Goal: Information Seeking & Learning: Learn about a topic

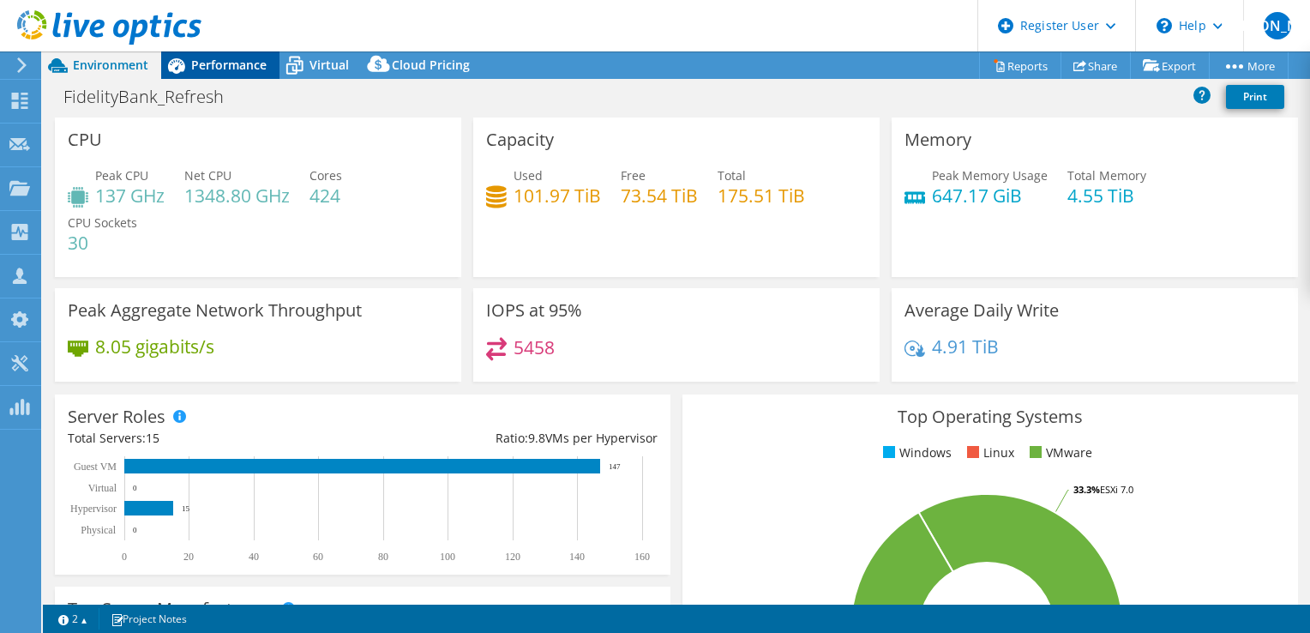
click at [196, 70] on span "Performance" at bounding box center [228, 65] width 75 height 16
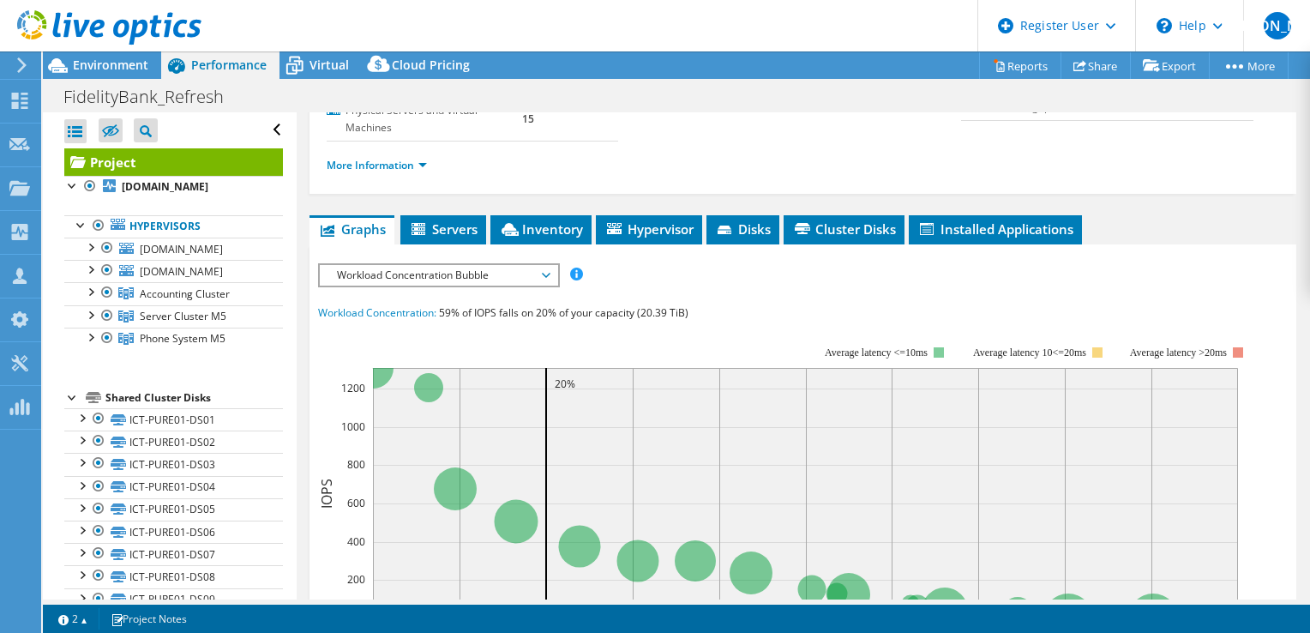
scroll to position [343, 0]
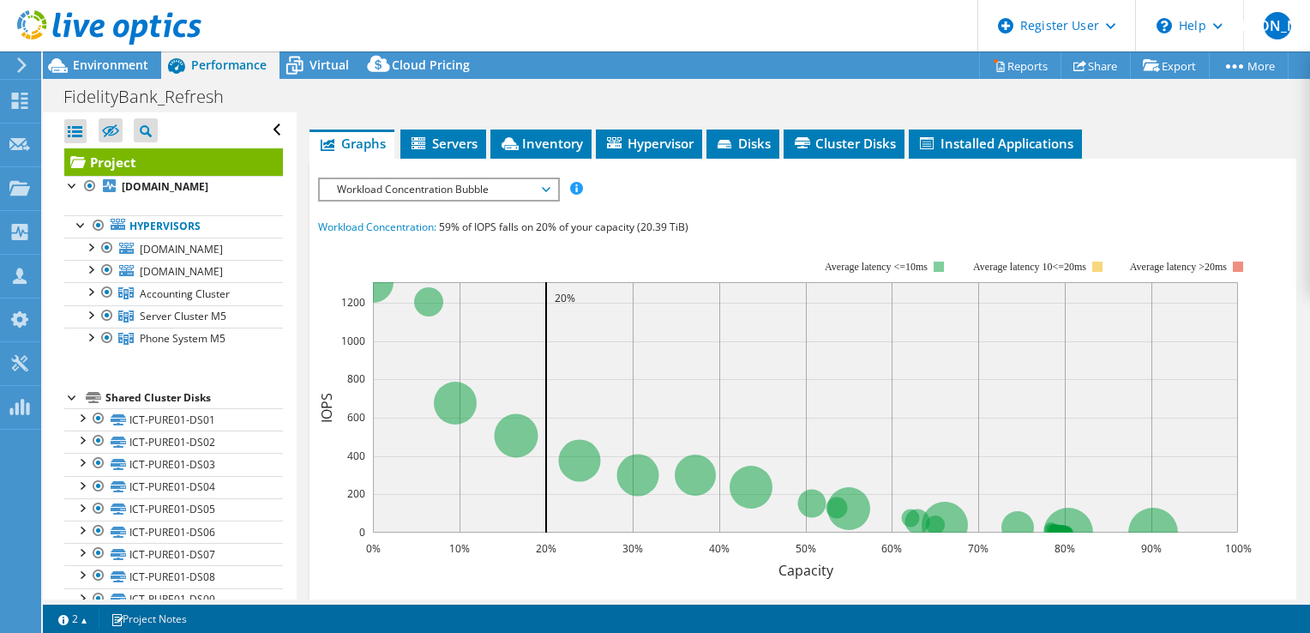
click at [537, 186] on span "Workload Concentration Bubble" at bounding box center [438, 189] width 220 height 21
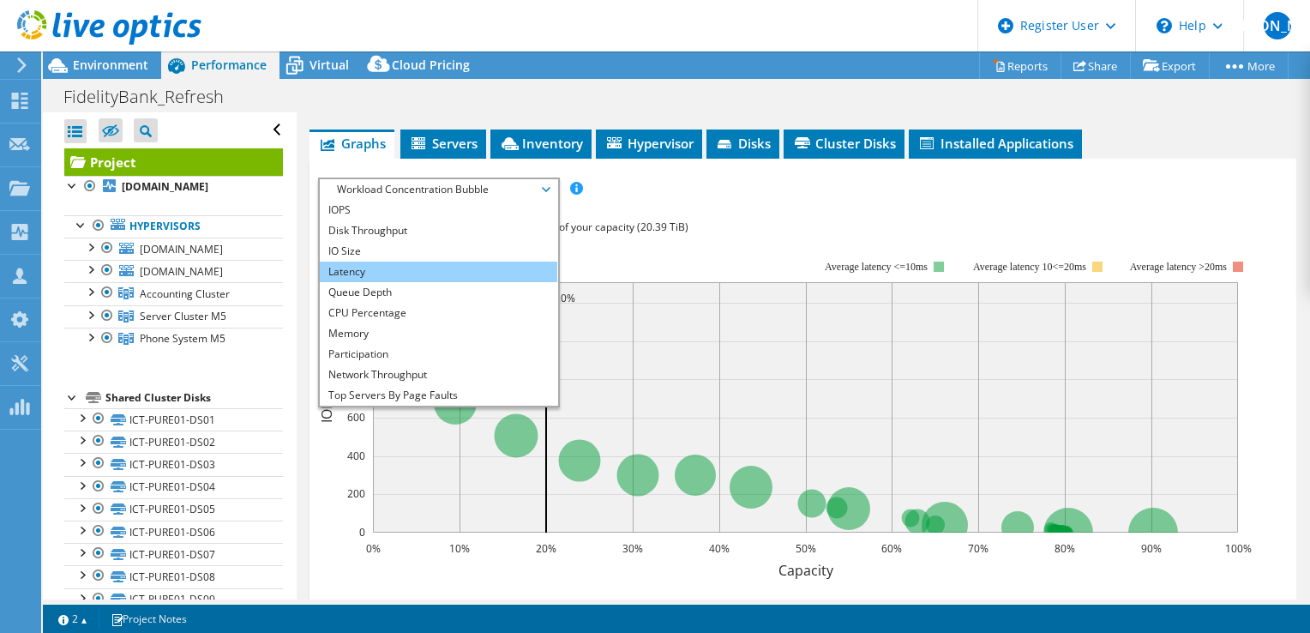
click at [406, 271] on li "Latency" at bounding box center [439, 272] width 238 height 21
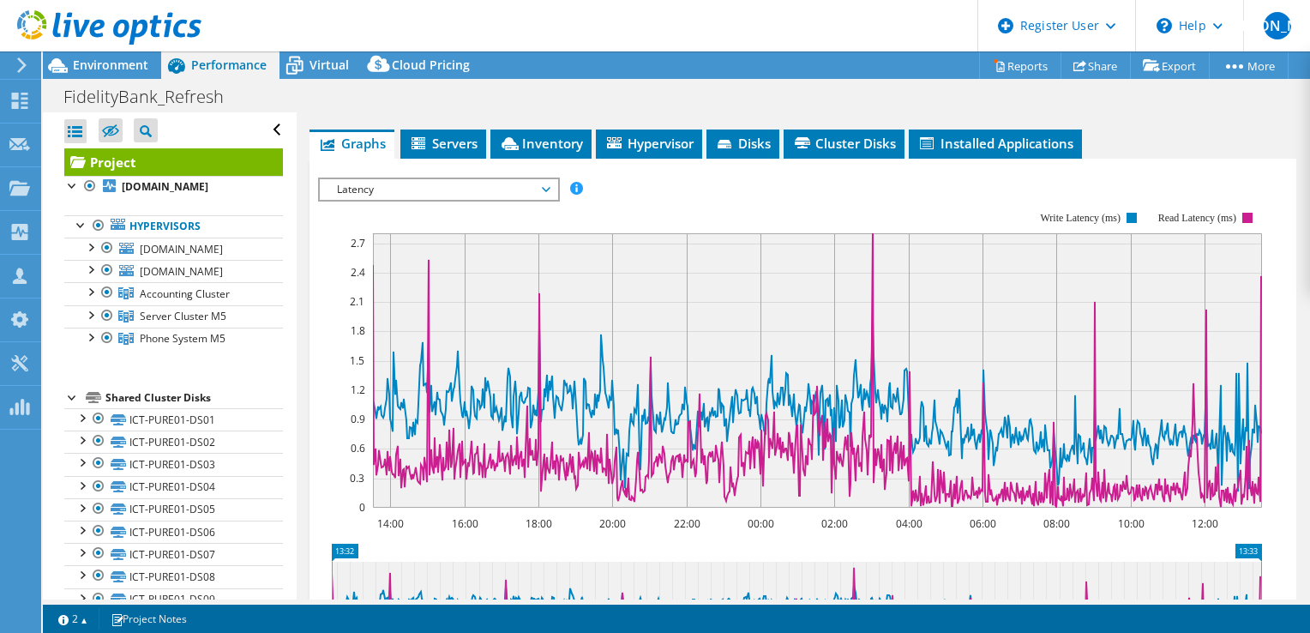
click at [461, 190] on span "Latency" at bounding box center [438, 189] width 220 height 21
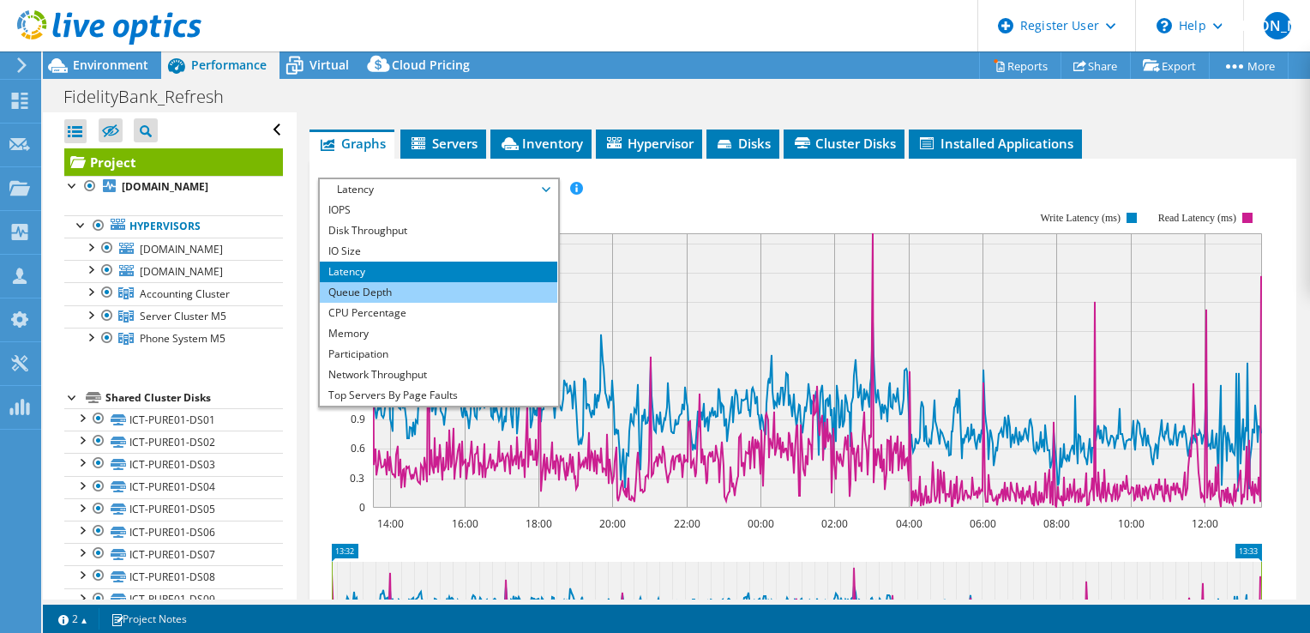
click at [440, 282] on li "Queue Depth" at bounding box center [439, 292] width 238 height 21
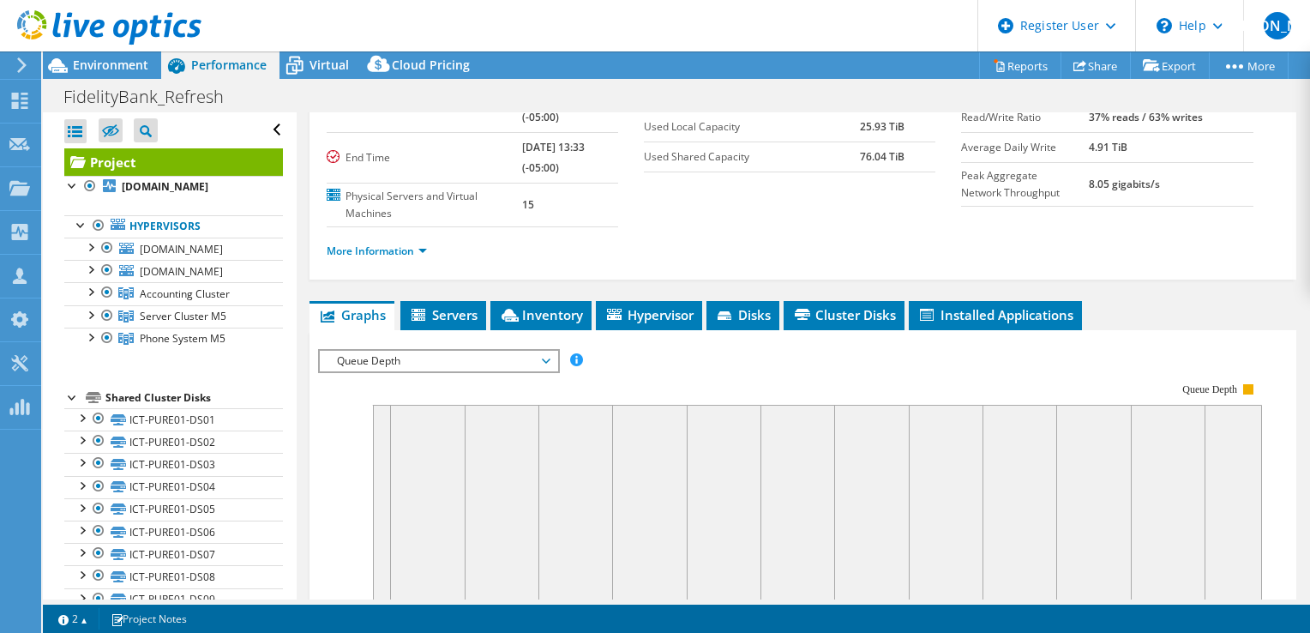
scroll to position [86, 0]
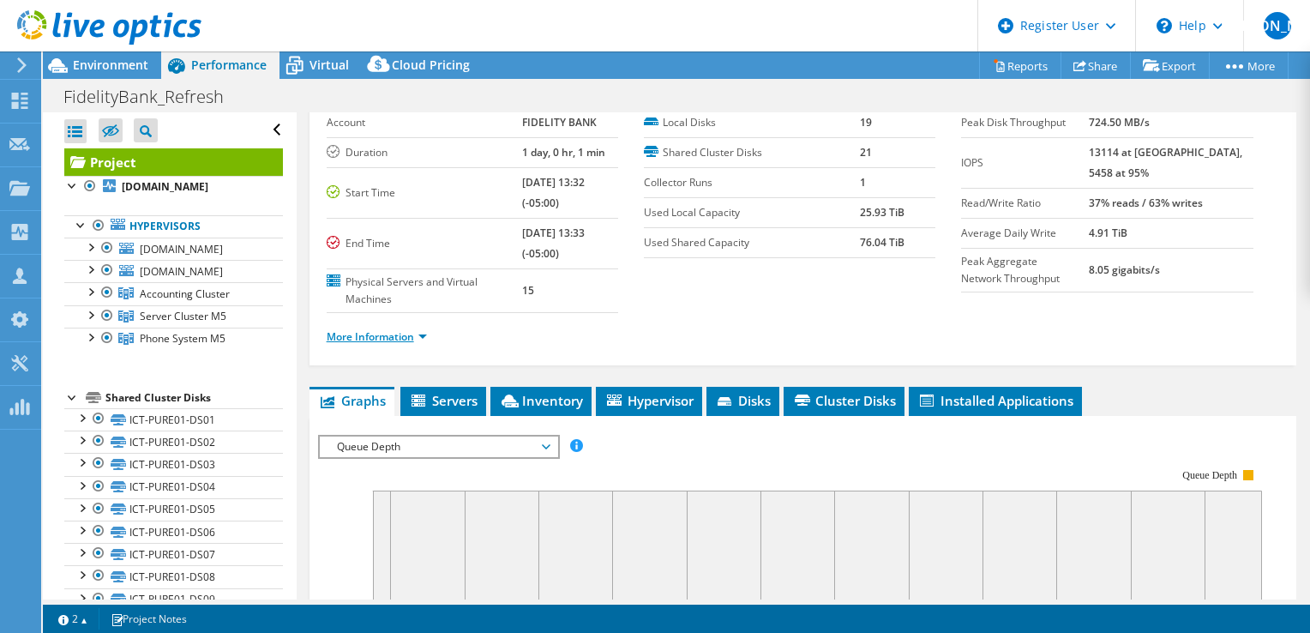
click at [414, 334] on link "More Information" at bounding box center [377, 336] width 100 height 15
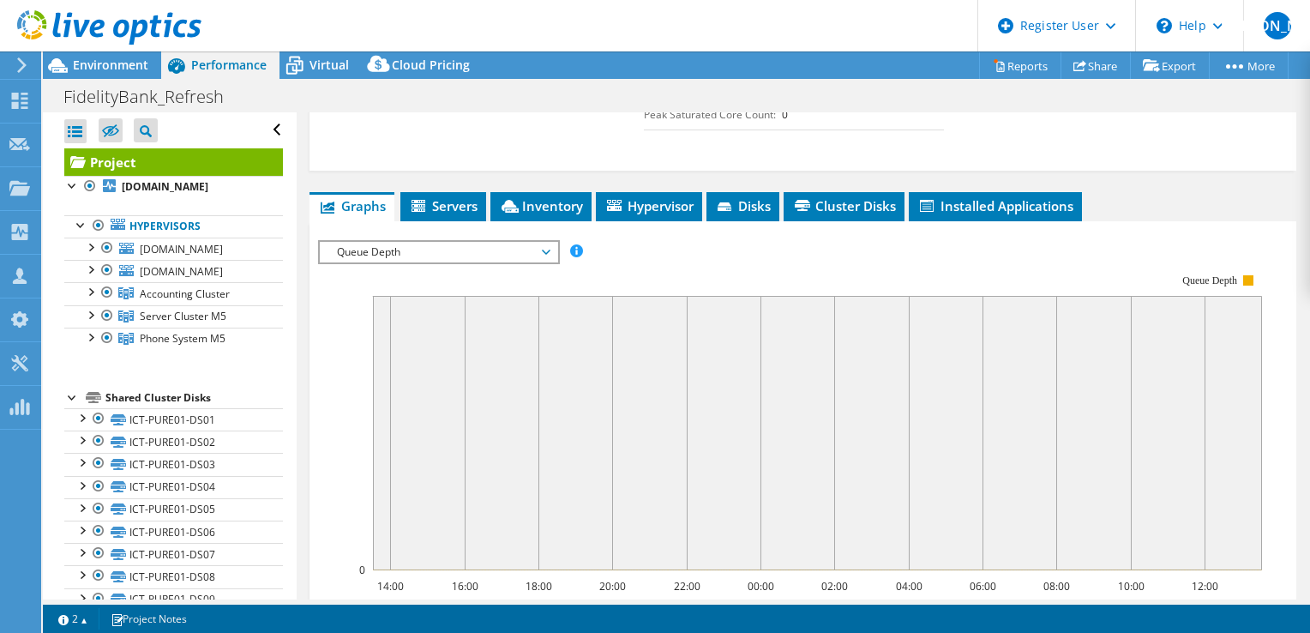
scroll to position [600, 0]
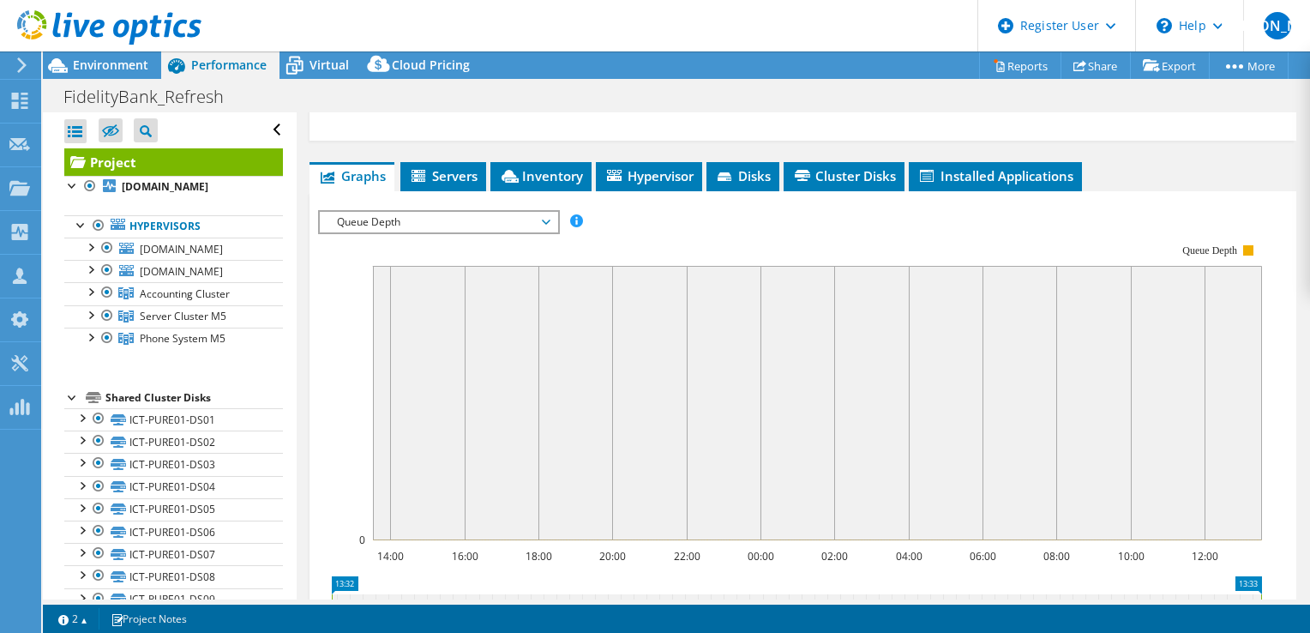
click at [503, 212] on span "Queue Depth" at bounding box center [438, 222] width 220 height 21
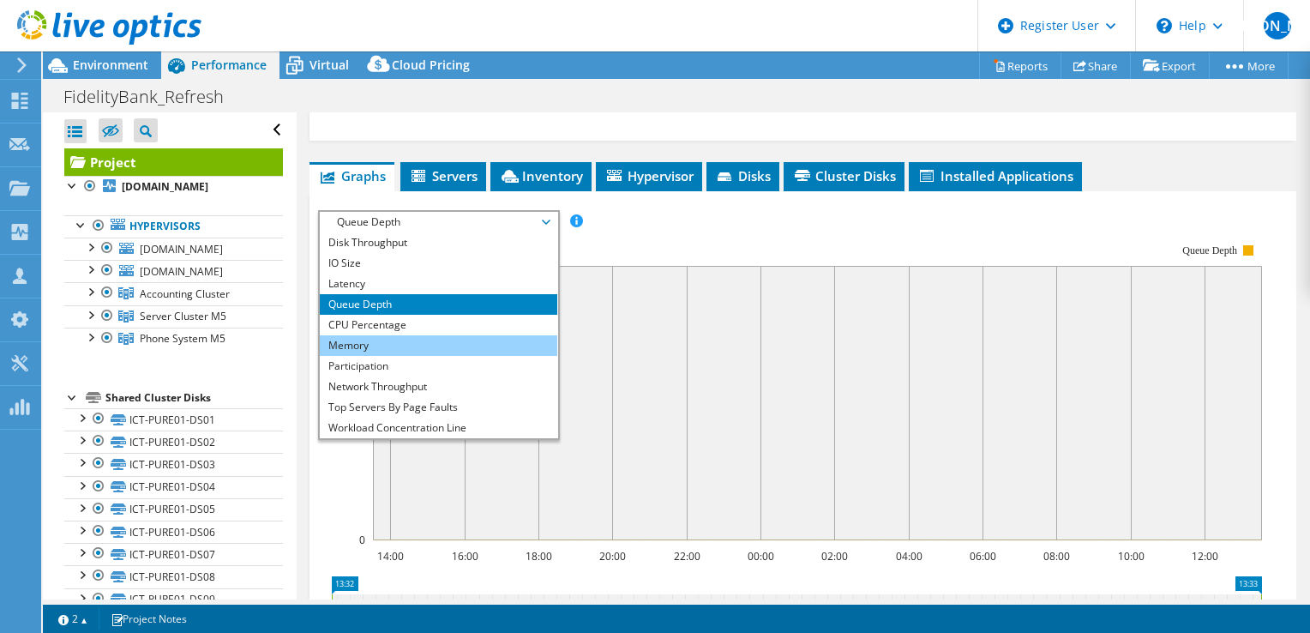
scroll to position [0, 0]
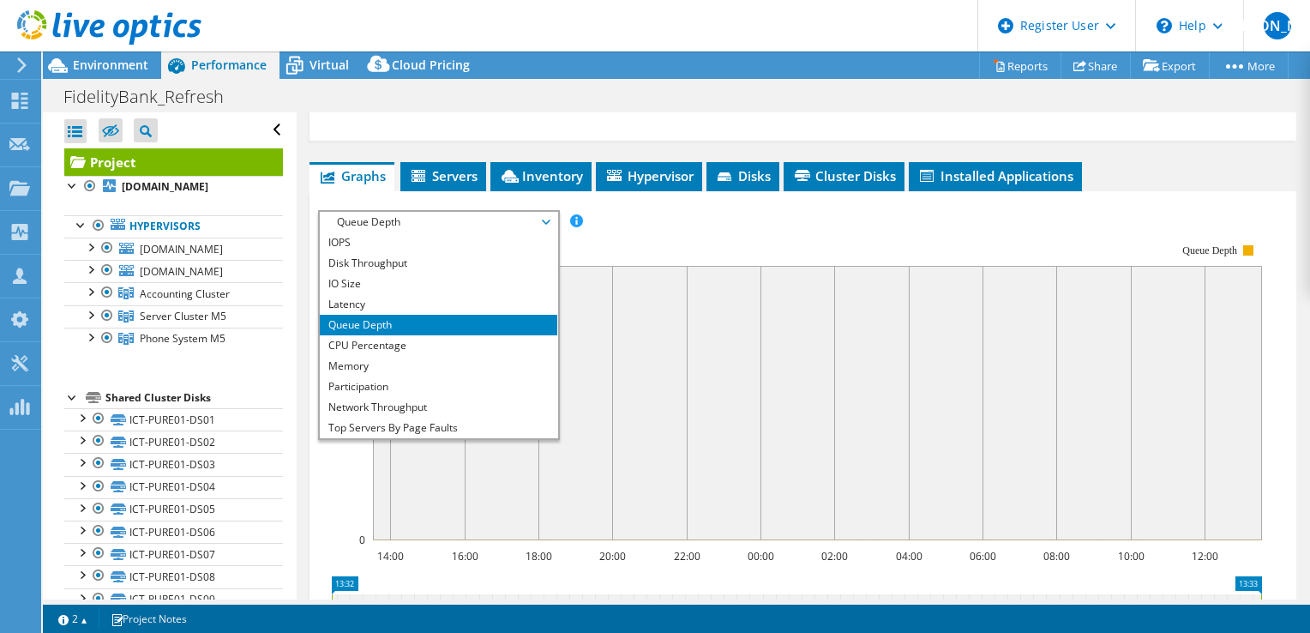
click at [693, 238] on rect at bounding box center [790, 391] width 944 height 343
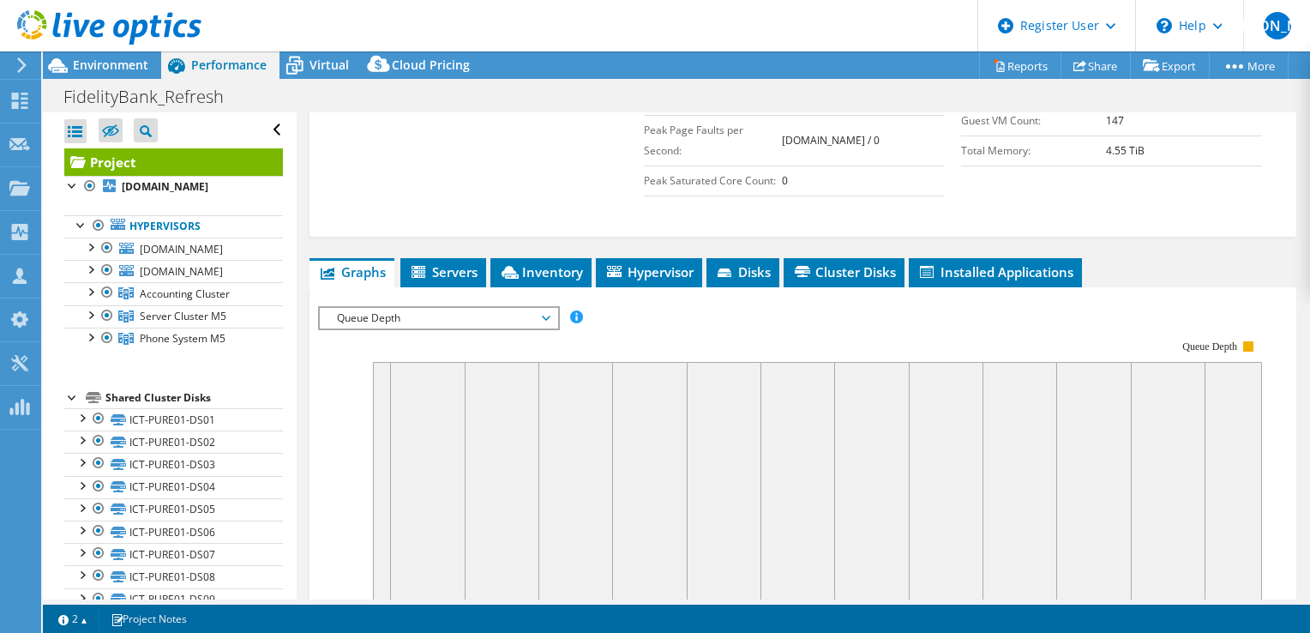
scroll to position [515, 0]
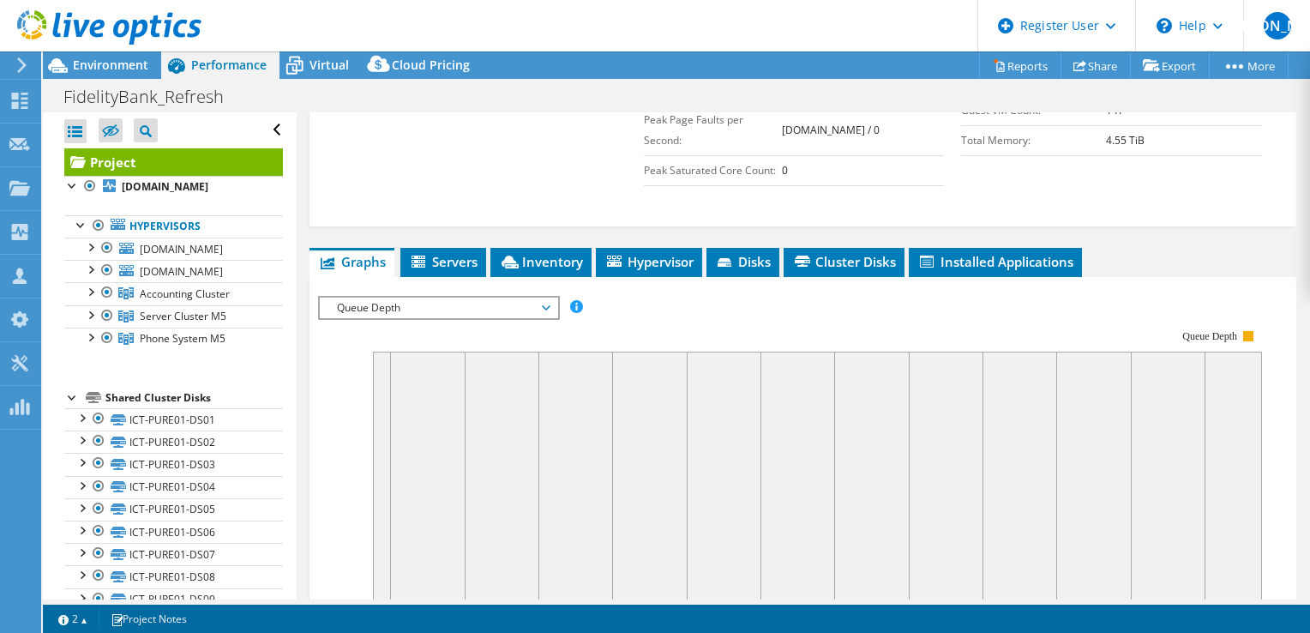
click at [518, 303] on span "Queue Depth" at bounding box center [438, 308] width 220 height 21
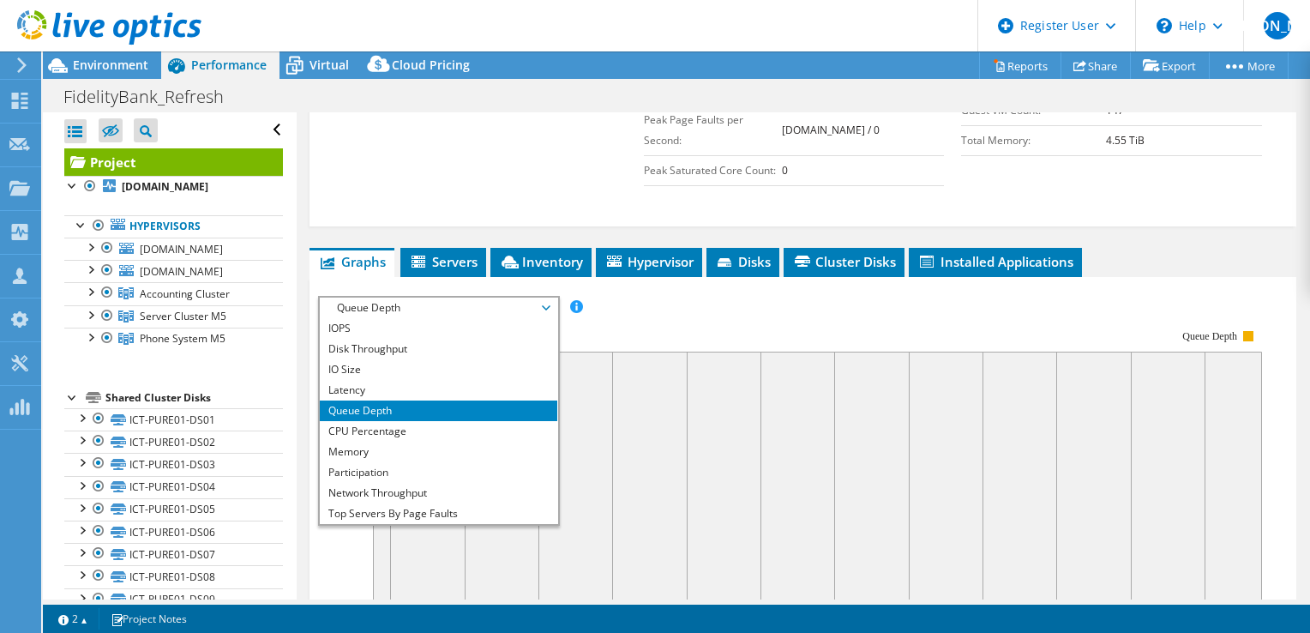
click at [645, 321] on rect at bounding box center [790, 477] width 944 height 343
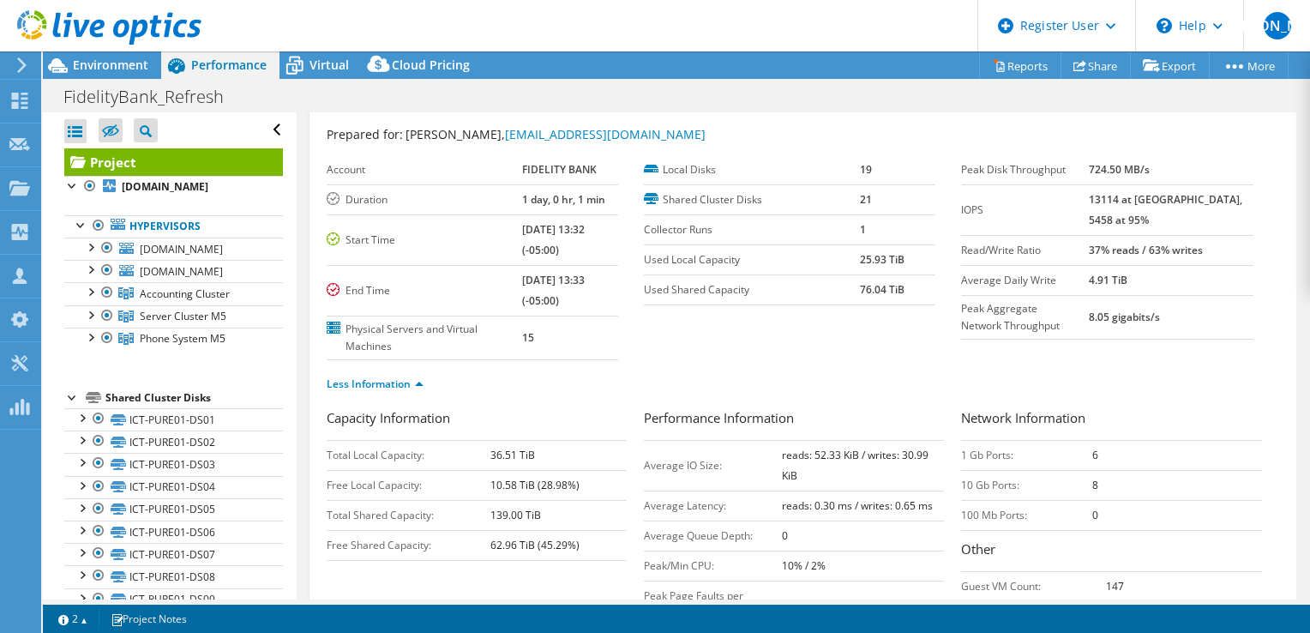
scroll to position [0, 0]
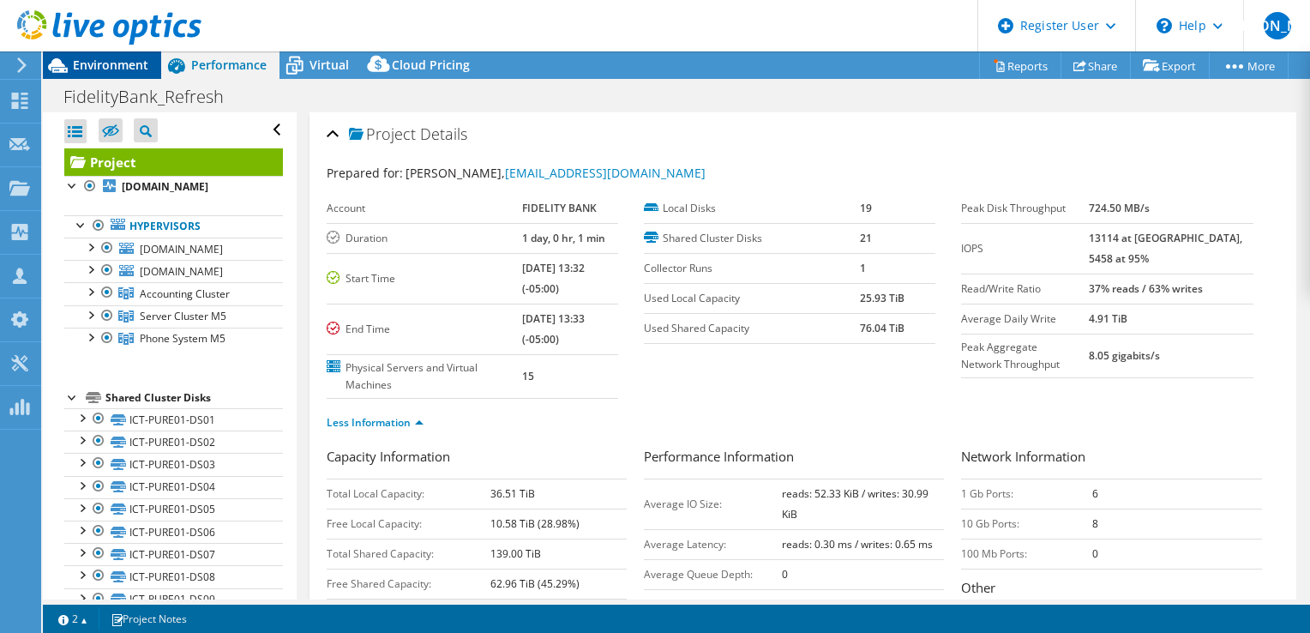
click at [104, 70] on span "Environment" at bounding box center [110, 65] width 75 height 16
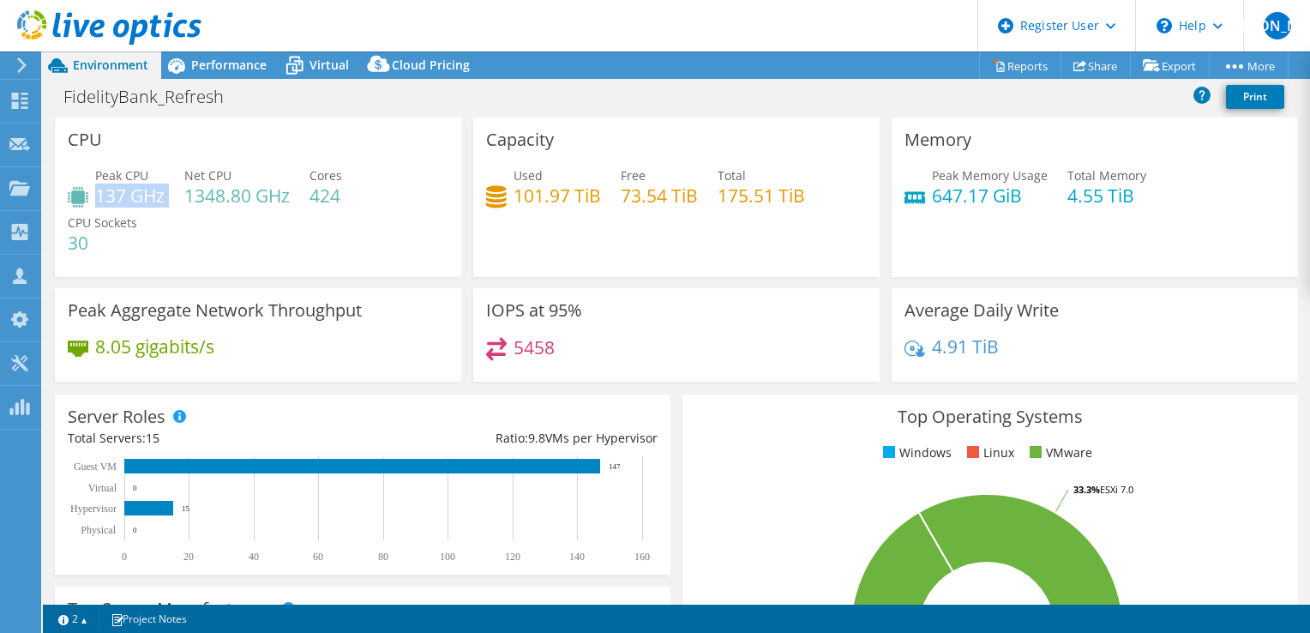
drag, startPoint x: 96, startPoint y: 190, endPoint x: 166, endPoint y: 194, distance: 69.5
click at [166, 194] on div "Peak CPU 137 GHz Net CPU 1348.80 GHz Cores 424 CPU Sockets 30" at bounding box center [258, 217] width 381 height 103
drag, startPoint x: 166, startPoint y: 194, endPoint x: 238, endPoint y: 231, distance: 81.7
click at [238, 231] on div "Peak CPU 137 GHz Net CPU 1348.80 GHz Cores 424 CPU Sockets 30" at bounding box center [258, 217] width 381 height 103
click at [193, 67] on span "Performance" at bounding box center [228, 65] width 75 height 16
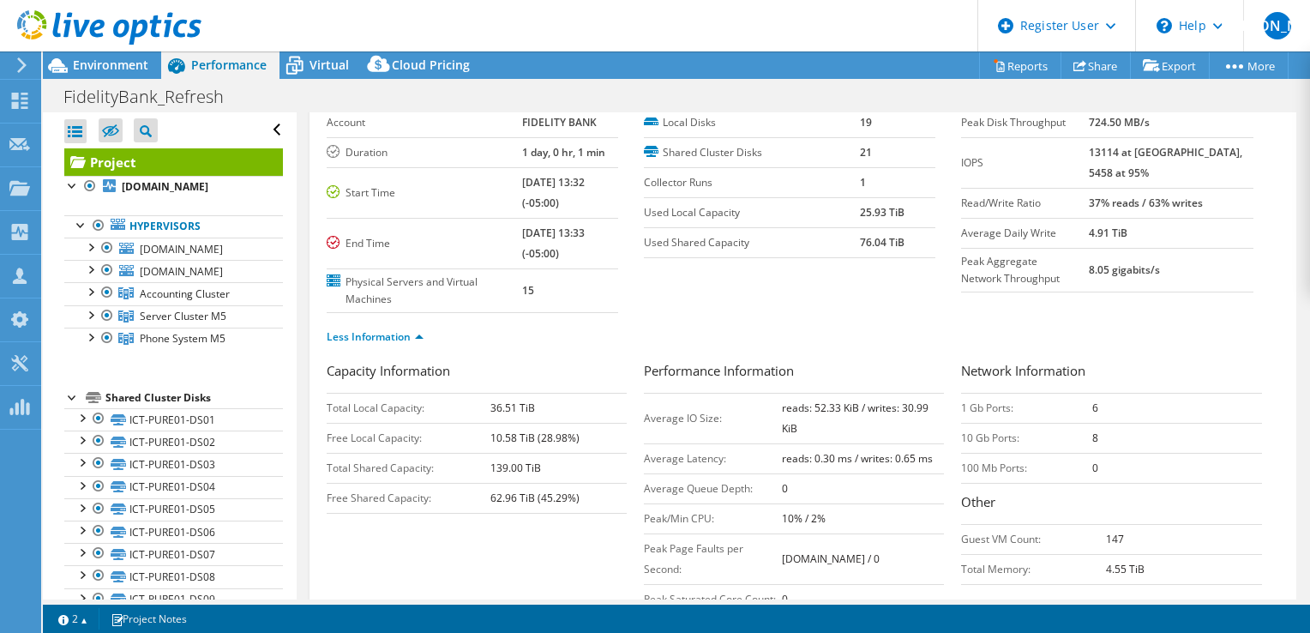
scroll to position [172, 0]
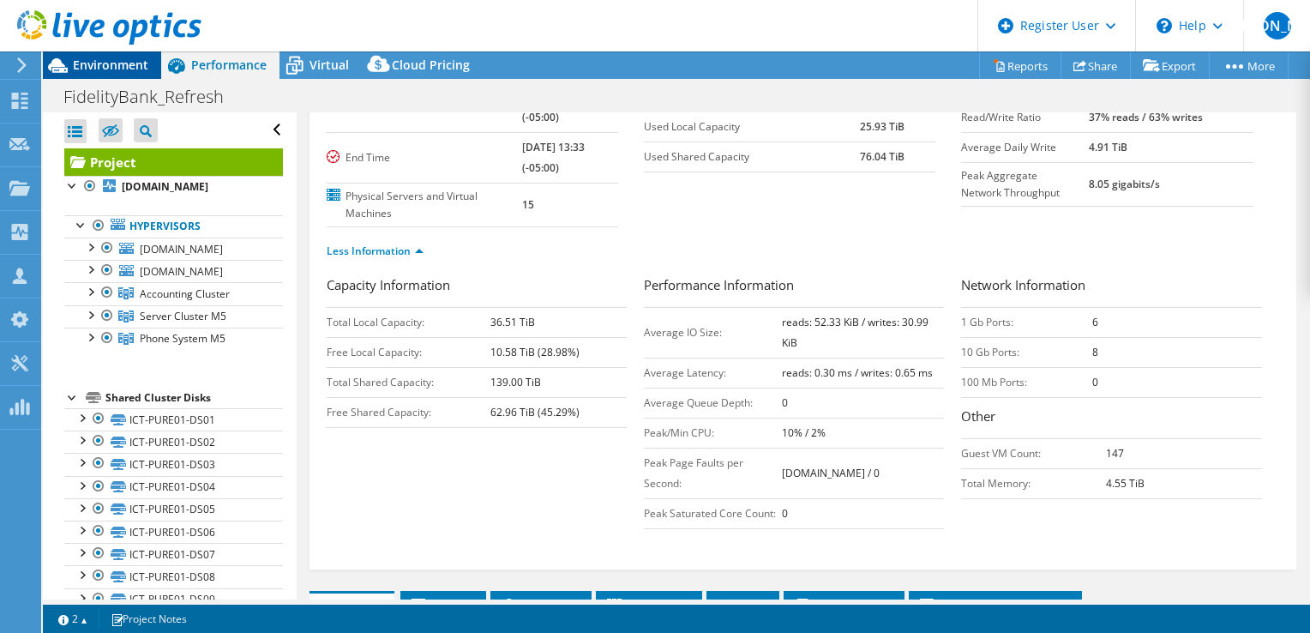
click at [105, 62] on span "Environment" at bounding box center [110, 65] width 75 height 16
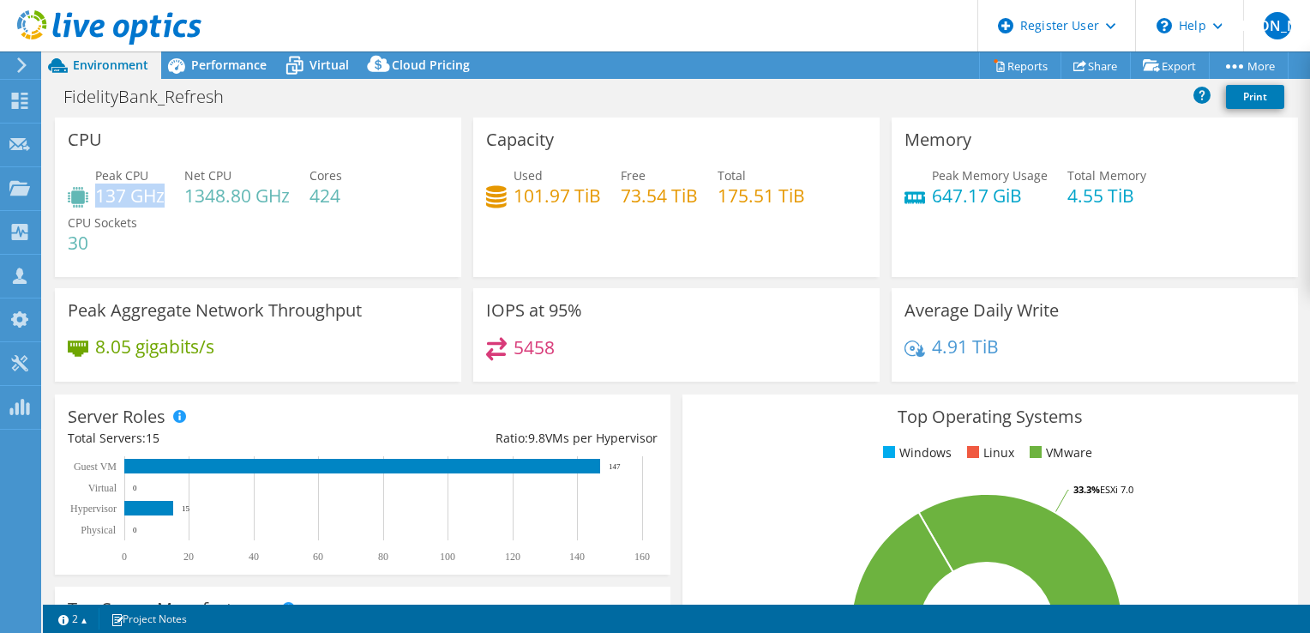
drag, startPoint x: 96, startPoint y: 194, endPoint x: 165, endPoint y: 198, distance: 68.7
click at [165, 198] on h4 "137 GHz" at bounding box center [129, 195] width 69 height 19
drag, startPoint x: 165, startPoint y: 198, endPoint x: 185, endPoint y: 208, distance: 23.0
click at [185, 208] on div "Peak CPU 137 GHz Net CPU 1348.80 GHz Cores 424 CPU Sockets 30" at bounding box center [258, 217] width 381 height 103
drag, startPoint x: 185, startPoint y: 208, endPoint x: 168, endPoint y: 224, distance: 23.1
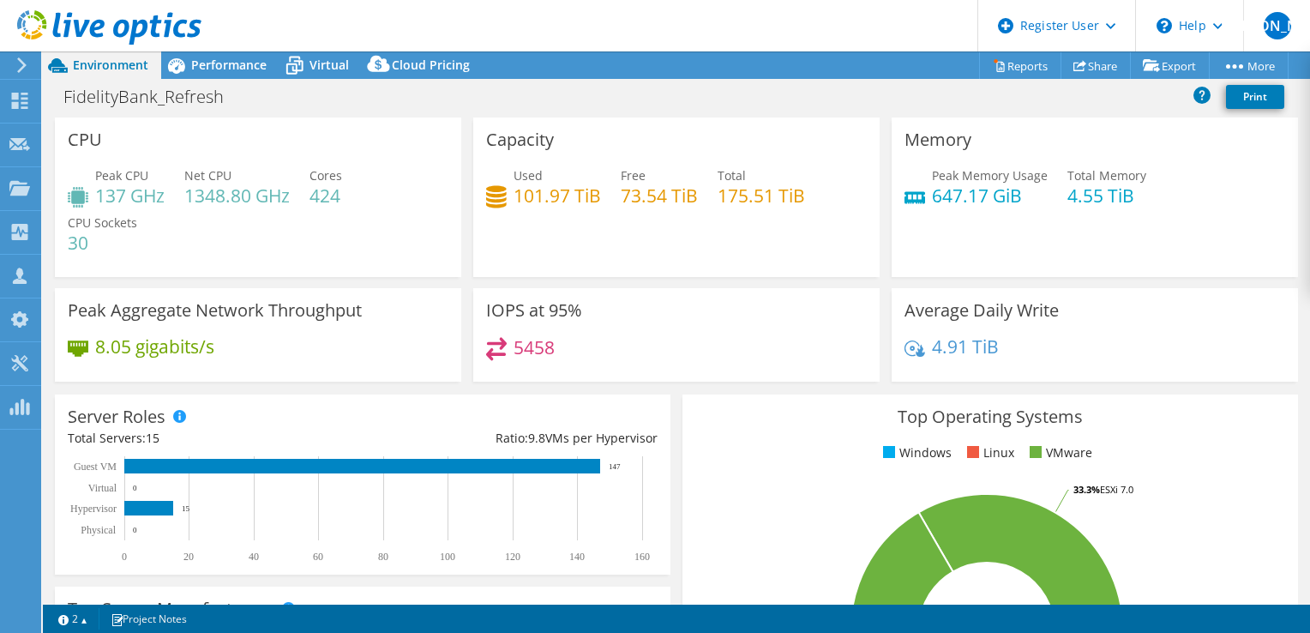
click at [168, 224] on div "Peak CPU 137 GHz Net CPU 1348.80 GHz Cores 424 CPU Sockets 30" at bounding box center [258, 217] width 381 height 103
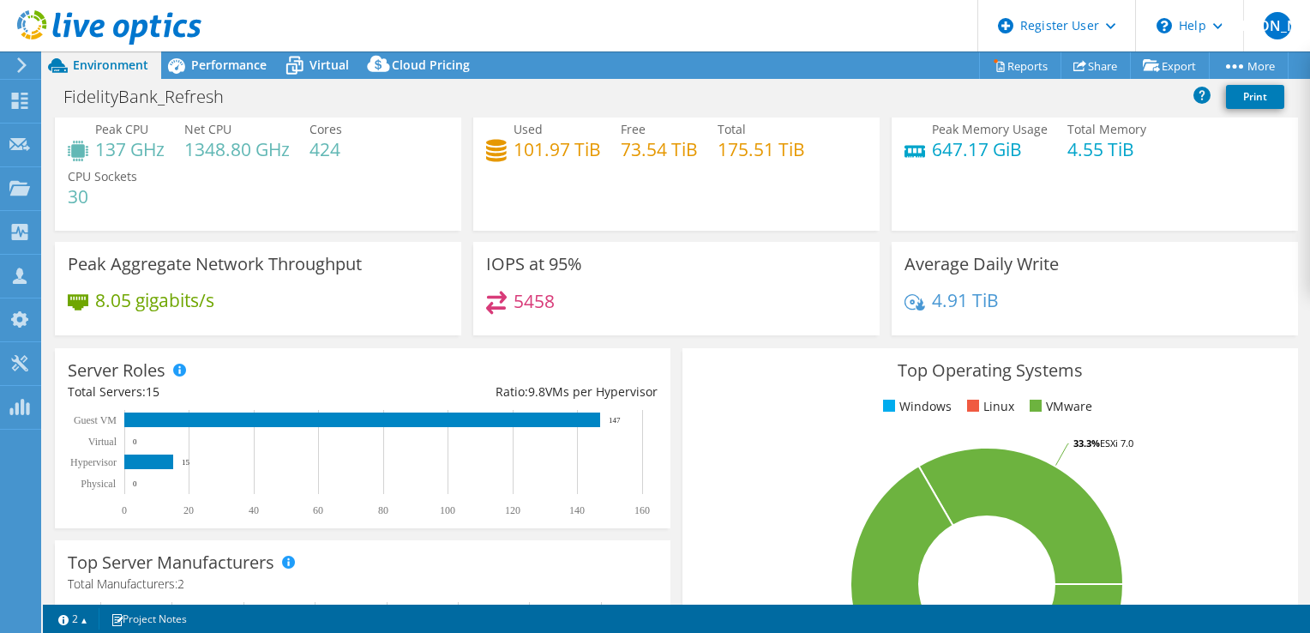
scroll to position [0, 0]
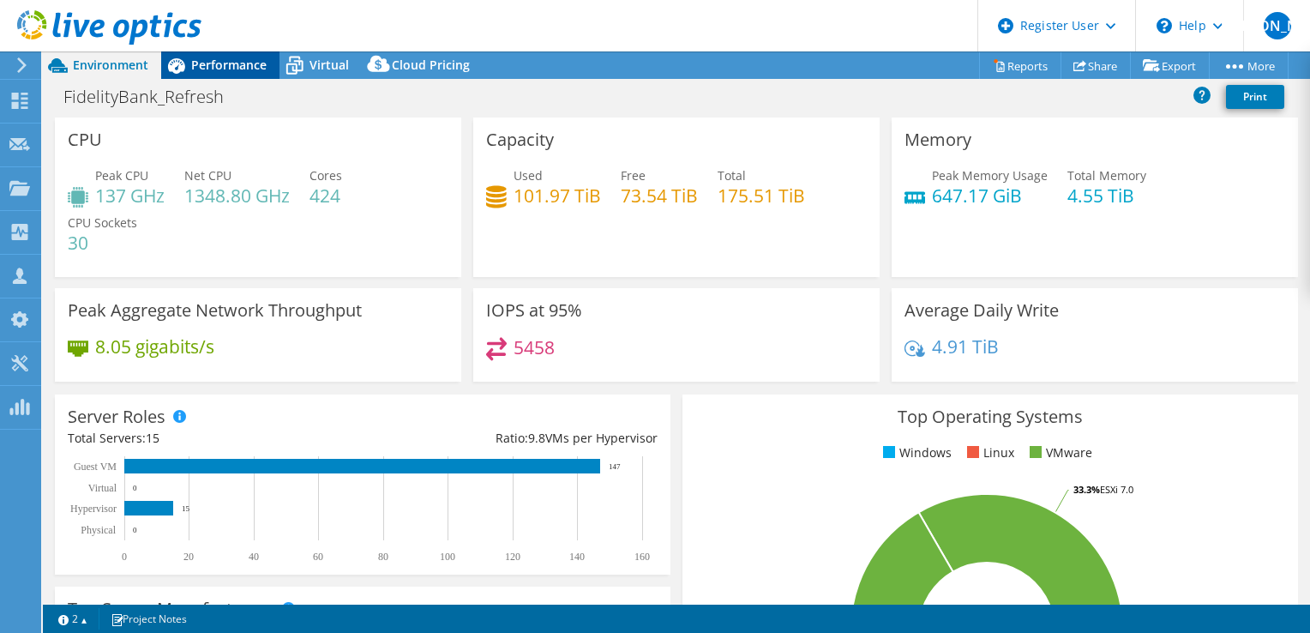
click at [240, 58] on span "Performance" at bounding box center [228, 65] width 75 height 16
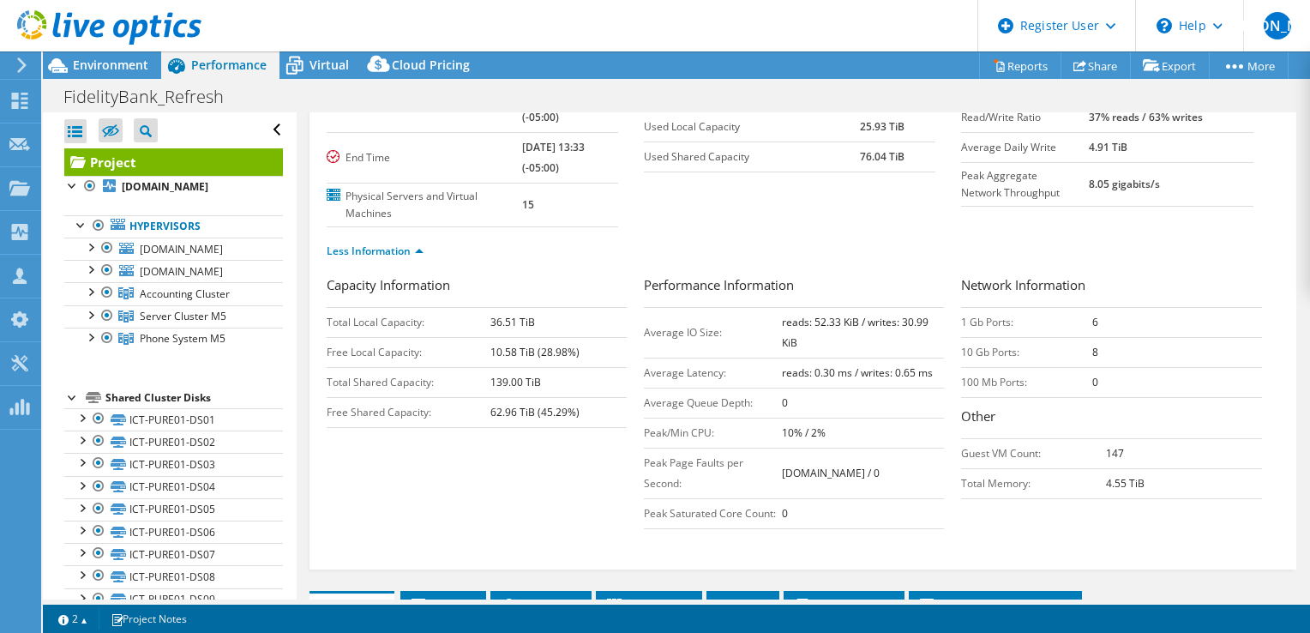
scroll to position [429, 0]
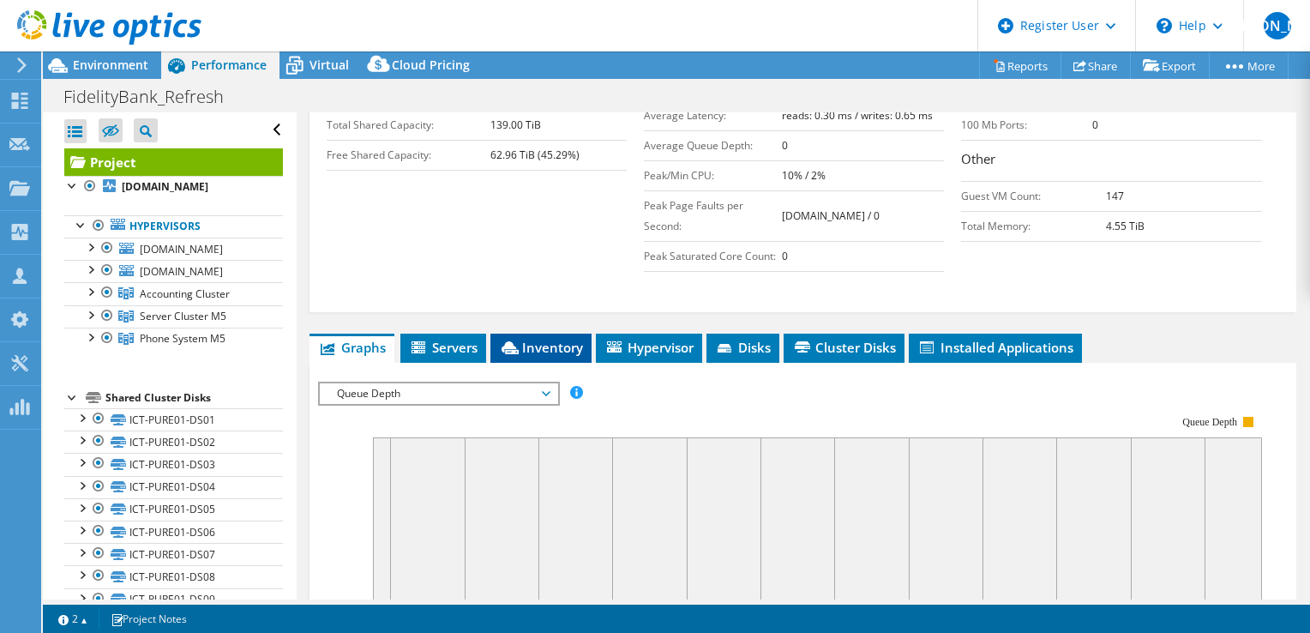
click at [537, 340] on span "Inventory" at bounding box center [541, 347] width 84 height 17
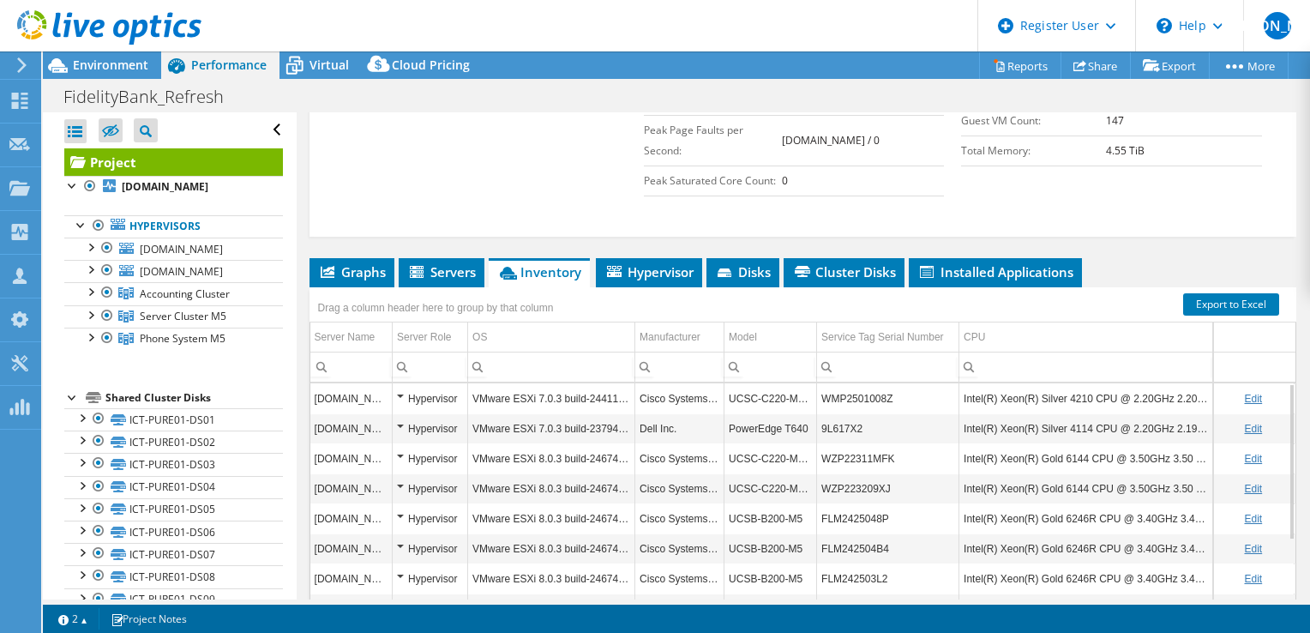
scroll to position [600, 0]
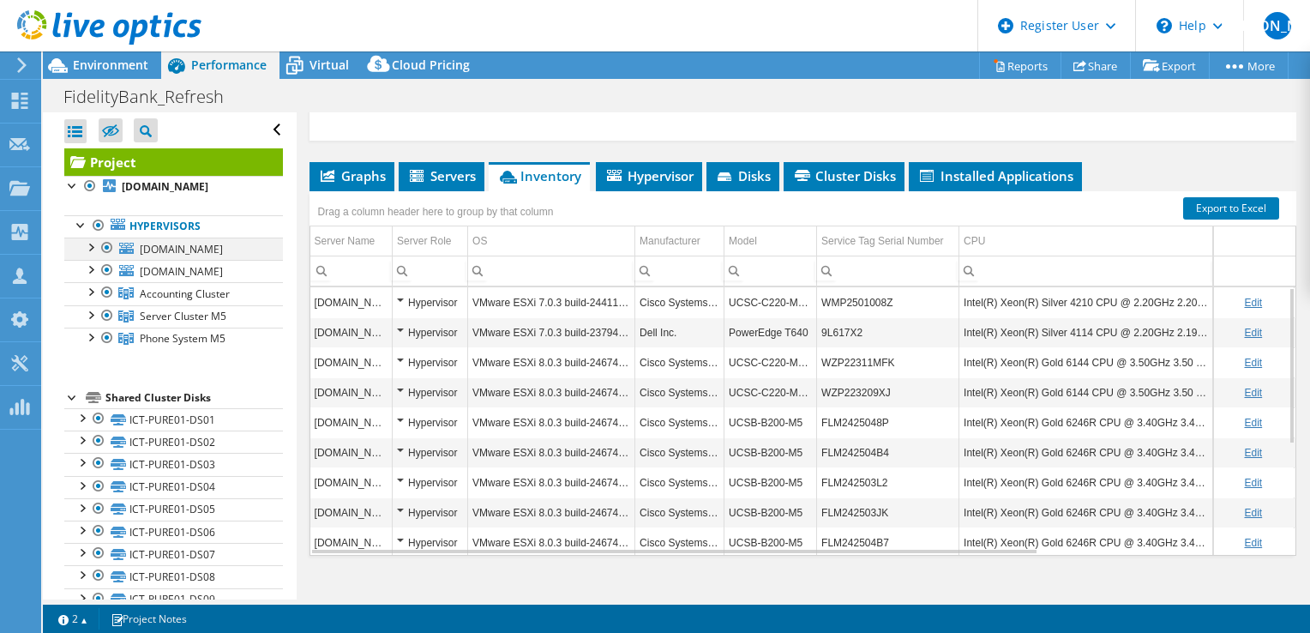
click at [87, 245] on div at bounding box center [89, 246] width 17 height 17
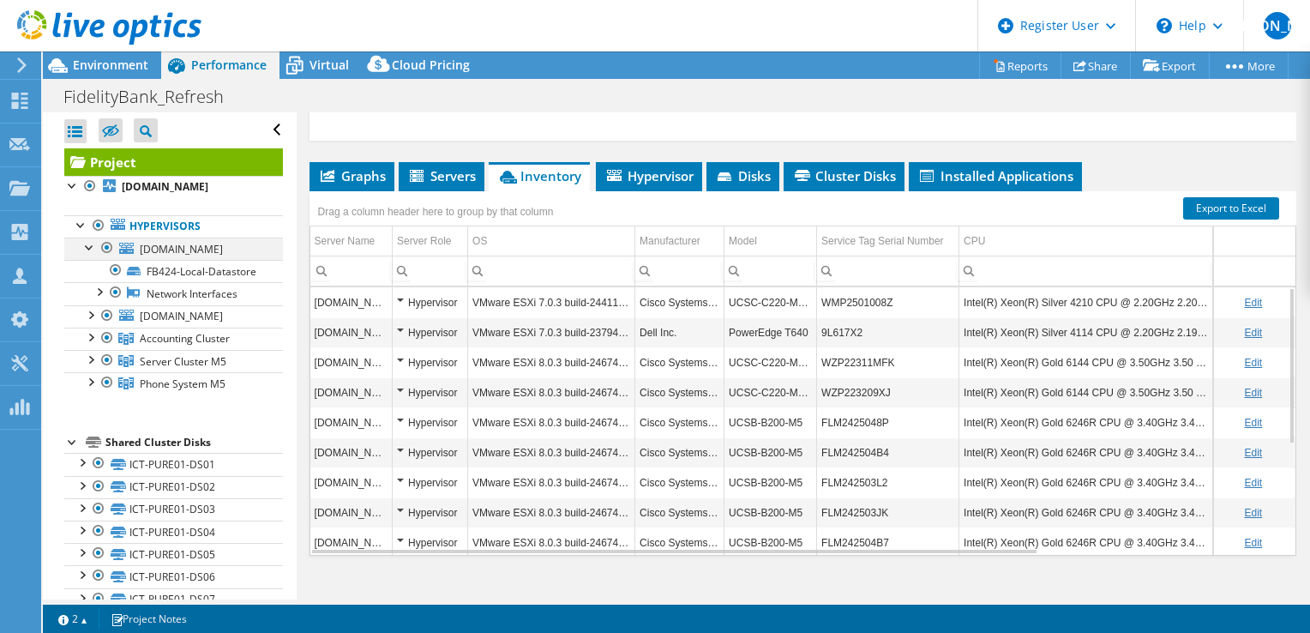
click at [87, 245] on div at bounding box center [89, 246] width 17 height 17
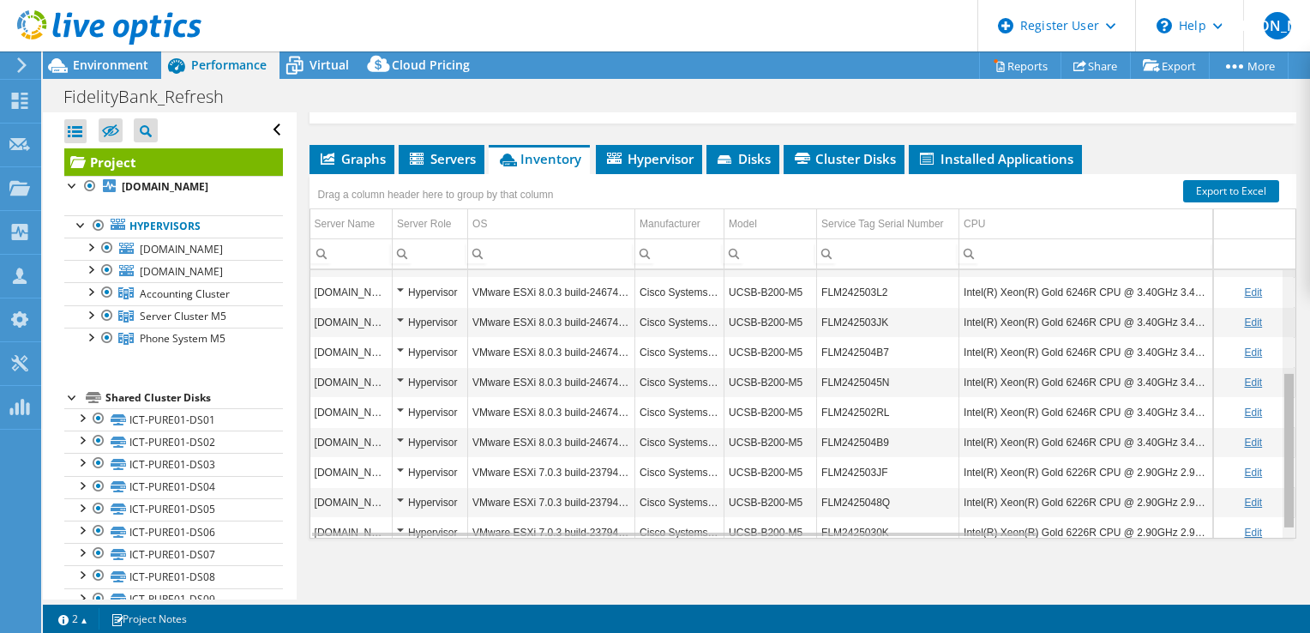
scroll to position [187, 0]
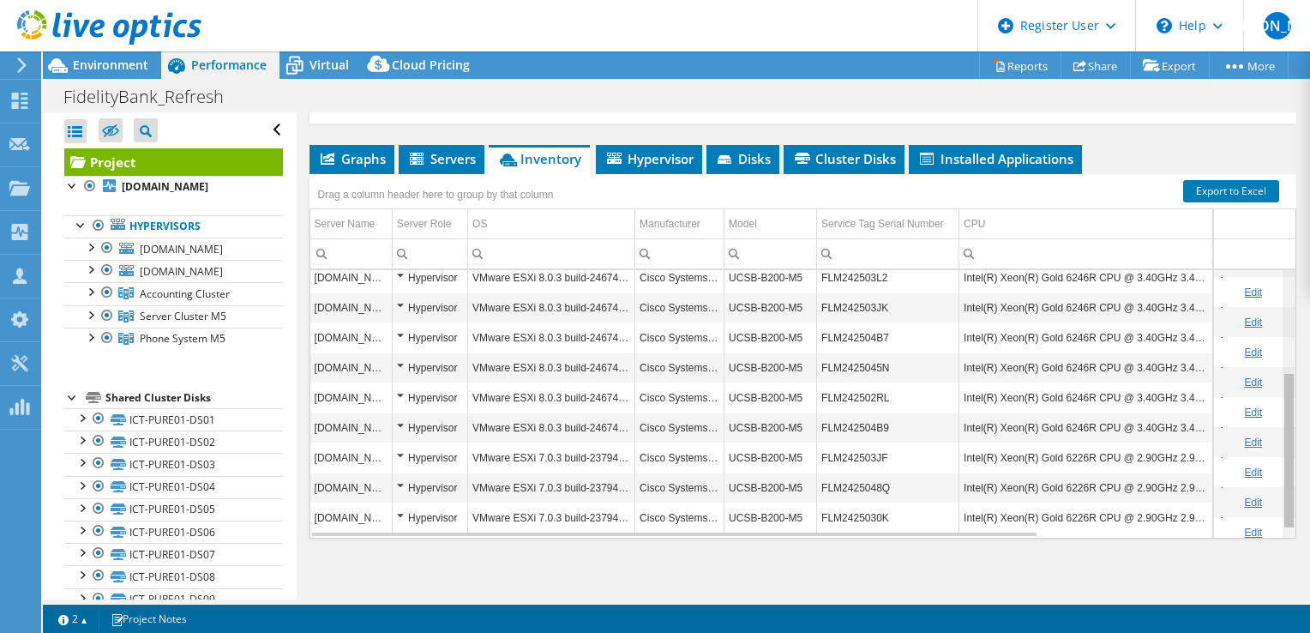
click at [1276, 405] on body "[PERSON_NAME] Dell User [PERSON_NAME] [PERSON_NAME][EMAIL_ADDRESS][PERSON_NAME]…" at bounding box center [655, 316] width 1310 height 633
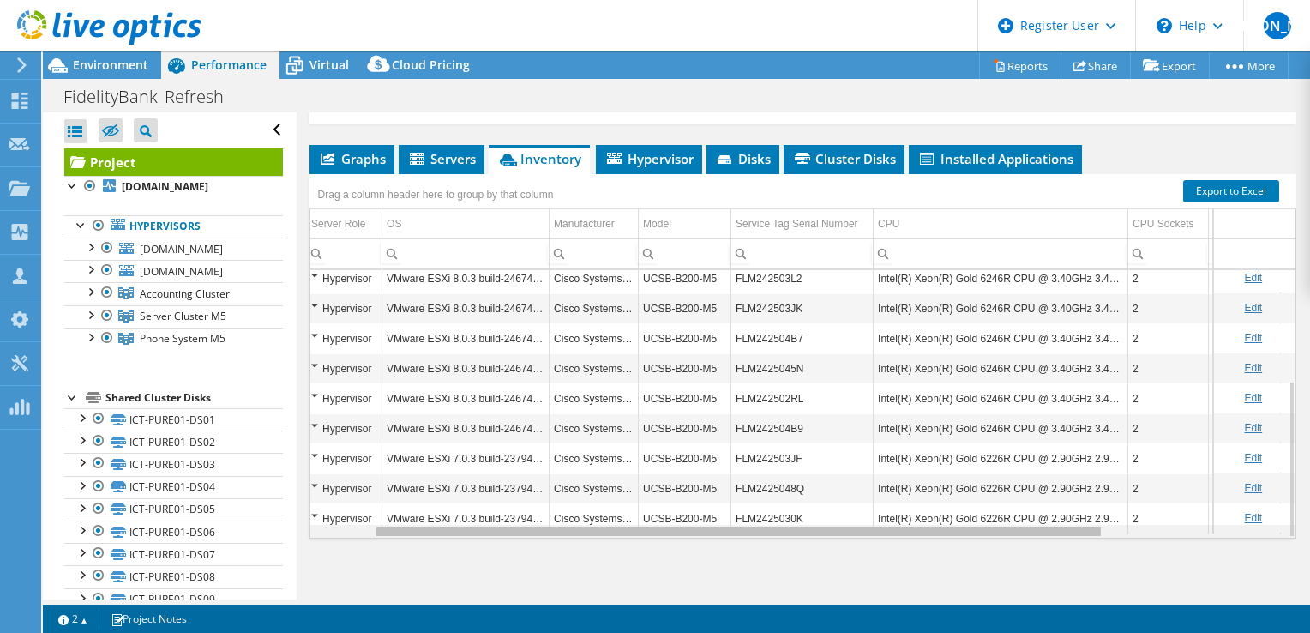
scroll to position [0, 0]
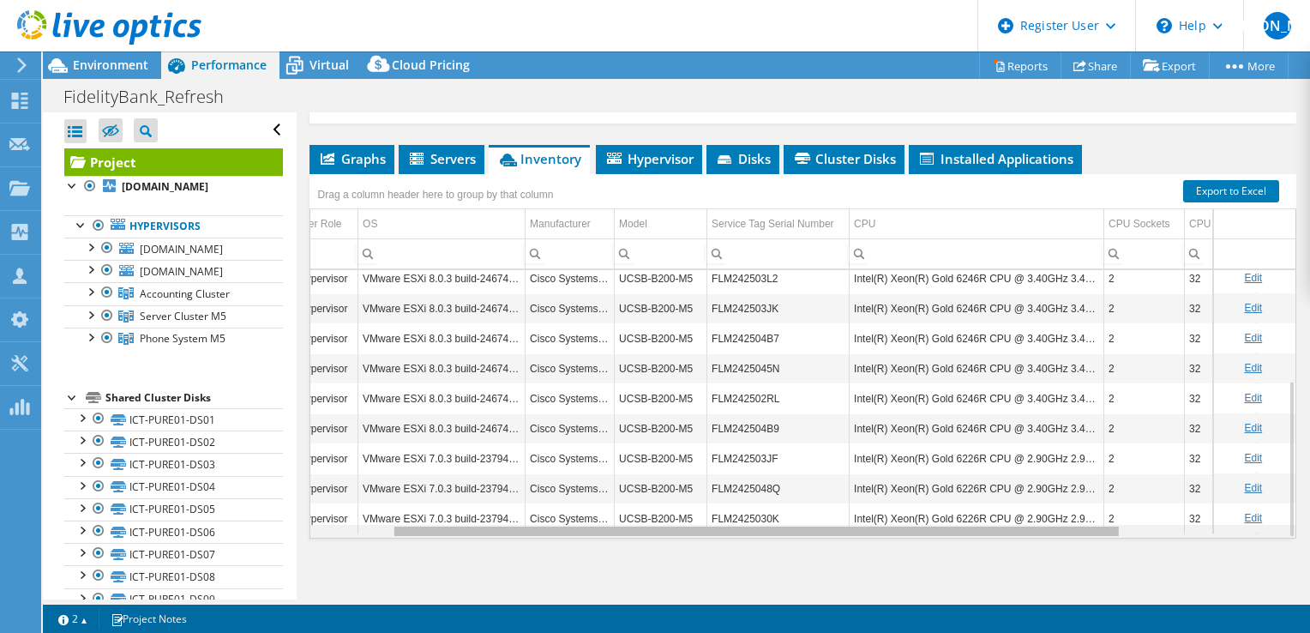
drag, startPoint x: 908, startPoint y: 527, endPoint x: 1009, endPoint y: 503, distance: 103.8
click at [1008, 526] on body "[PERSON_NAME] Dell User [PERSON_NAME] [PERSON_NAME][EMAIL_ADDRESS][PERSON_NAME]…" at bounding box center [655, 316] width 1310 height 633
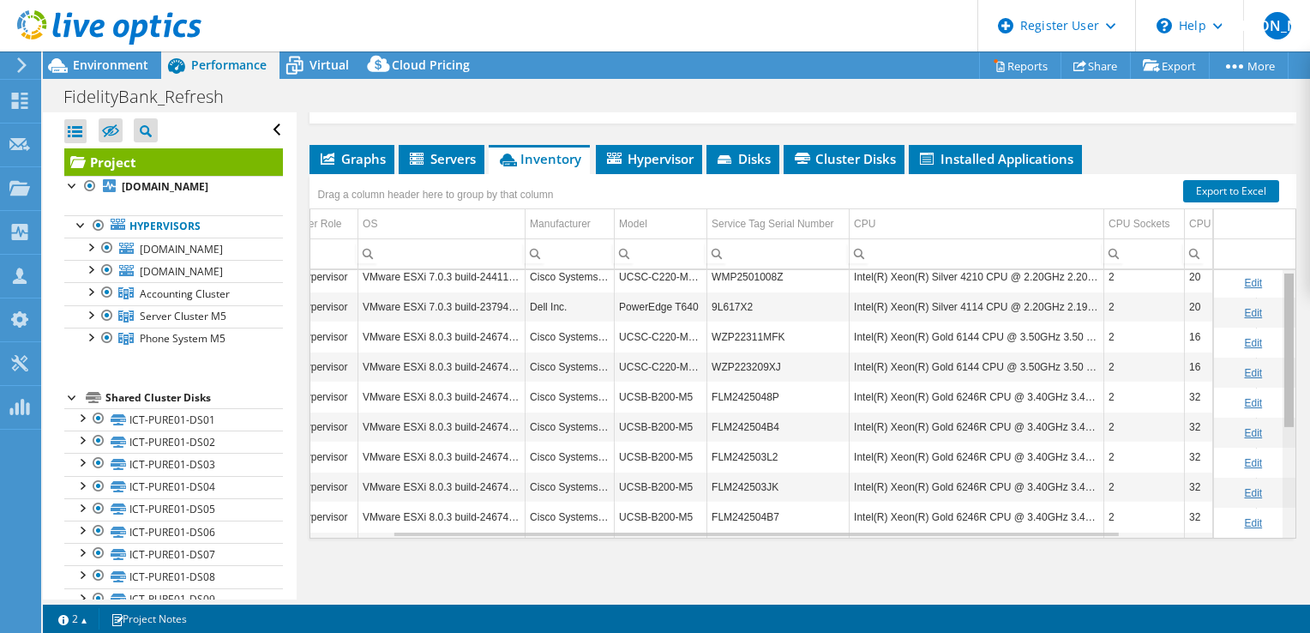
scroll to position [0, 110]
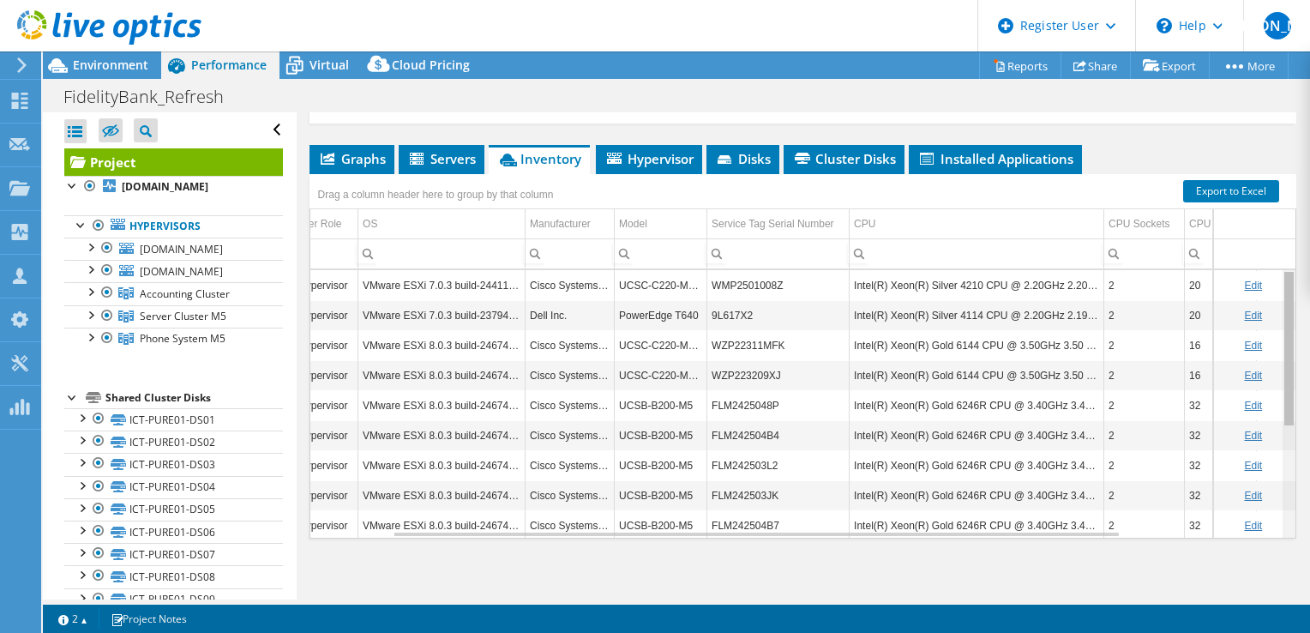
drag, startPoint x: 1276, startPoint y: 386, endPoint x: 1272, endPoint y: 322, distance: 64.5
click at [1272, 322] on body "[PERSON_NAME] Dell User [PERSON_NAME] [PERSON_NAME][EMAIL_ADDRESS][PERSON_NAME]…" at bounding box center [655, 316] width 1310 height 633
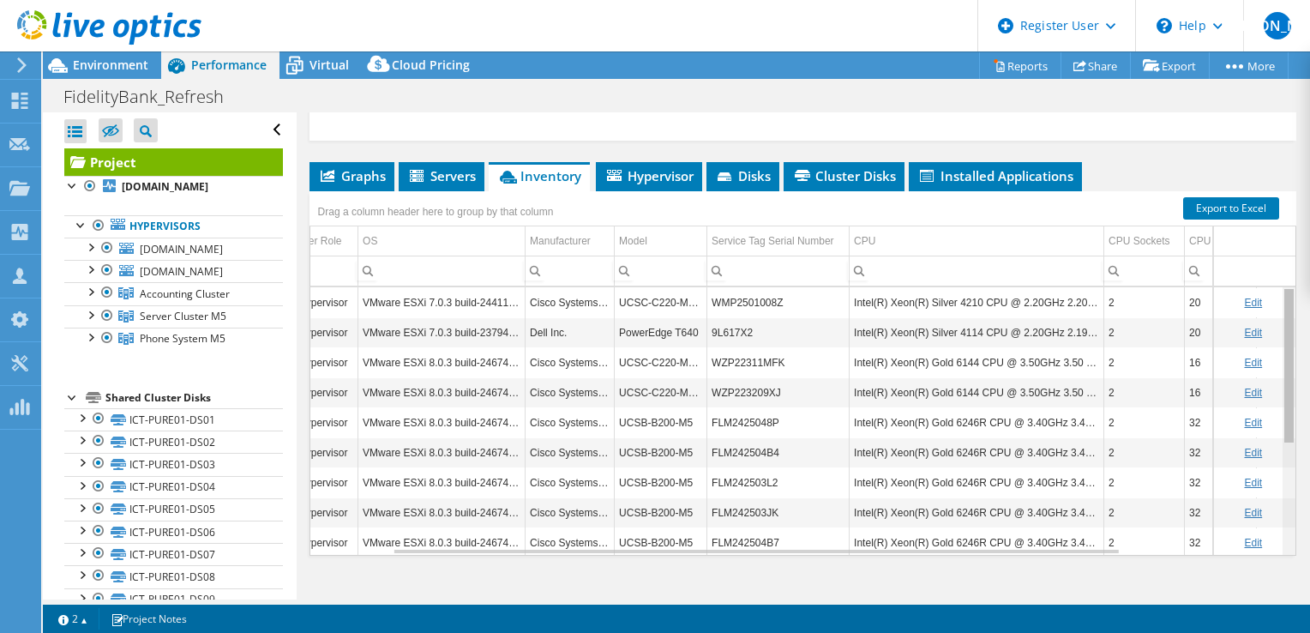
click at [1283, 370] on body "[PERSON_NAME] Dell User [PERSON_NAME] [PERSON_NAME][EMAIL_ADDRESS][PERSON_NAME]…" at bounding box center [655, 316] width 1310 height 633
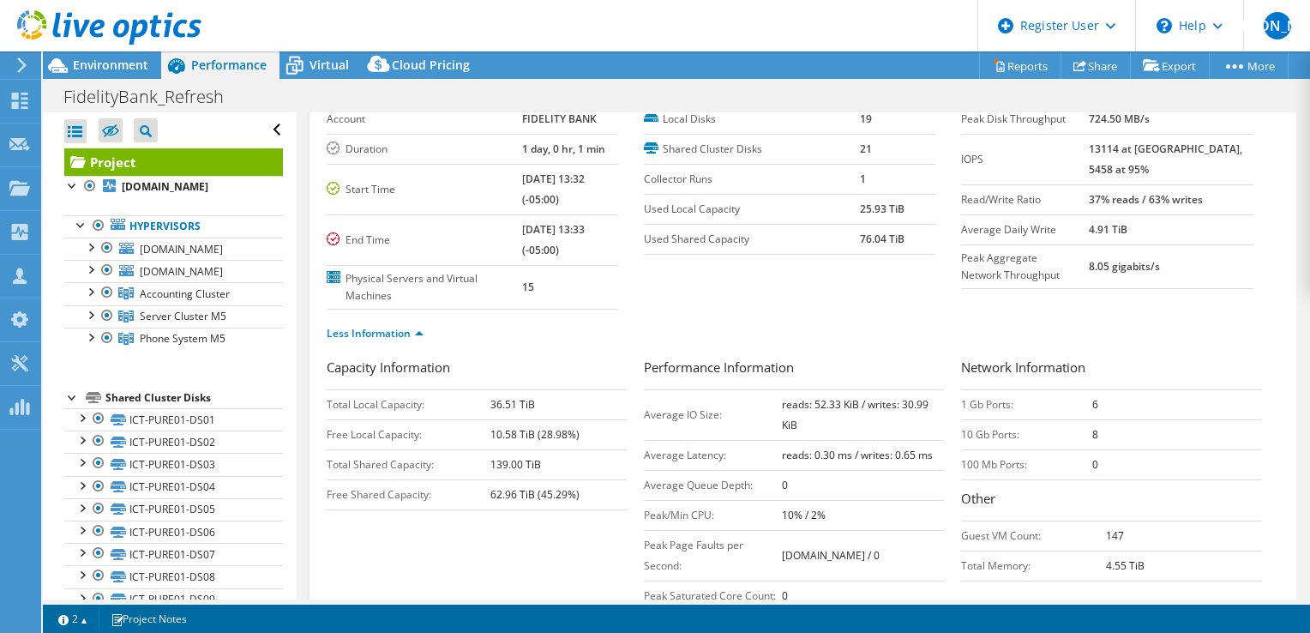
scroll to position [0, 0]
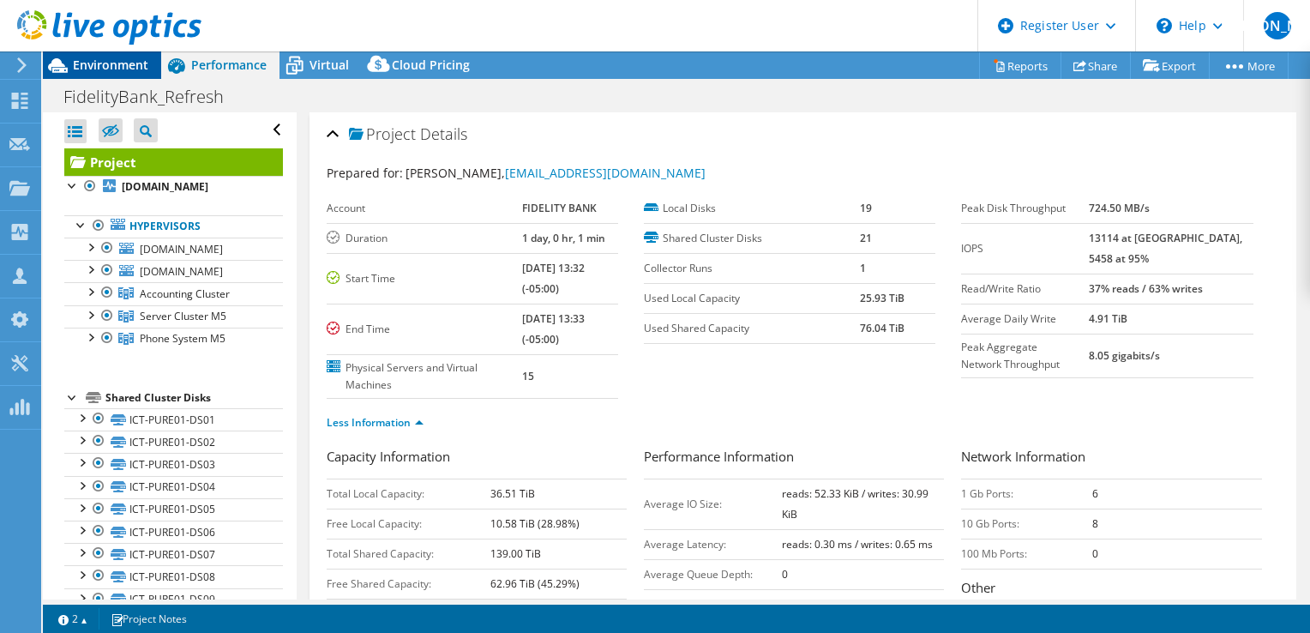
click at [127, 68] on span "Environment" at bounding box center [110, 65] width 75 height 16
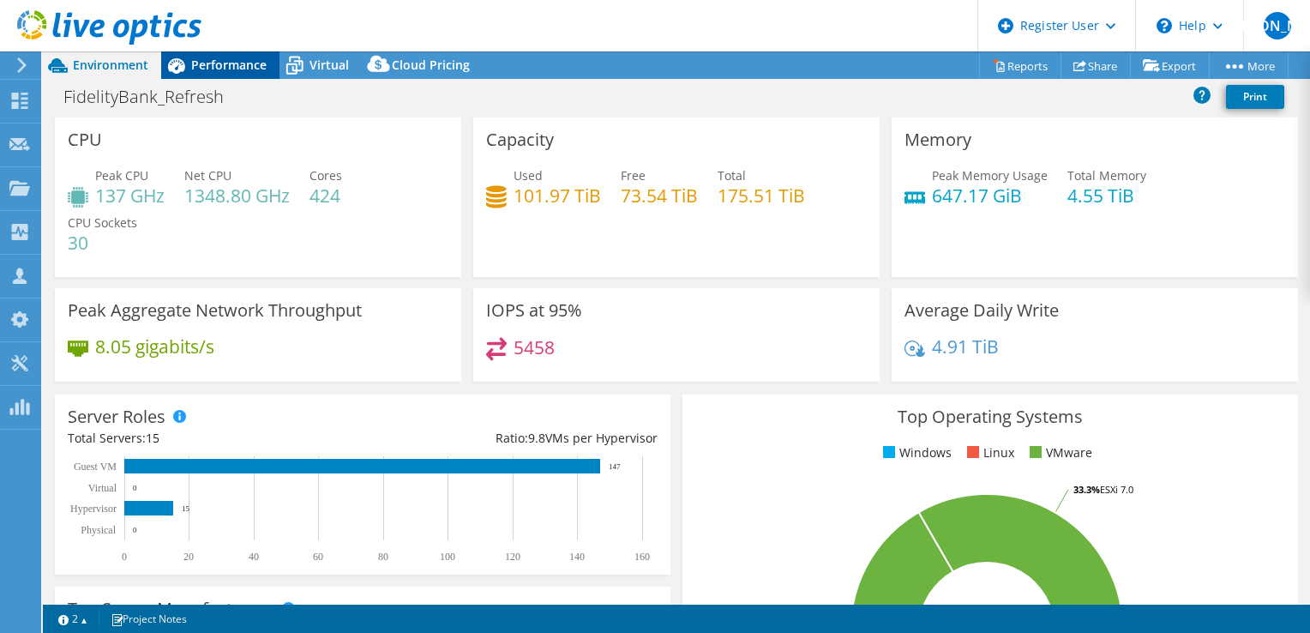
click at [216, 65] on span "Performance" at bounding box center [228, 65] width 75 height 16
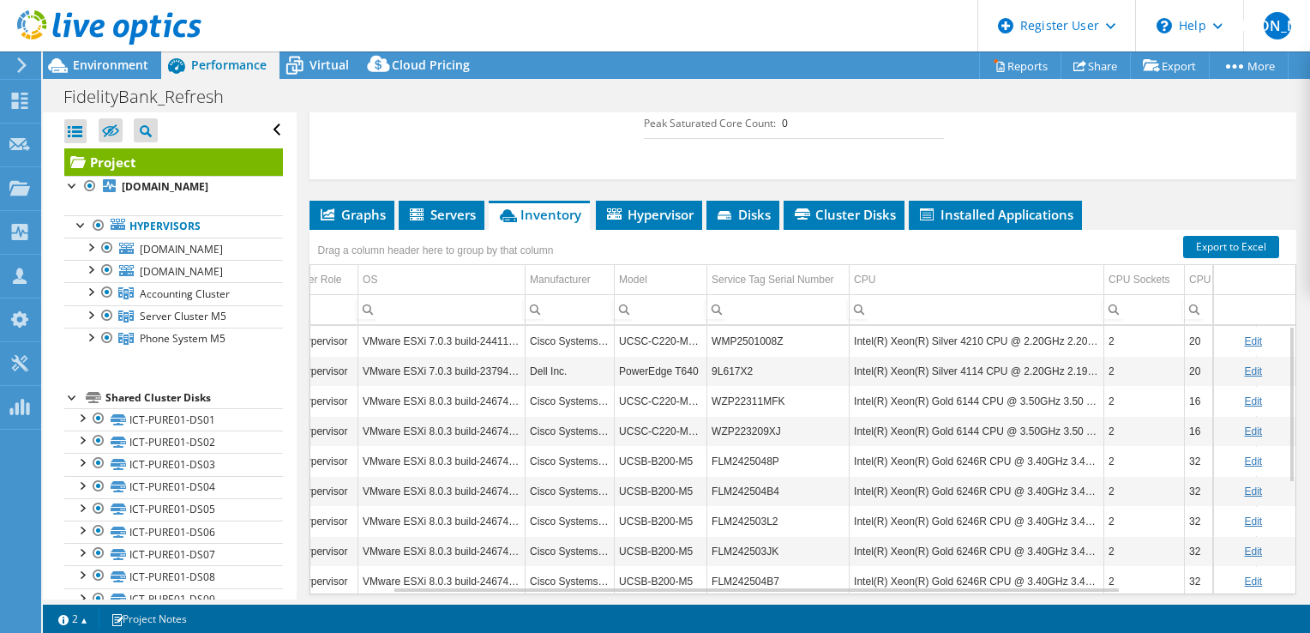
scroll to position [600, 0]
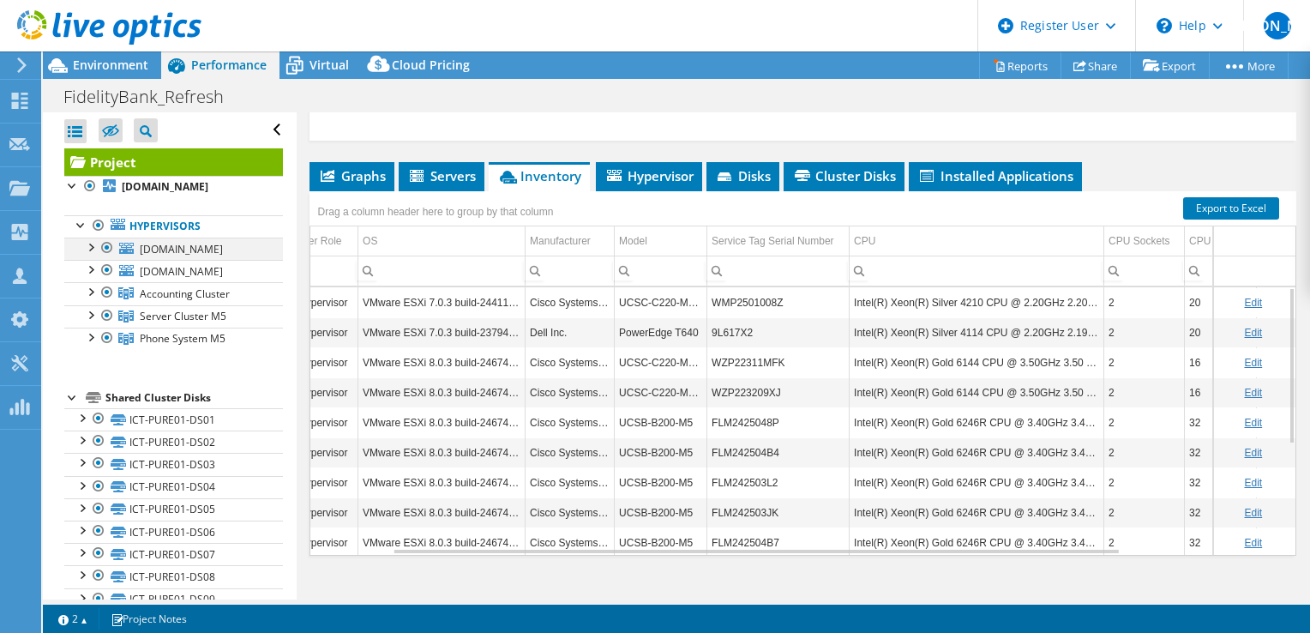
click at [87, 247] on div at bounding box center [89, 246] width 17 height 17
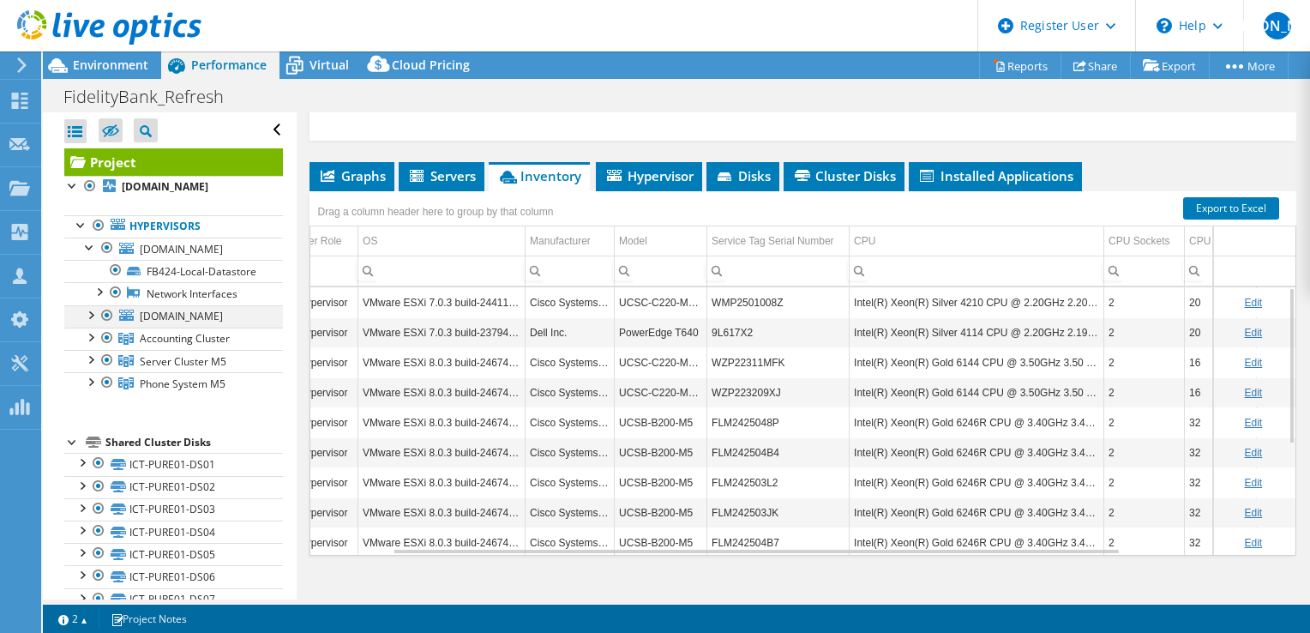
click at [90, 322] on div at bounding box center [89, 313] width 17 height 17
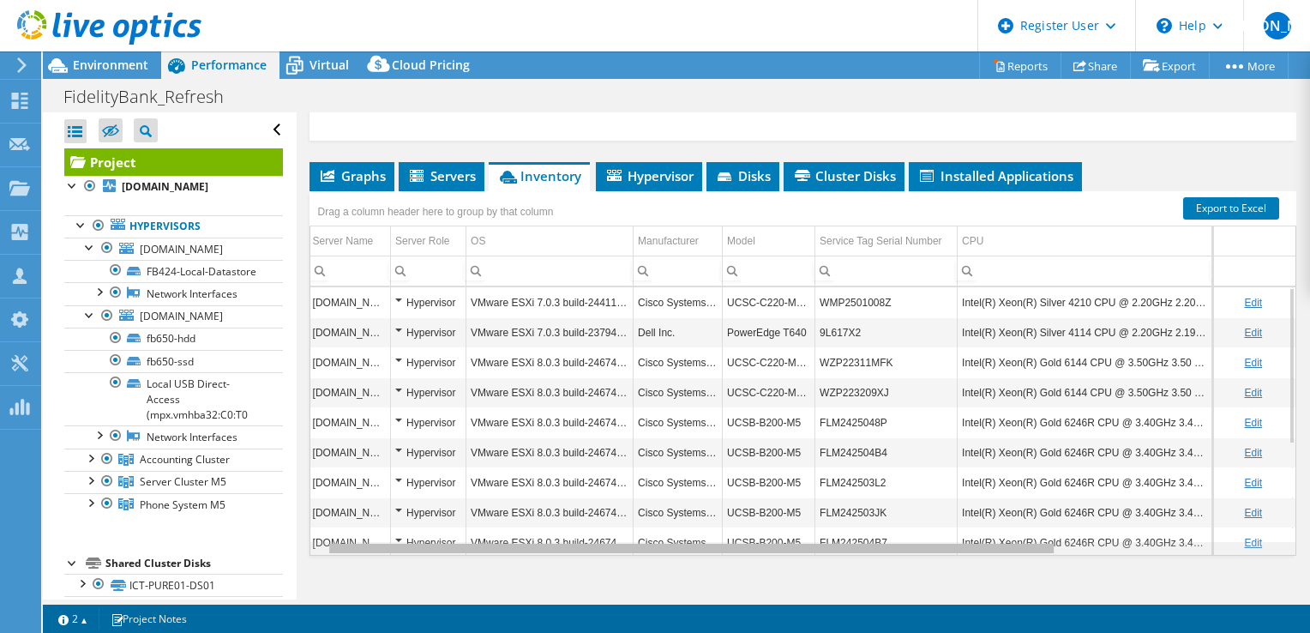
scroll to position [0, 0]
drag, startPoint x: 511, startPoint y: 546, endPoint x: 382, endPoint y: 550, distance: 128.7
click at [382, 550] on body "[PERSON_NAME] Dell User [PERSON_NAME] [PERSON_NAME][EMAIL_ADDRESS][PERSON_NAME]…" at bounding box center [655, 316] width 1310 height 633
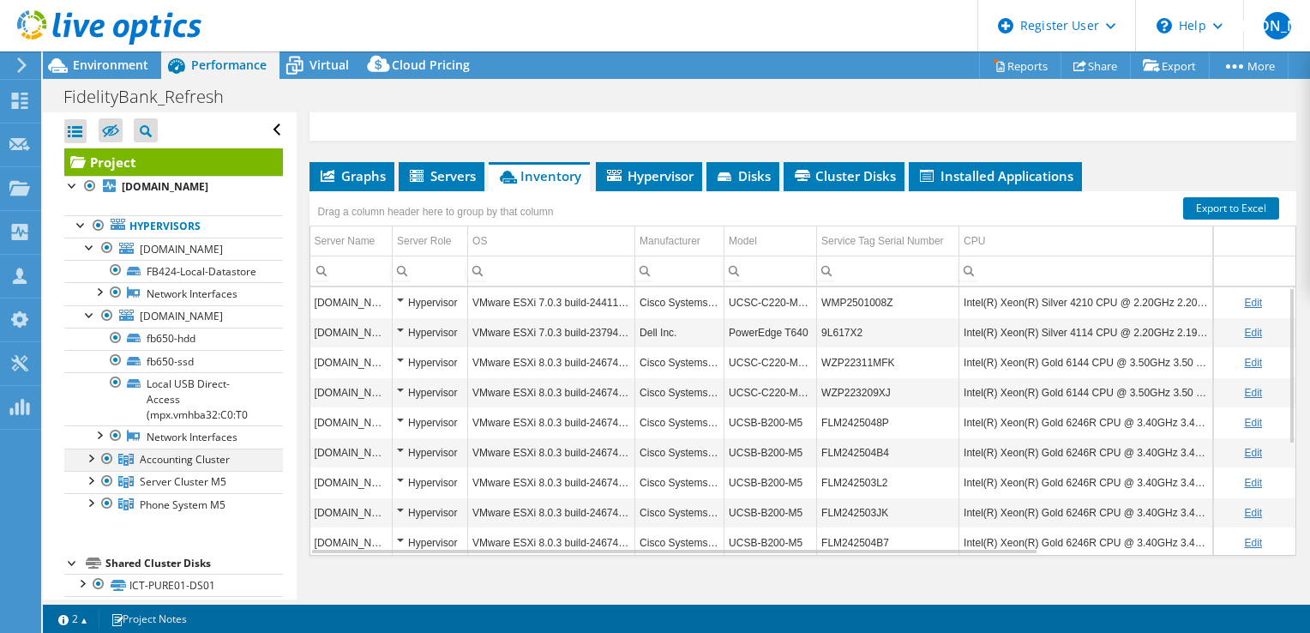
click at [86, 466] on div at bounding box center [89, 457] width 17 height 17
drag, startPoint x: 1276, startPoint y: 403, endPoint x: 1265, endPoint y: 345, distance: 59.4
click at [1265, 345] on body "[PERSON_NAME] Dell User [PERSON_NAME] [PERSON_NAME][EMAIL_ADDRESS][PERSON_NAME]…" at bounding box center [655, 316] width 1310 height 633
click at [90, 466] on div at bounding box center [89, 457] width 17 height 17
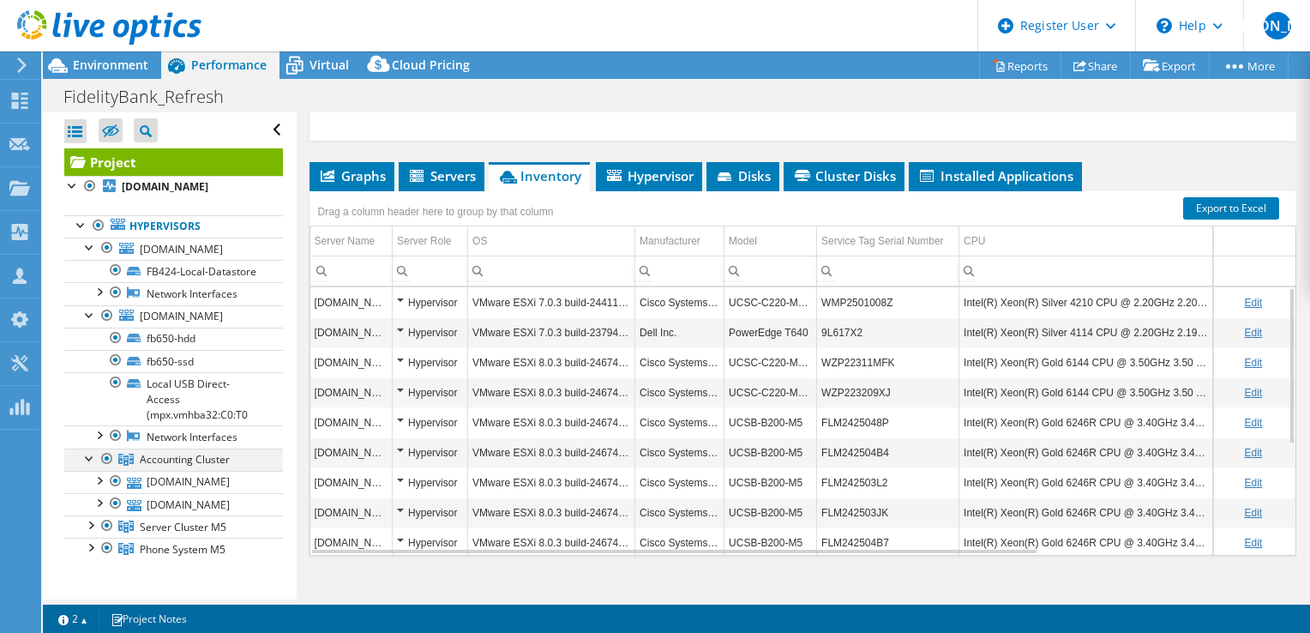
click at [90, 466] on div at bounding box center [89, 457] width 17 height 17
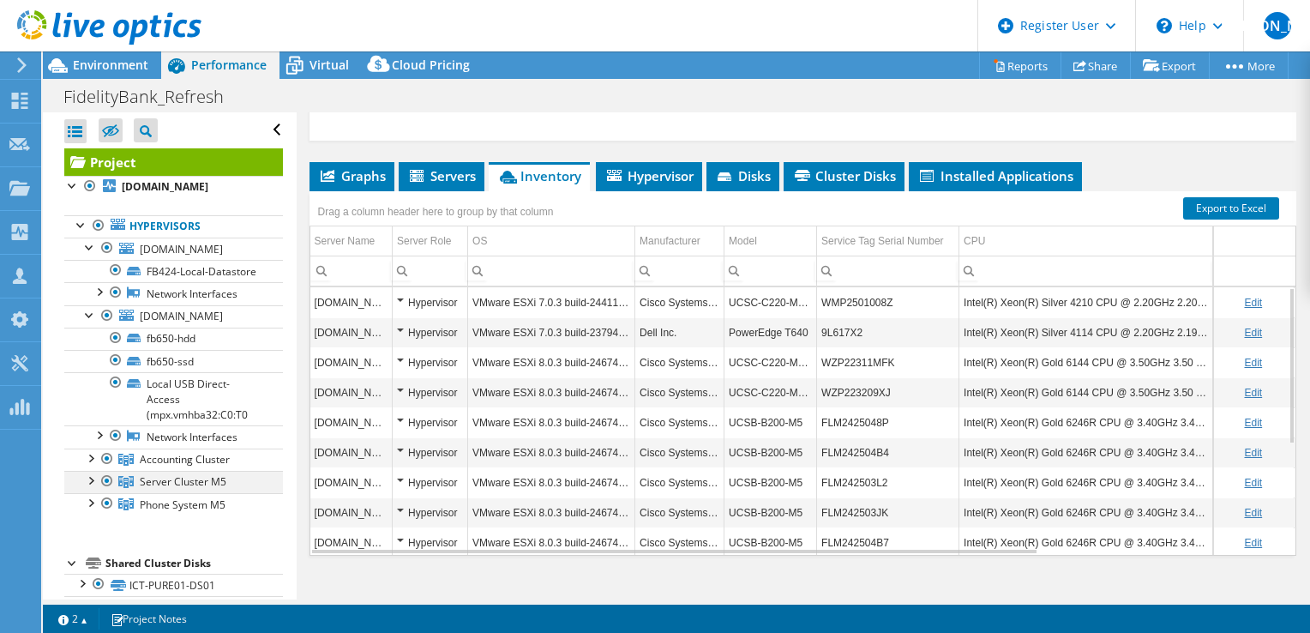
click at [86, 488] on div at bounding box center [89, 479] width 17 height 17
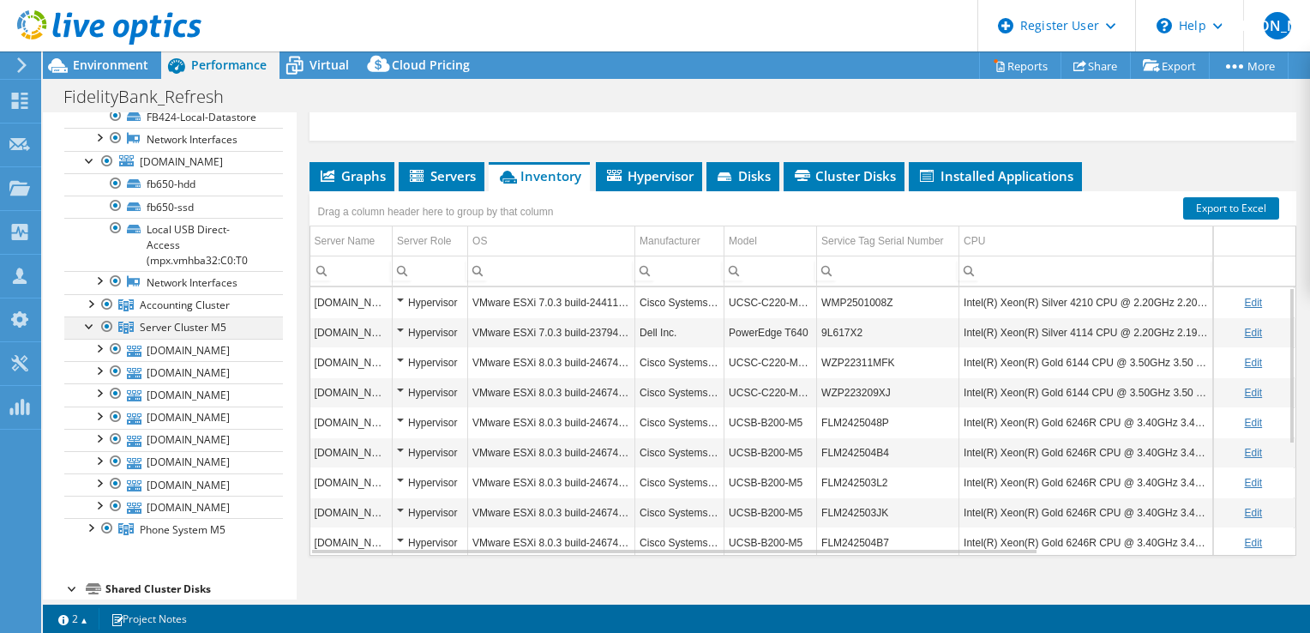
scroll to position [172, 0]
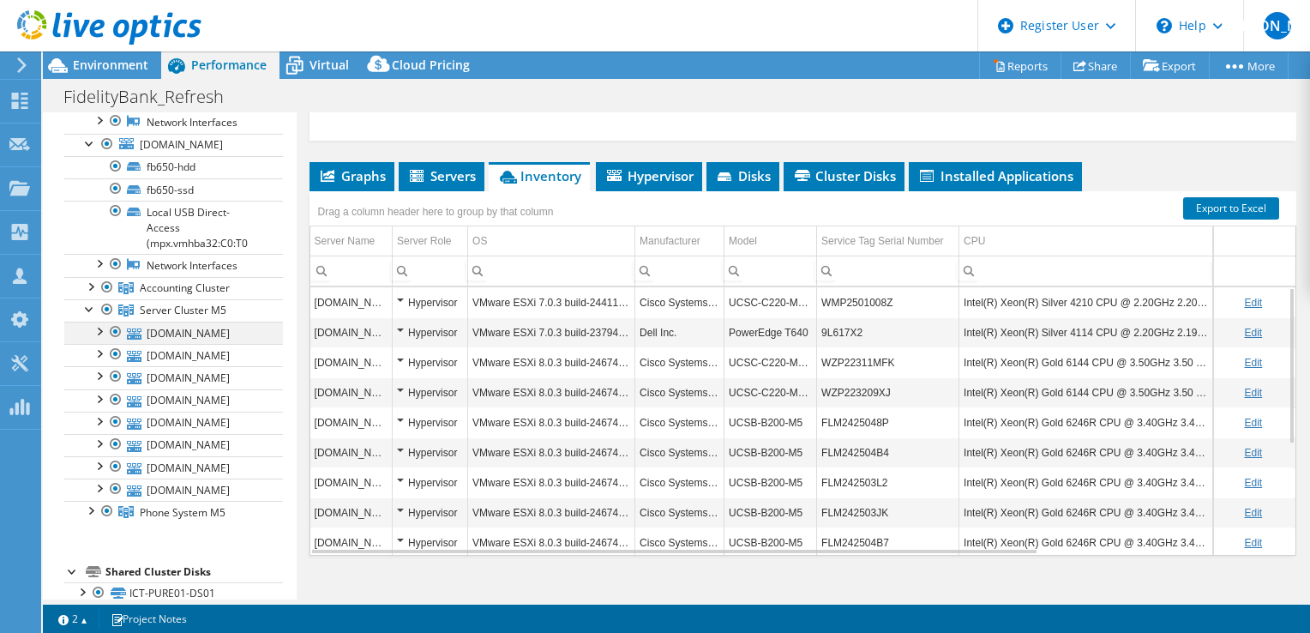
click at [98, 339] on div at bounding box center [98, 330] width 17 height 17
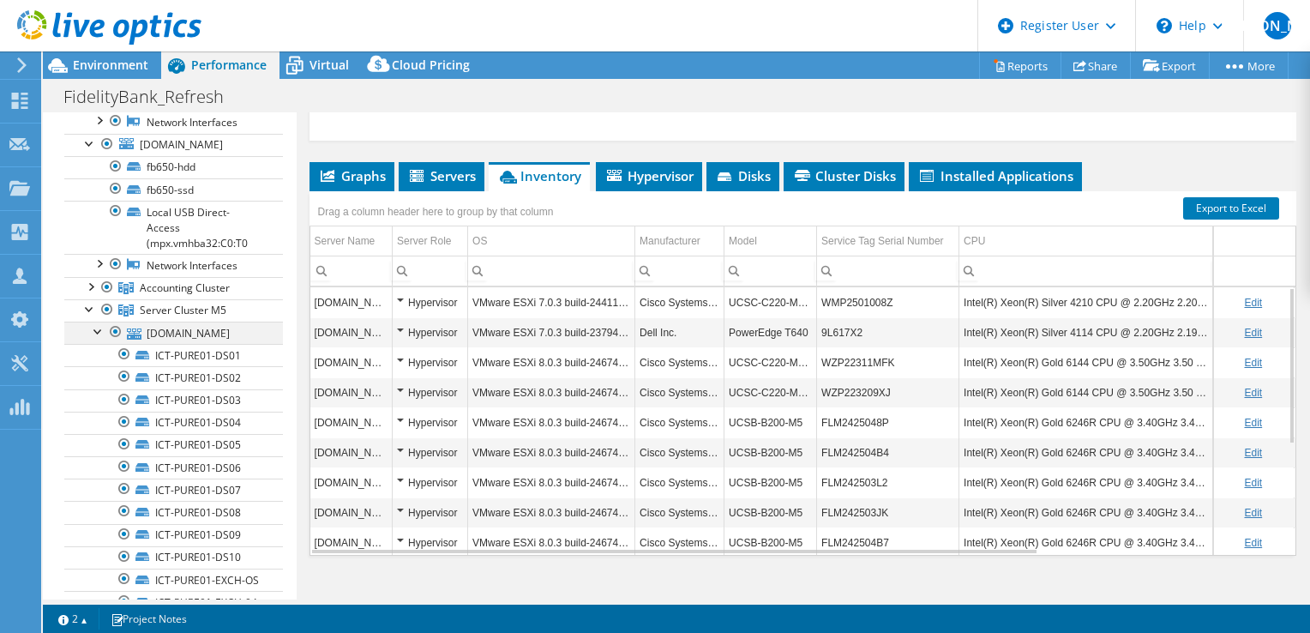
click at [98, 339] on div at bounding box center [98, 330] width 17 height 17
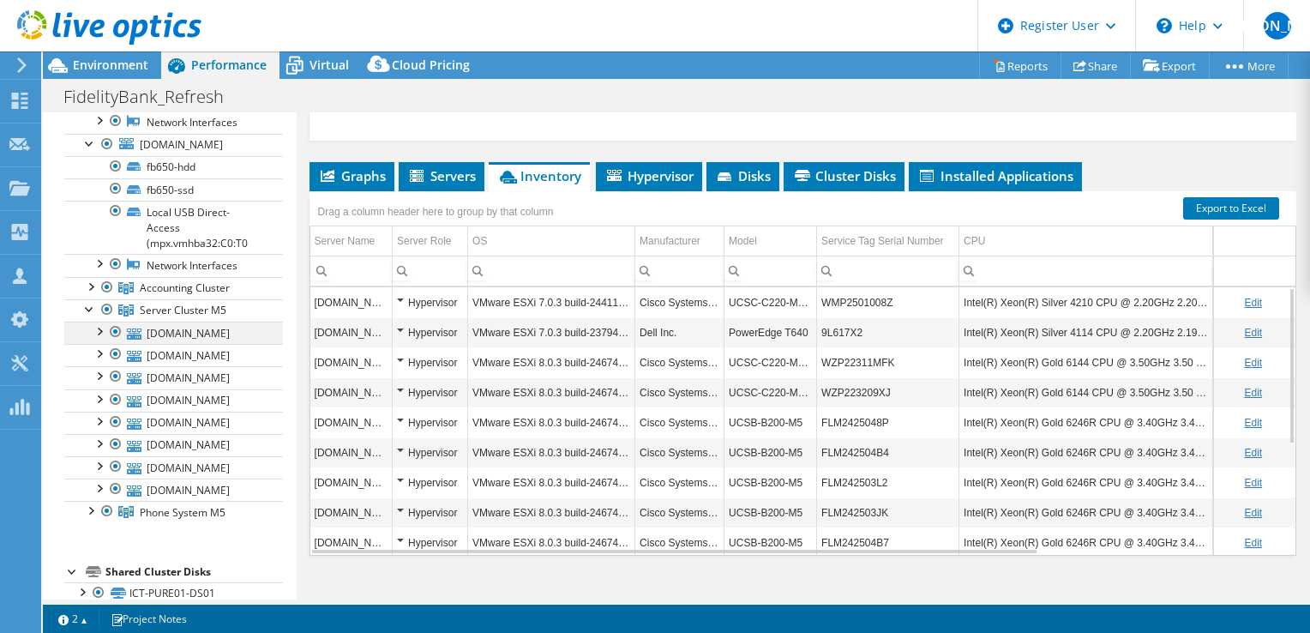
click at [98, 339] on div at bounding box center [98, 330] width 17 height 17
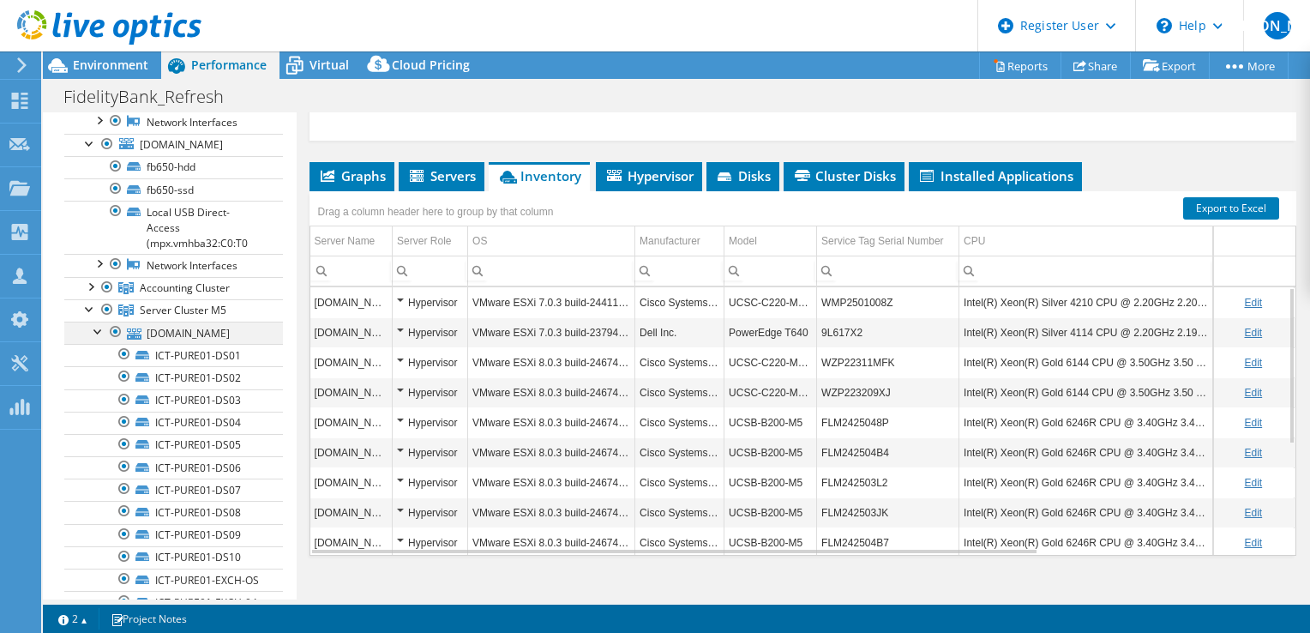
click at [98, 339] on div at bounding box center [98, 330] width 17 height 17
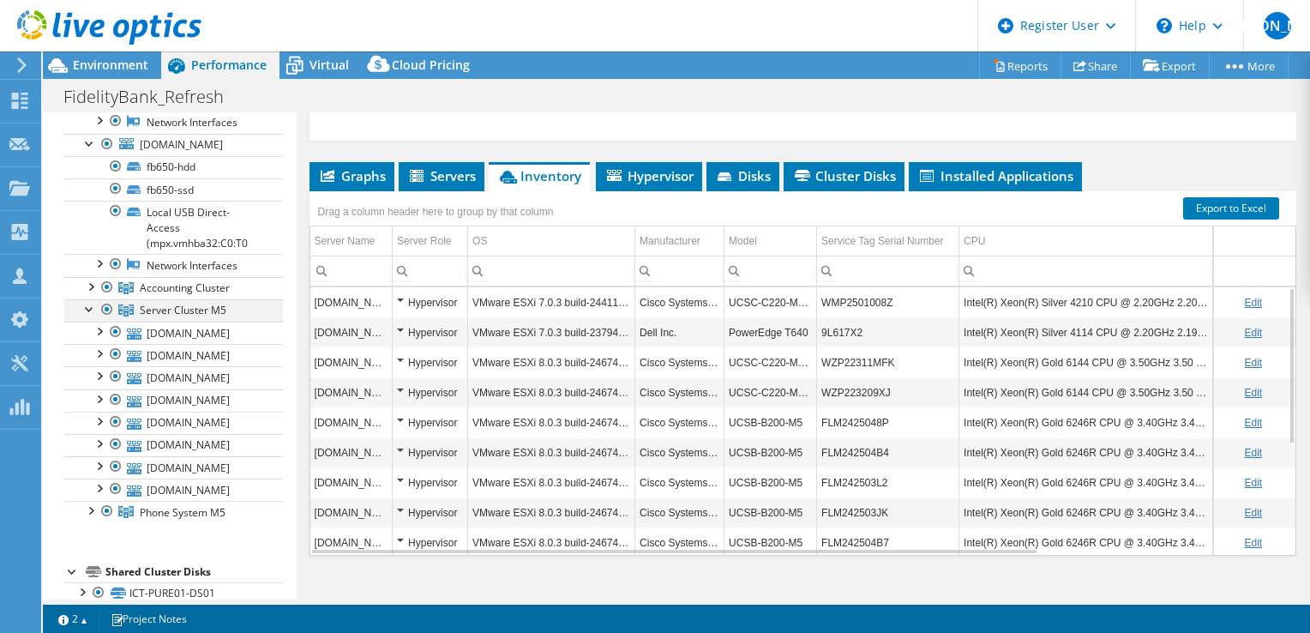
click at [89, 316] on div at bounding box center [89, 307] width 17 height 17
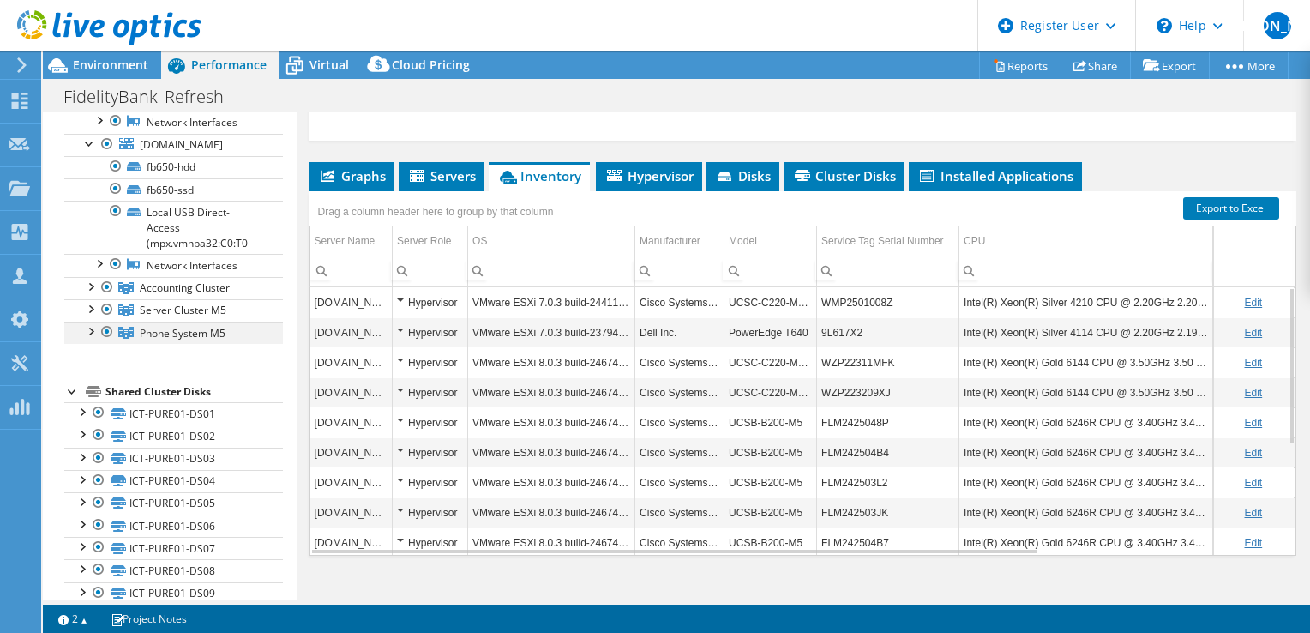
click at [87, 339] on div at bounding box center [89, 330] width 17 height 17
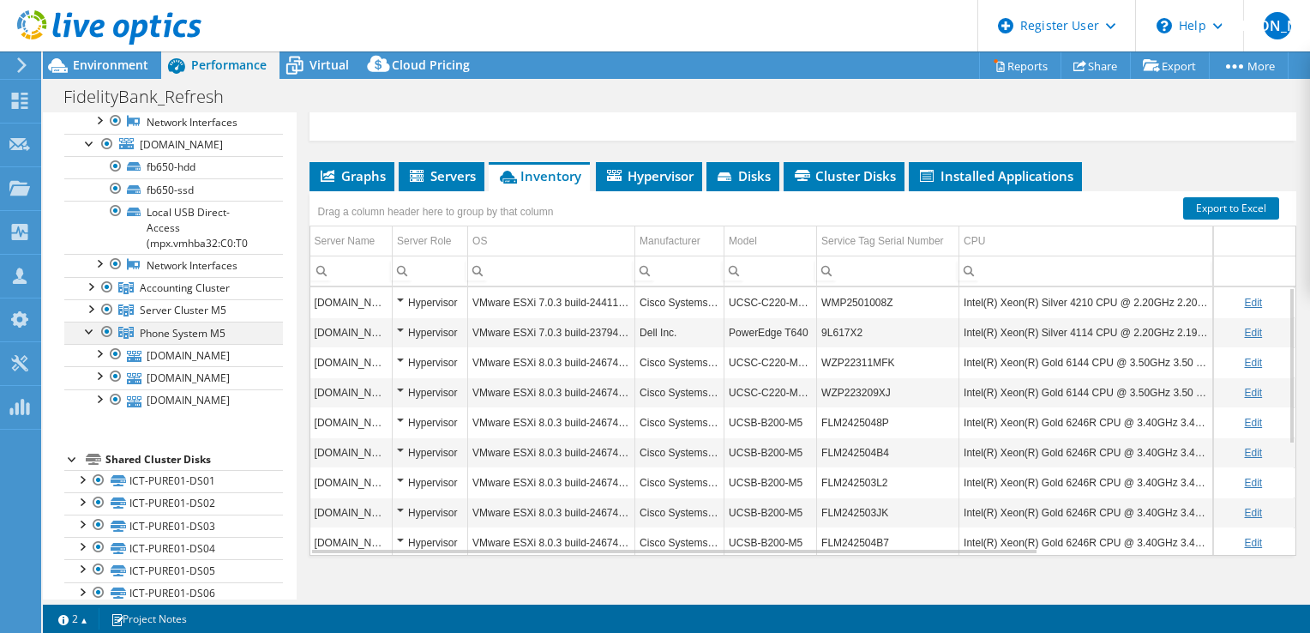
click at [87, 339] on div at bounding box center [89, 330] width 17 height 17
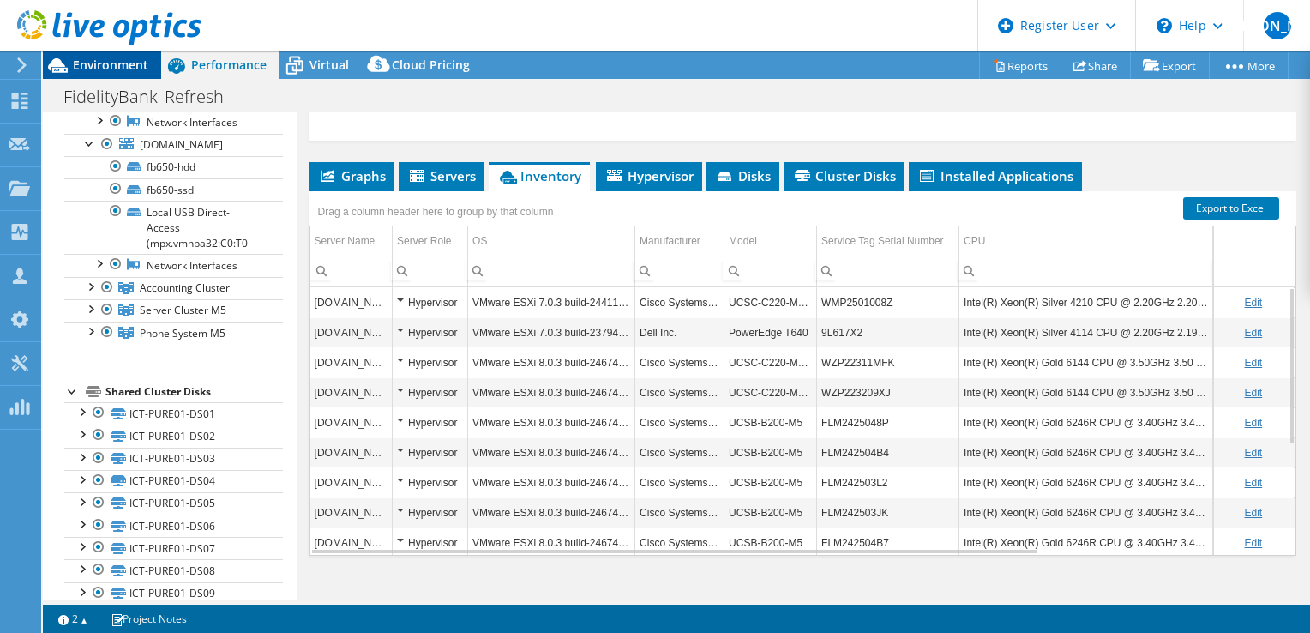
click at [115, 57] on span "Environment" at bounding box center [110, 65] width 75 height 16
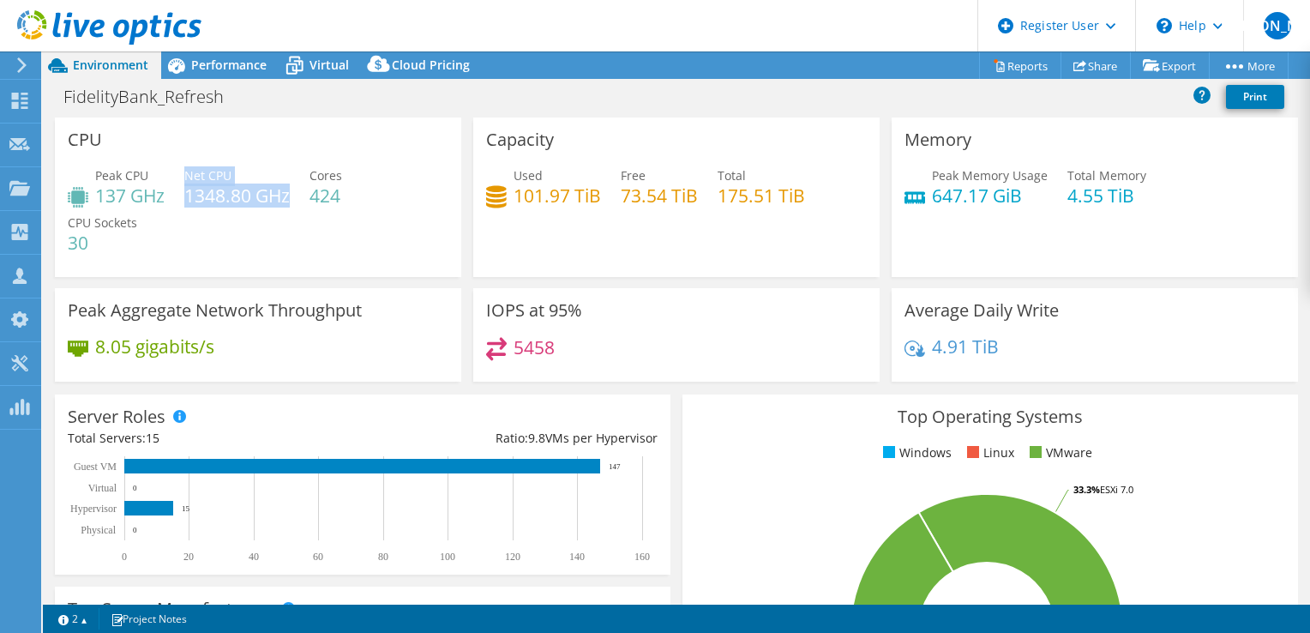
drag, startPoint x: 184, startPoint y: 195, endPoint x: 290, endPoint y: 194, distance: 105.5
click at [290, 194] on div "Peak CPU 137 GHz Net CPU 1348.80 GHz Cores 424 CPU Sockets 30" at bounding box center [258, 217] width 381 height 103
drag, startPoint x: 290, startPoint y: 194, endPoint x: 322, endPoint y: 252, distance: 66.8
click at [322, 252] on div "Peak CPU 137 GHz Net CPU 1348.80 GHz Cores 424 CPU Sockets 30" at bounding box center [258, 217] width 381 height 103
click at [243, 57] on span "Performance" at bounding box center [228, 65] width 75 height 16
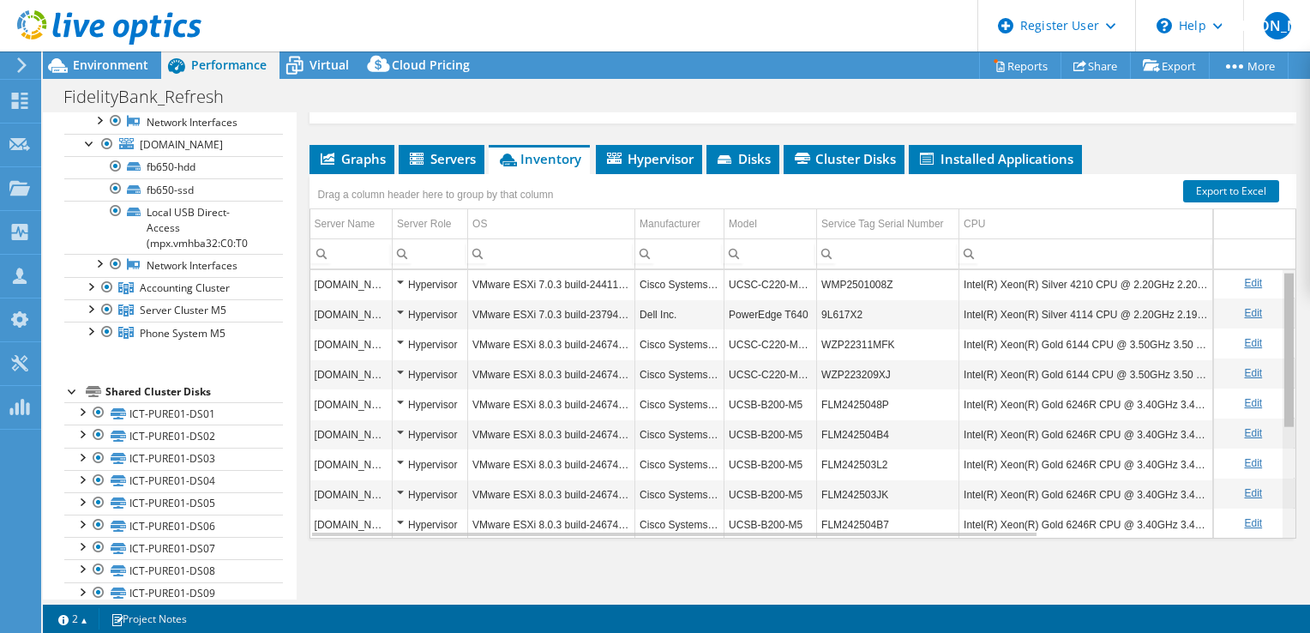
scroll to position [0, 0]
drag, startPoint x: 1277, startPoint y: 435, endPoint x: 1276, endPoint y: 307, distance: 127.8
click at [1276, 307] on body "[PERSON_NAME] Dell User [PERSON_NAME] [PERSON_NAME][EMAIL_ADDRESS][PERSON_NAME]…" at bounding box center [655, 316] width 1310 height 633
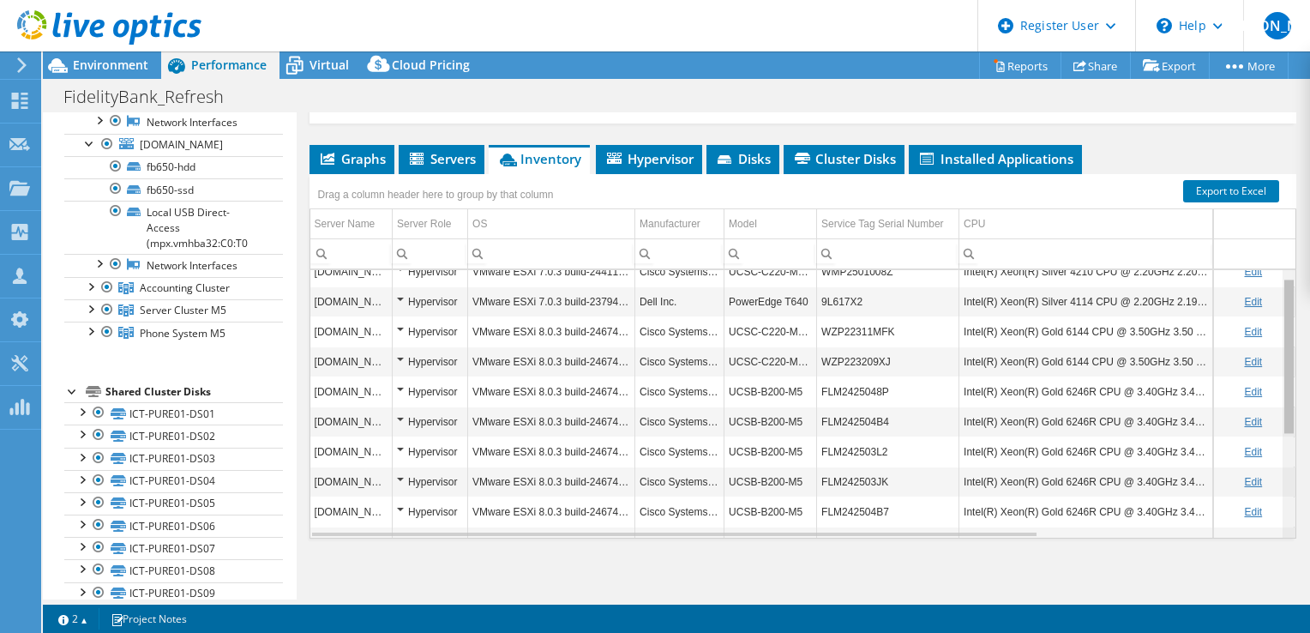
scroll to position [20, 0]
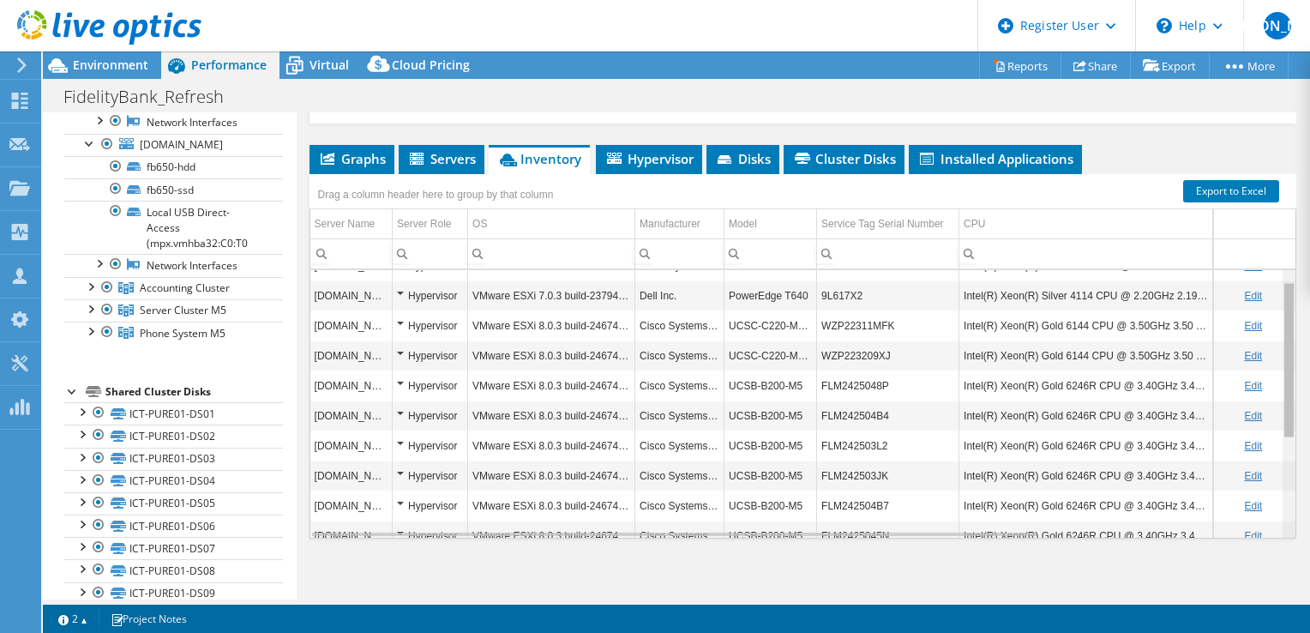
drag, startPoint x: 1279, startPoint y: 342, endPoint x: 1280, endPoint y: 361, distance: 18.9
click at [1280, 361] on body "[PERSON_NAME] Dell User [PERSON_NAME] [PERSON_NAME][EMAIL_ADDRESS][PERSON_NAME]…" at bounding box center [655, 316] width 1310 height 633
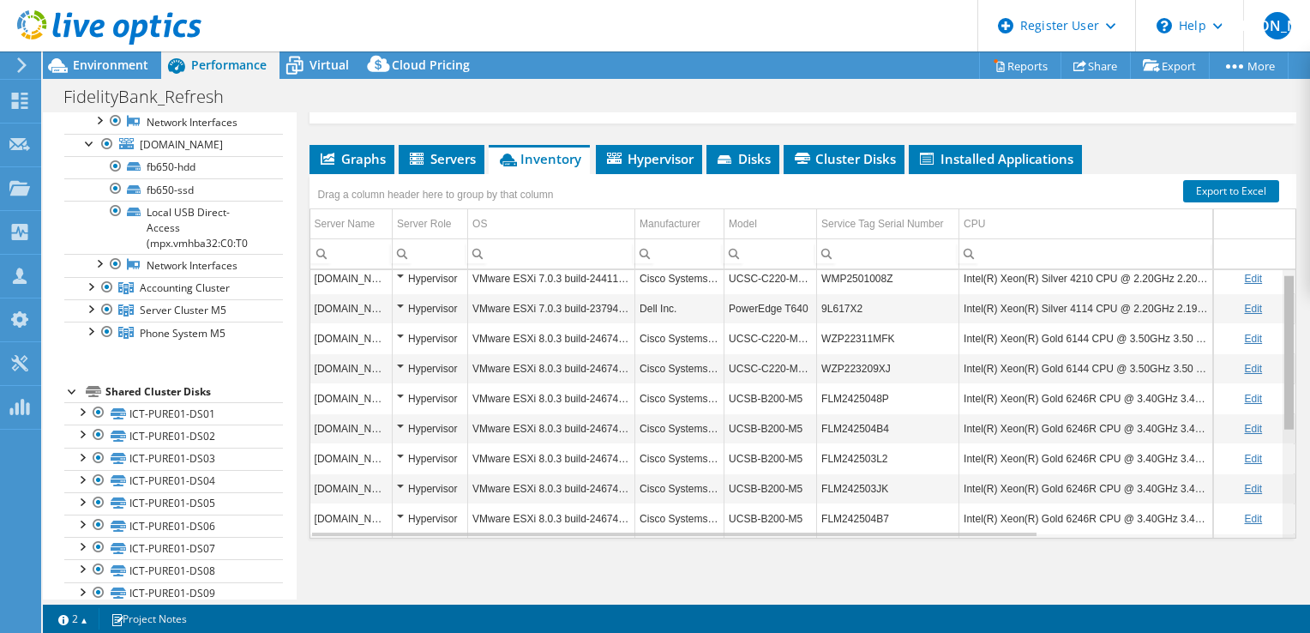
scroll to position [0, 0]
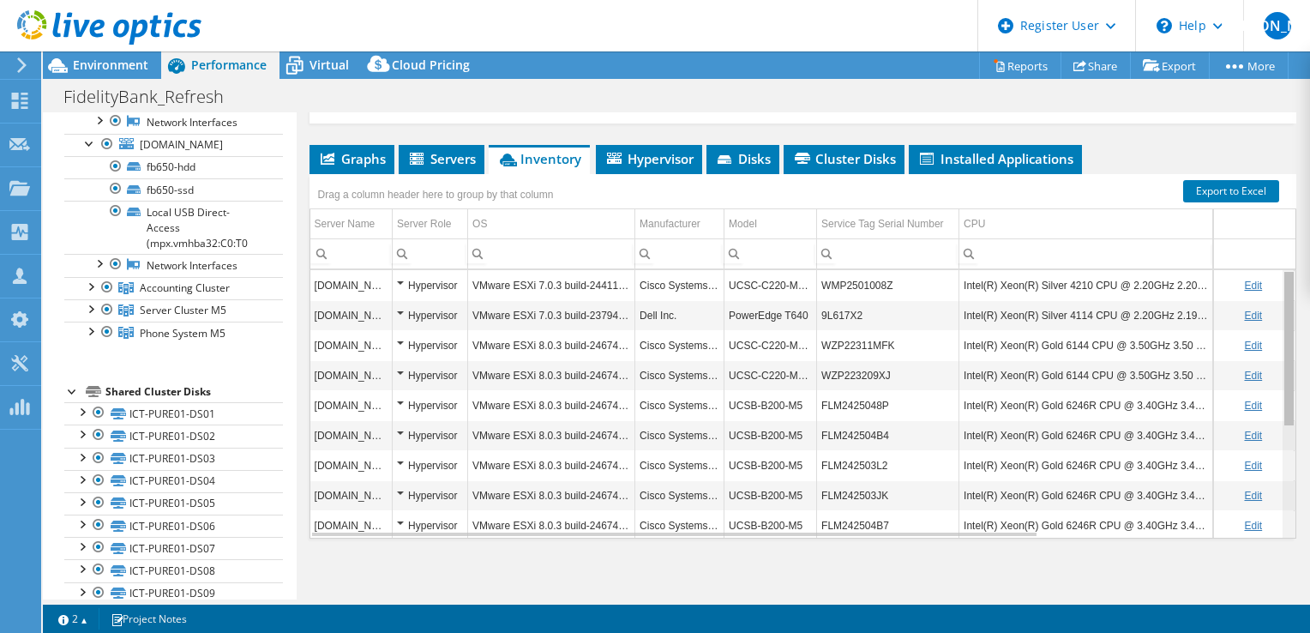
drag, startPoint x: 1277, startPoint y: 345, endPoint x: 1276, endPoint y: 307, distance: 37.7
click at [1276, 307] on body "[PERSON_NAME] Dell User [PERSON_NAME] [PERSON_NAME][EMAIL_ADDRESS][PERSON_NAME]…" at bounding box center [655, 316] width 1310 height 633
copy td "UCSC-C220-M5SX"
drag, startPoint x: 810, startPoint y: 340, endPoint x: 729, endPoint y: 345, distance: 81.6
click at [729, 345] on td "UCSC-C220-M5SX" at bounding box center [771, 345] width 93 height 30
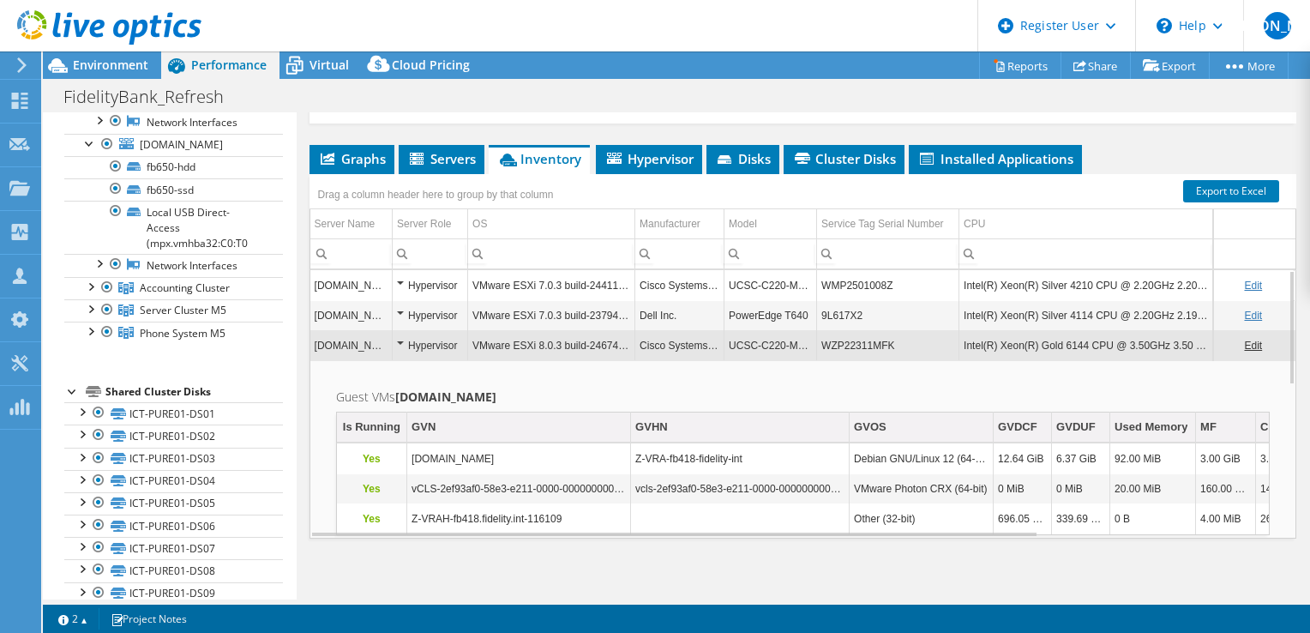
click at [729, 345] on td "UCSC-C220-M5SX" at bounding box center [771, 345] width 93 height 30
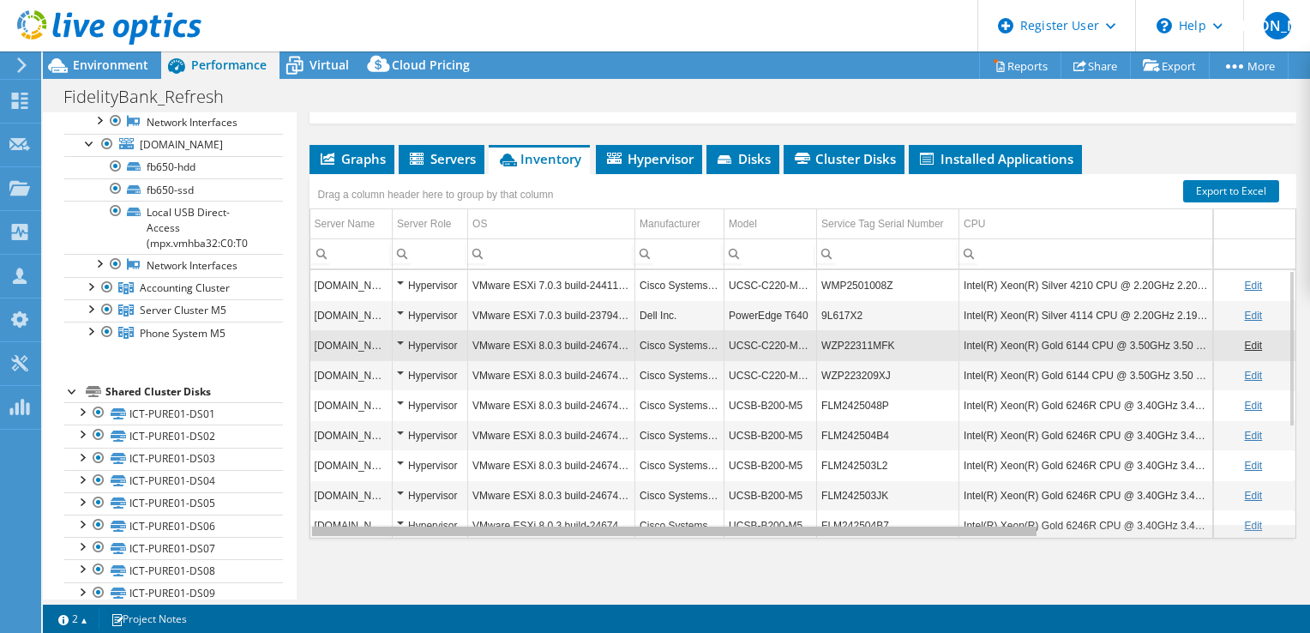
drag, startPoint x: 561, startPoint y: 528, endPoint x: 517, endPoint y: 521, distance: 44.3
click at [518, 523] on body "[PERSON_NAME] Dell User [PERSON_NAME] [PERSON_NAME][EMAIL_ADDRESS][PERSON_NAME]…" at bounding box center [655, 316] width 1310 height 633
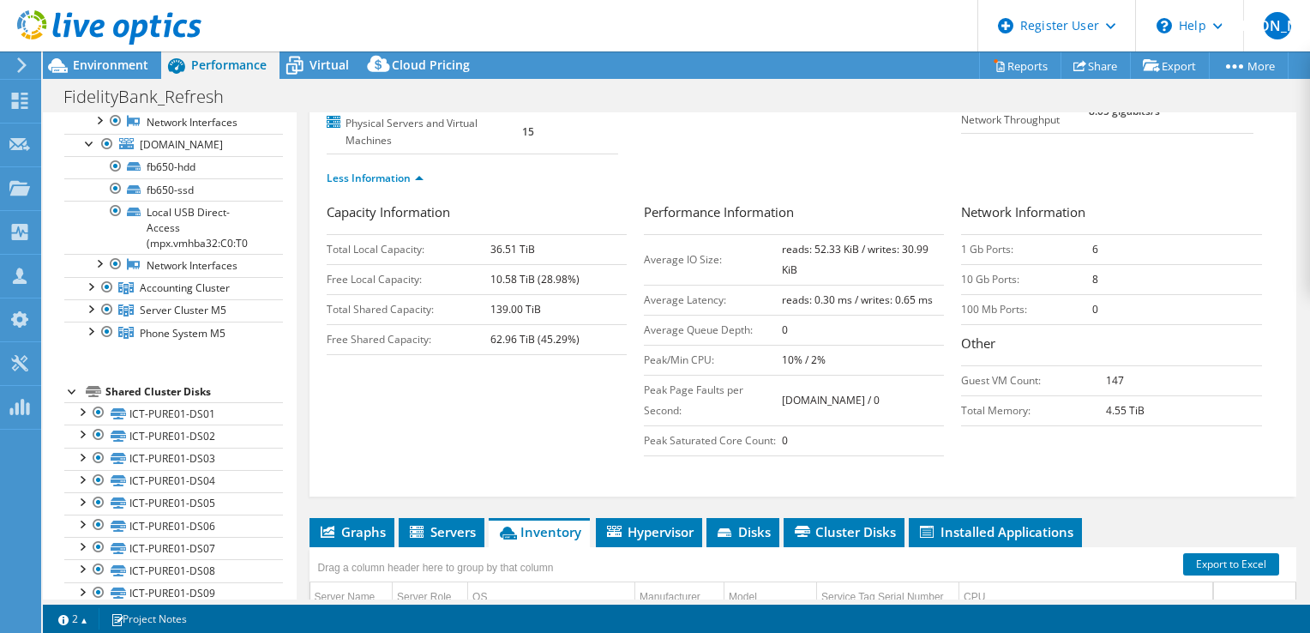
scroll to position [274, 0]
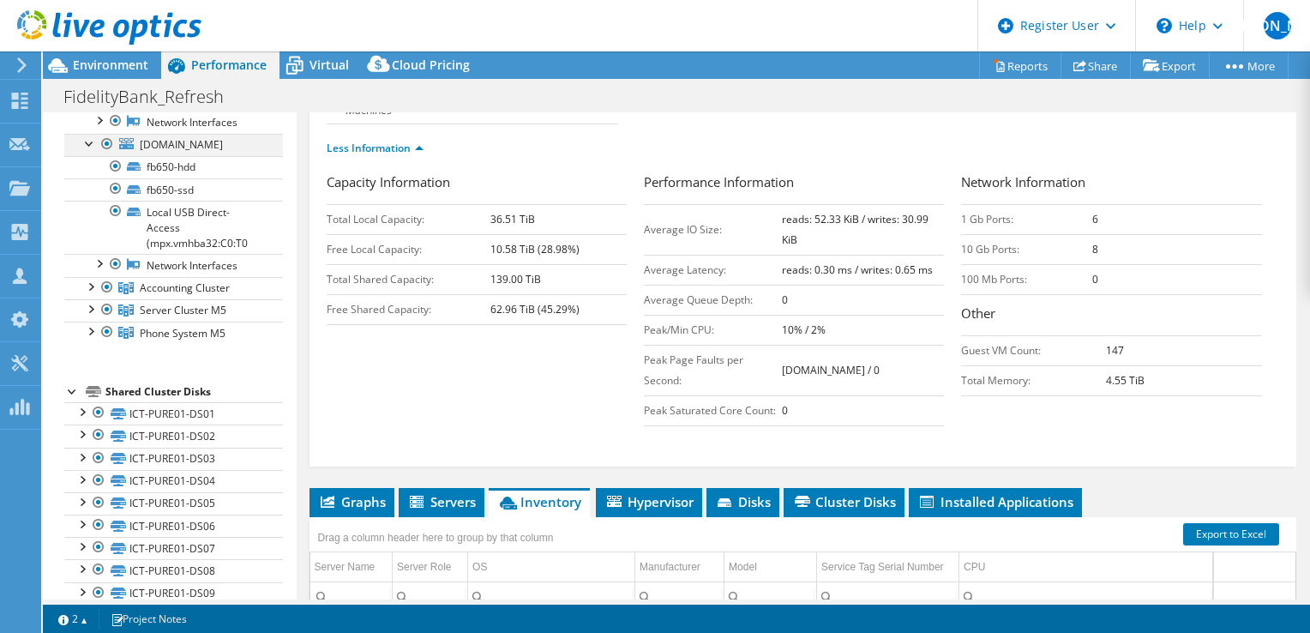
click at [90, 151] on div at bounding box center [89, 142] width 17 height 17
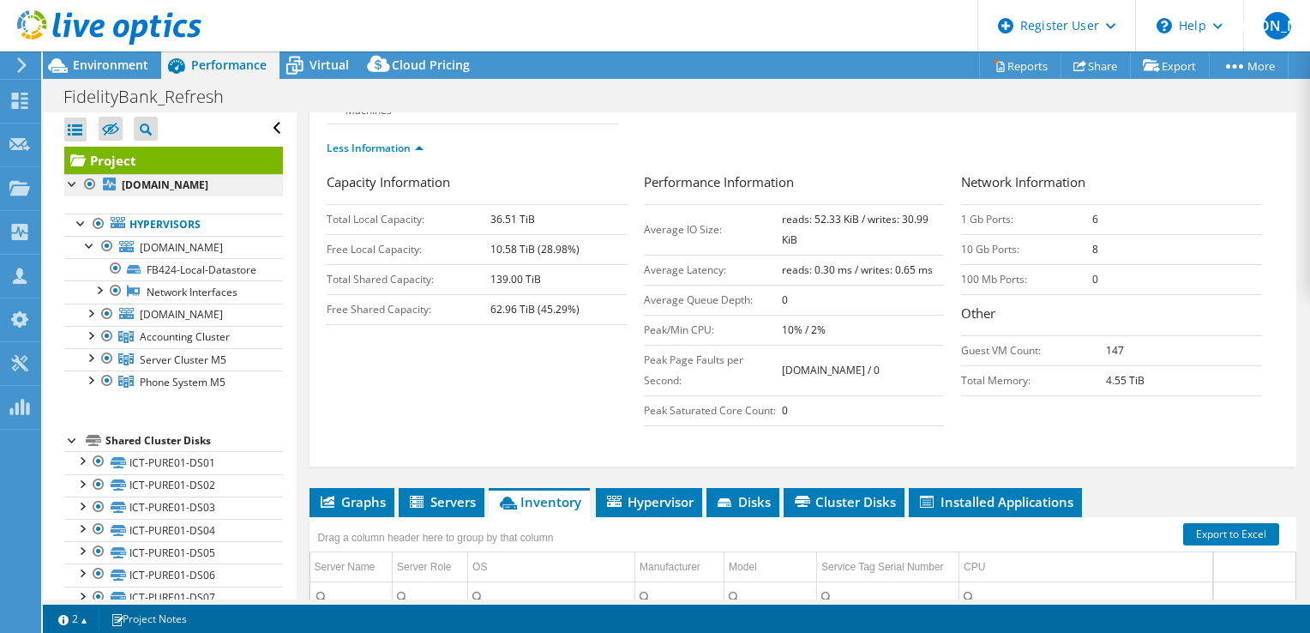
scroll to position [0, 0]
click at [86, 250] on div at bounding box center [89, 246] width 17 height 17
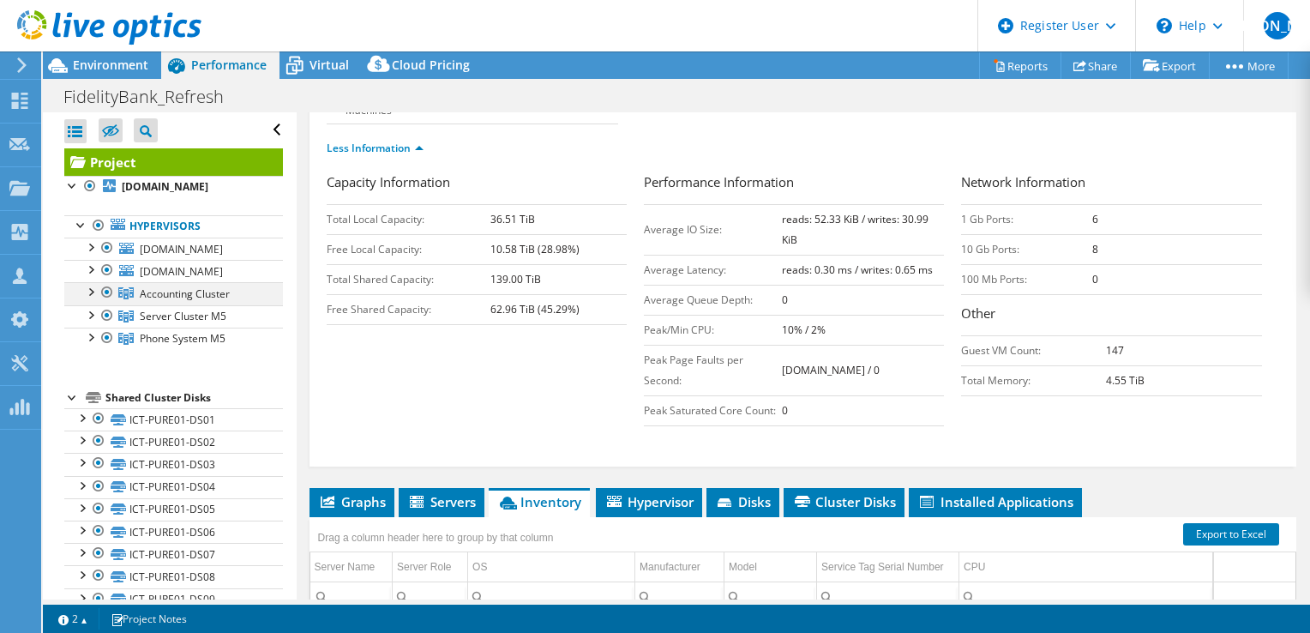
click at [87, 291] on div at bounding box center [89, 290] width 17 height 17
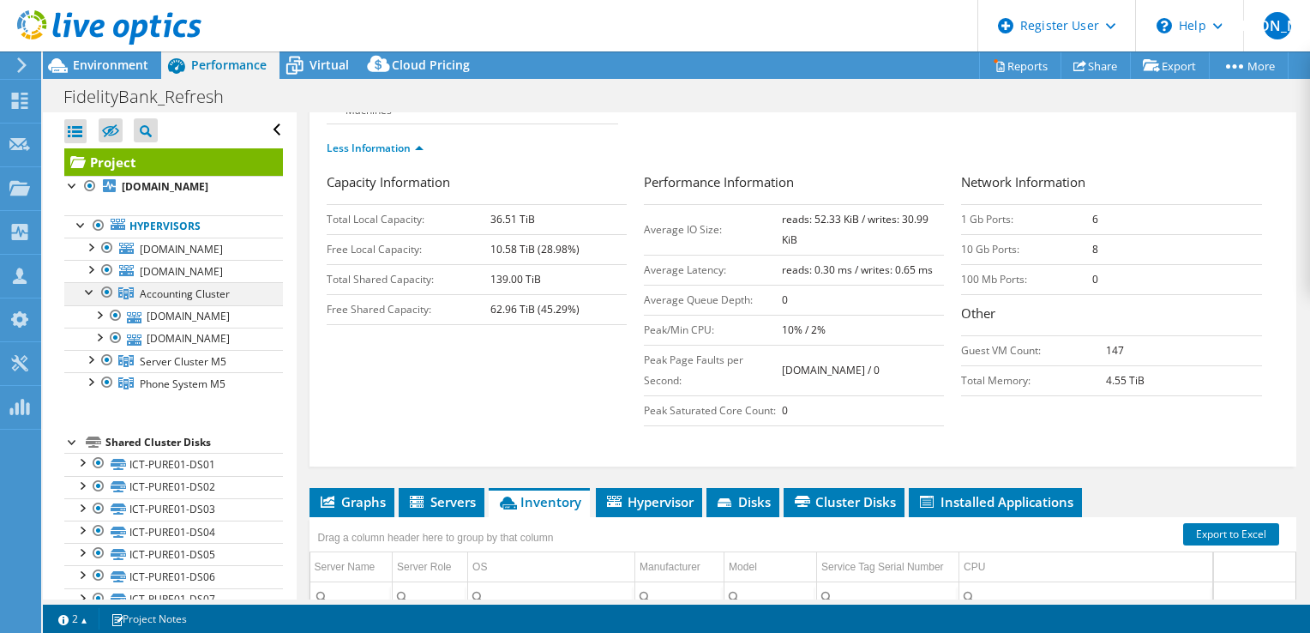
click at [85, 293] on div at bounding box center [89, 290] width 17 height 17
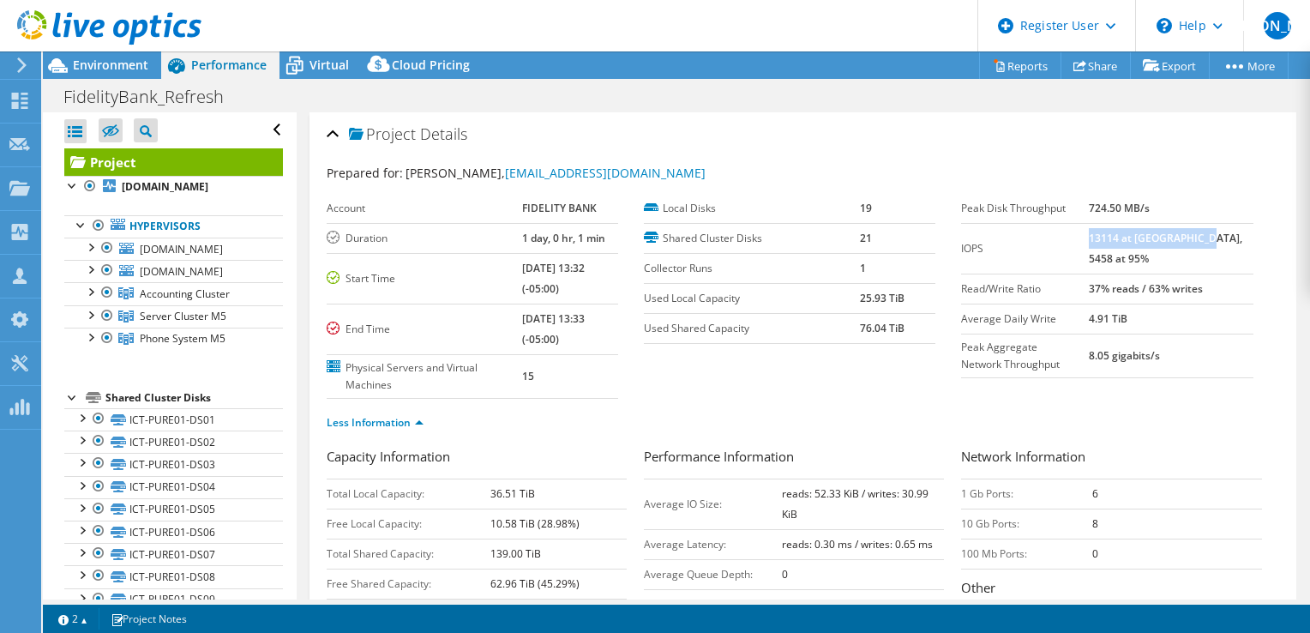
drag, startPoint x: 1119, startPoint y: 235, endPoint x: 1231, endPoint y: 243, distance: 112.6
click at [1231, 243] on td "13114 at [GEOGRAPHIC_DATA], 5458 at 95%" at bounding box center [1171, 248] width 165 height 51
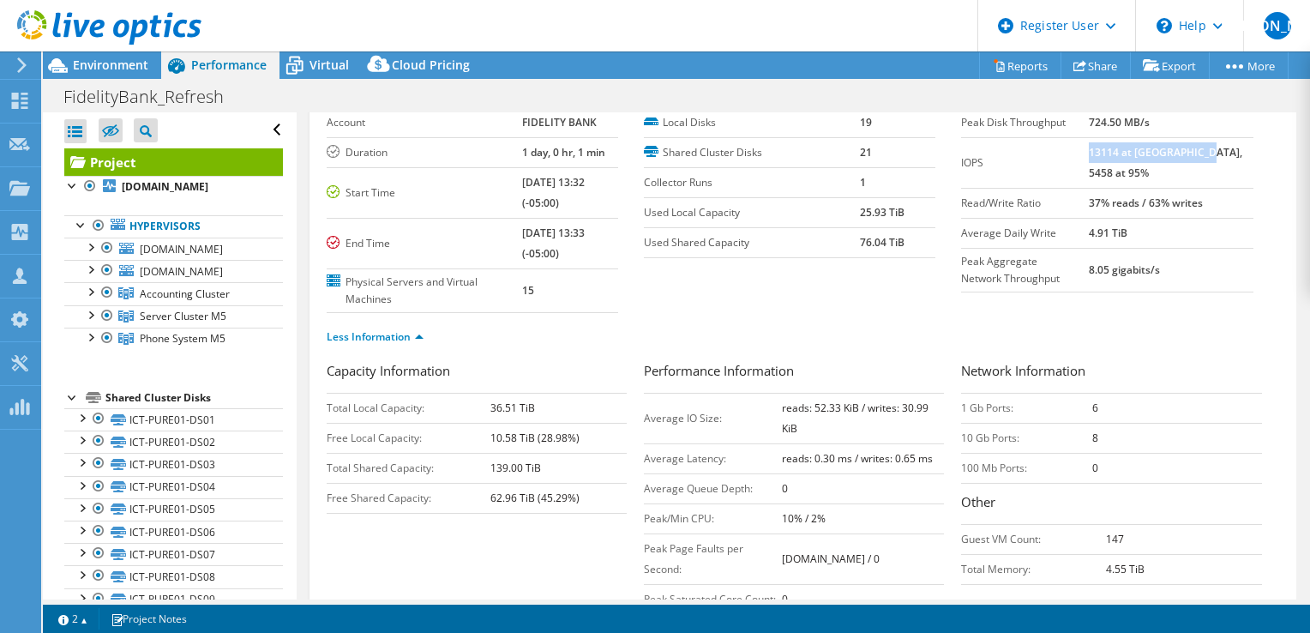
scroll to position [172, 0]
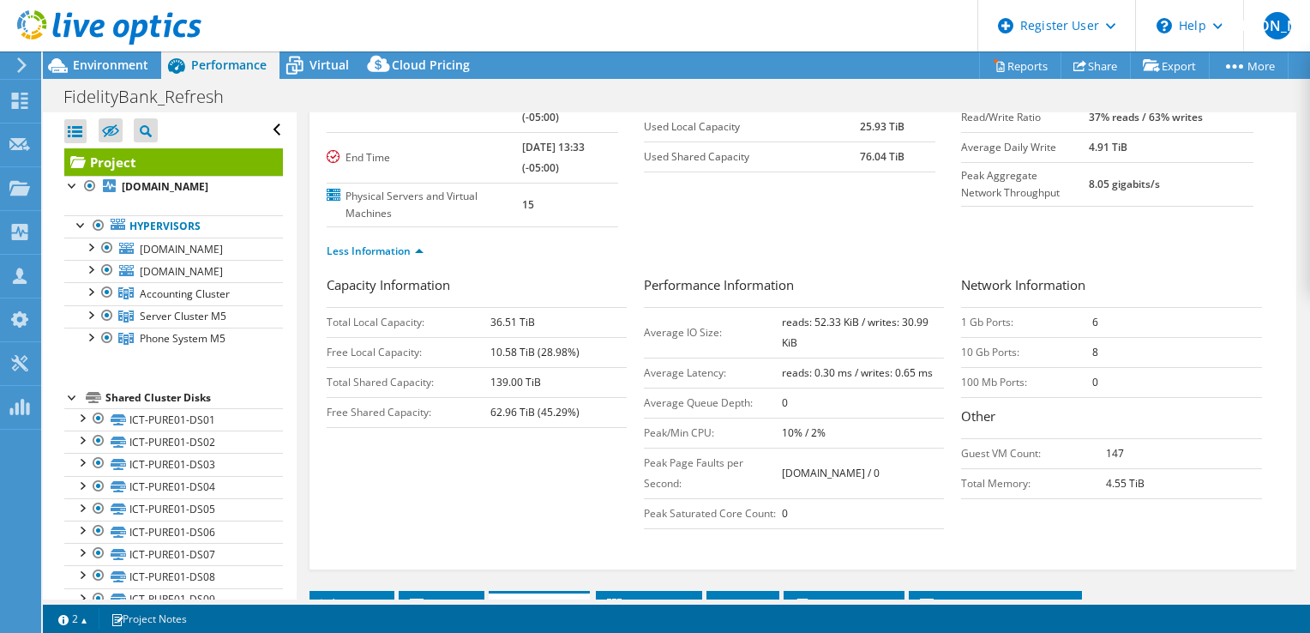
drag, startPoint x: 786, startPoint y: 513, endPoint x: 772, endPoint y: 510, distance: 14.0
click at [772, 510] on tr "Peak Saturated Core Count: 0" at bounding box center [794, 513] width 300 height 30
drag, startPoint x: 772, startPoint y: 510, endPoint x: 548, endPoint y: 499, distance: 224.1
click at [548, 499] on div "Capacity Information Total Local Capacity: 36.51 TiB Free Local Capacity: 10.58…" at bounding box center [803, 406] width 953 height 262
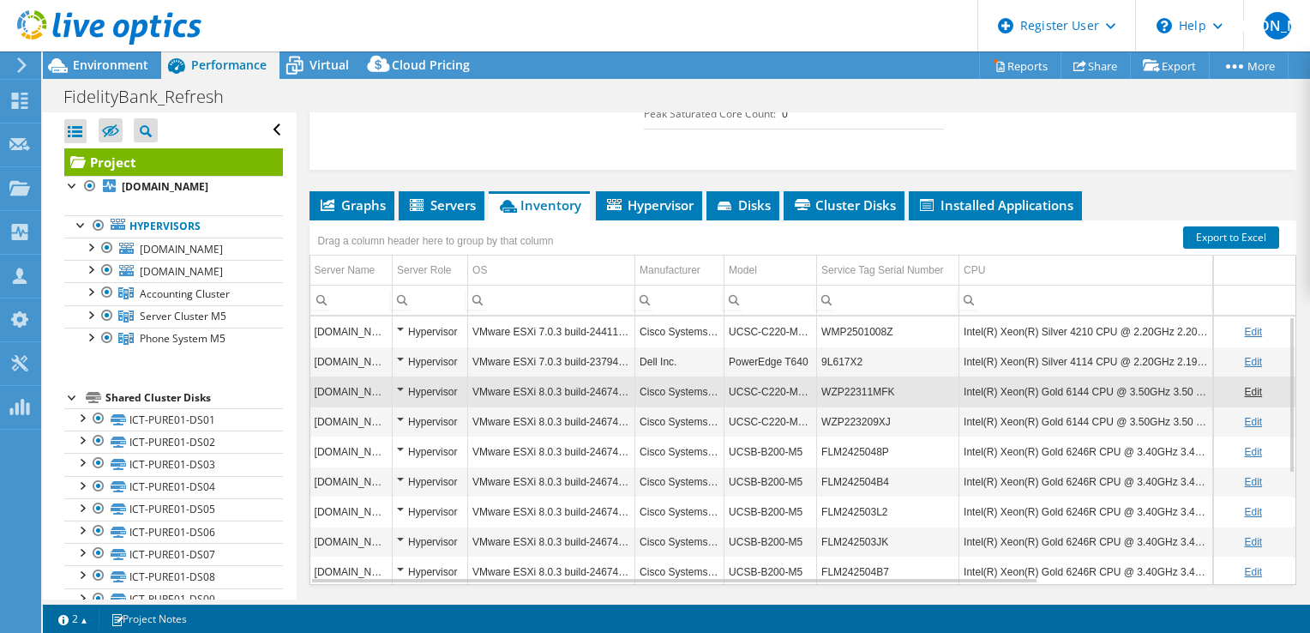
scroll to position [600, 0]
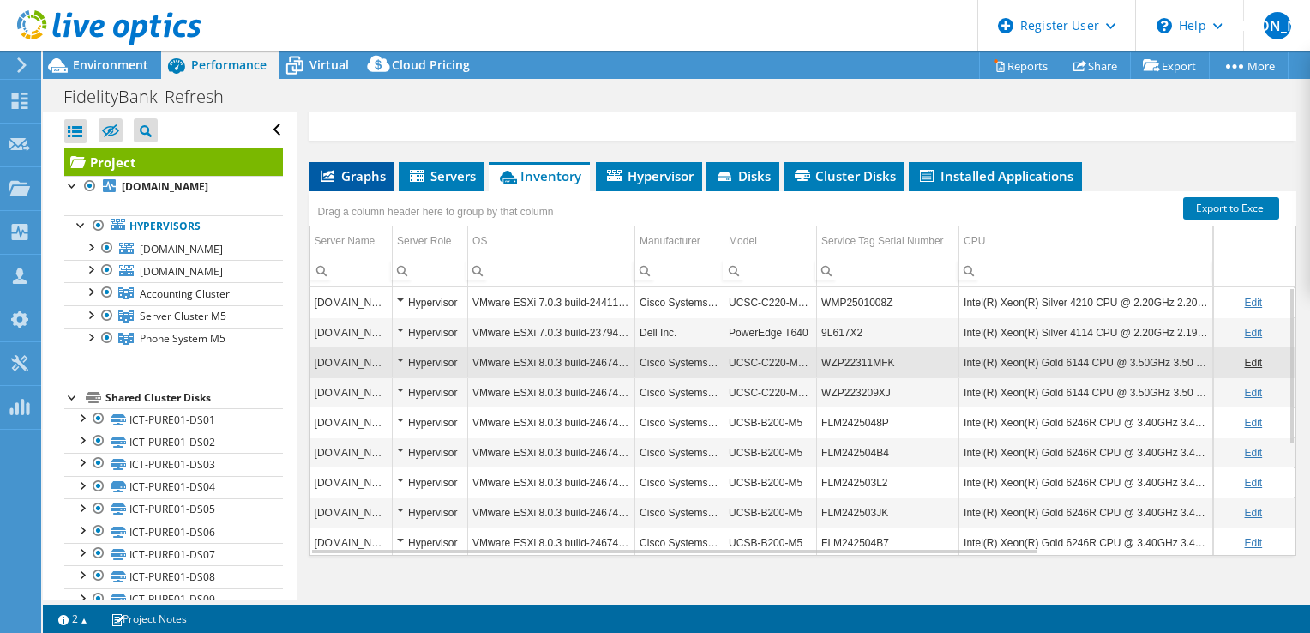
click at [364, 173] on span "Graphs" at bounding box center [352, 175] width 68 height 17
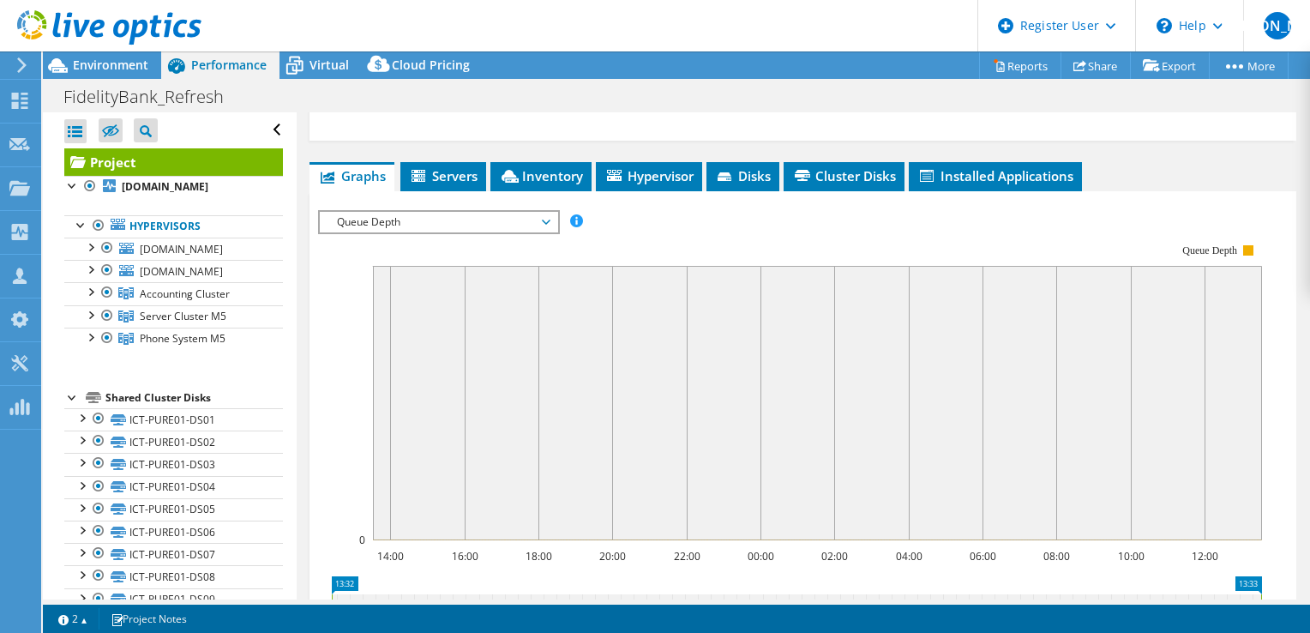
click at [515, 218] on span "Queue Depth" at bounding box center [438, 222] width 220 height 21
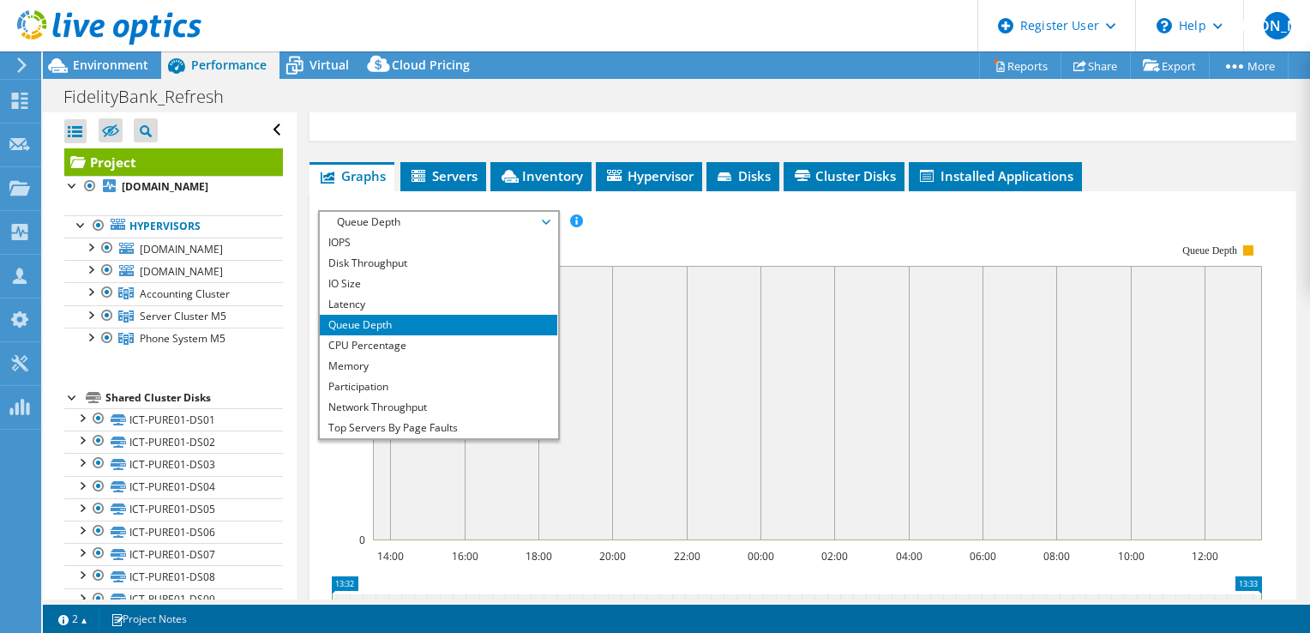
click at [633, 222] on rect at bounding box center [790, 391] width 944 height 343
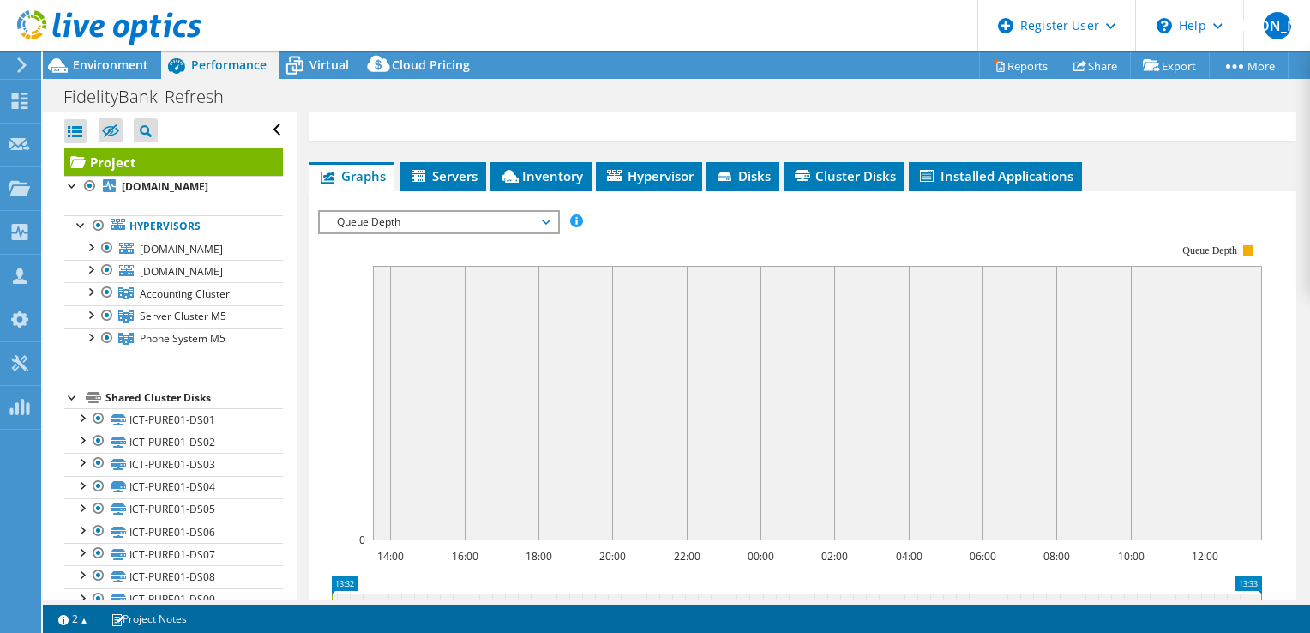
click at [542, 226] on span "Queue Depth" at bounding box center [438, 222] width 220 height 21
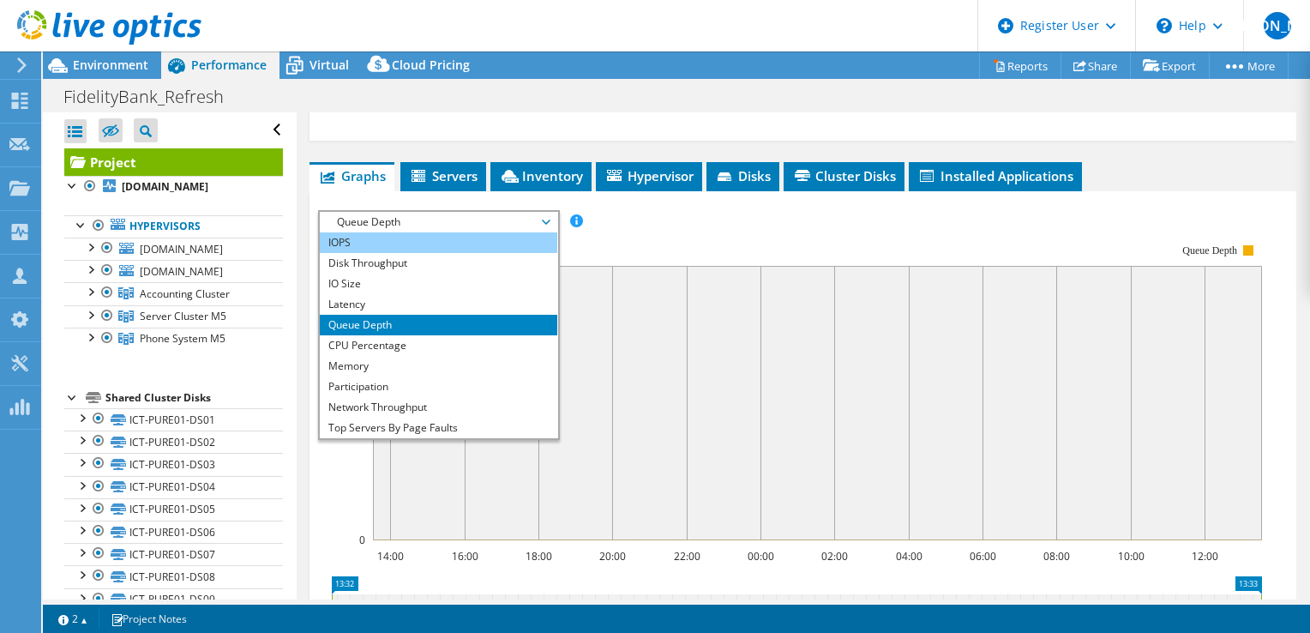
click at [455, 232] on li "IOPS" at bounding box center [439, 242] width 238 height 21
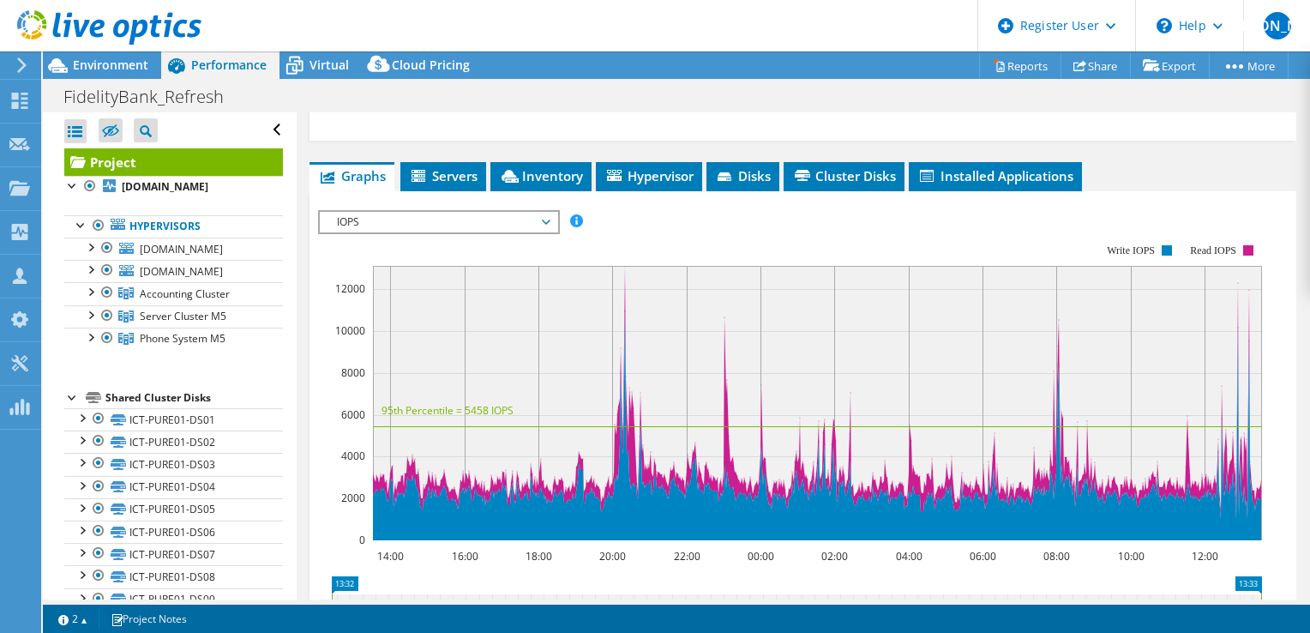
click at [453, 226] on span "IOPS" at bounding box center [438, 222] width 220 height 21
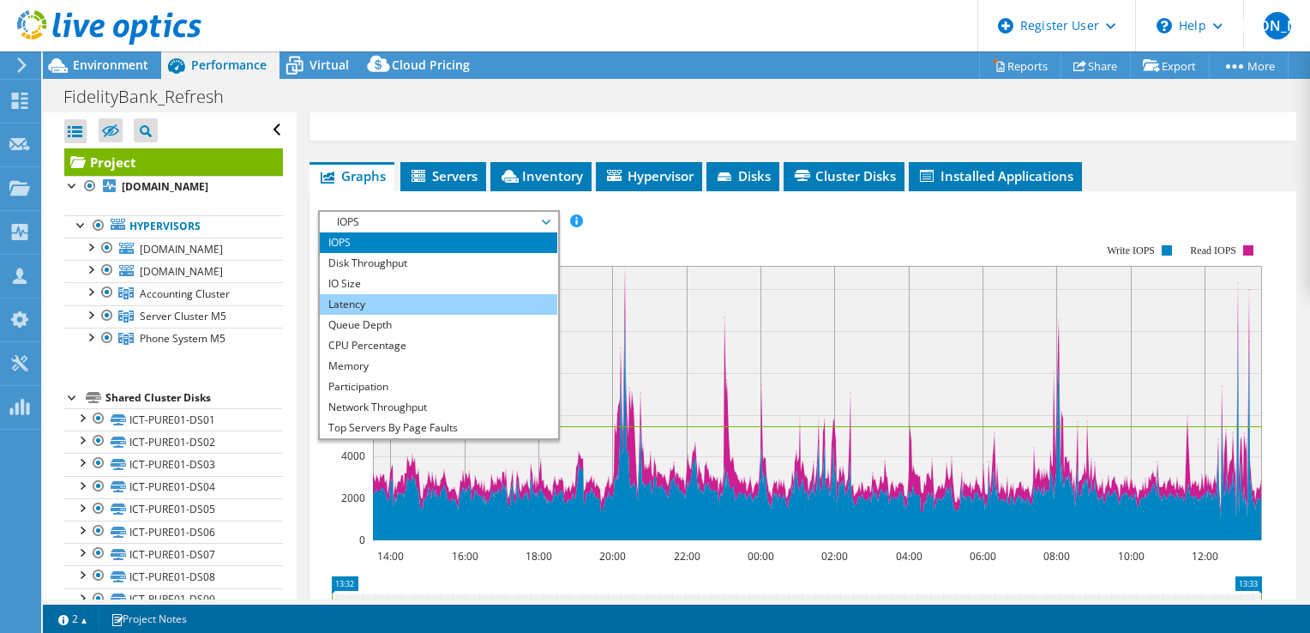
click at [402, 294] on li "Latency" at bounding box center [439, 304] width 238 height 21
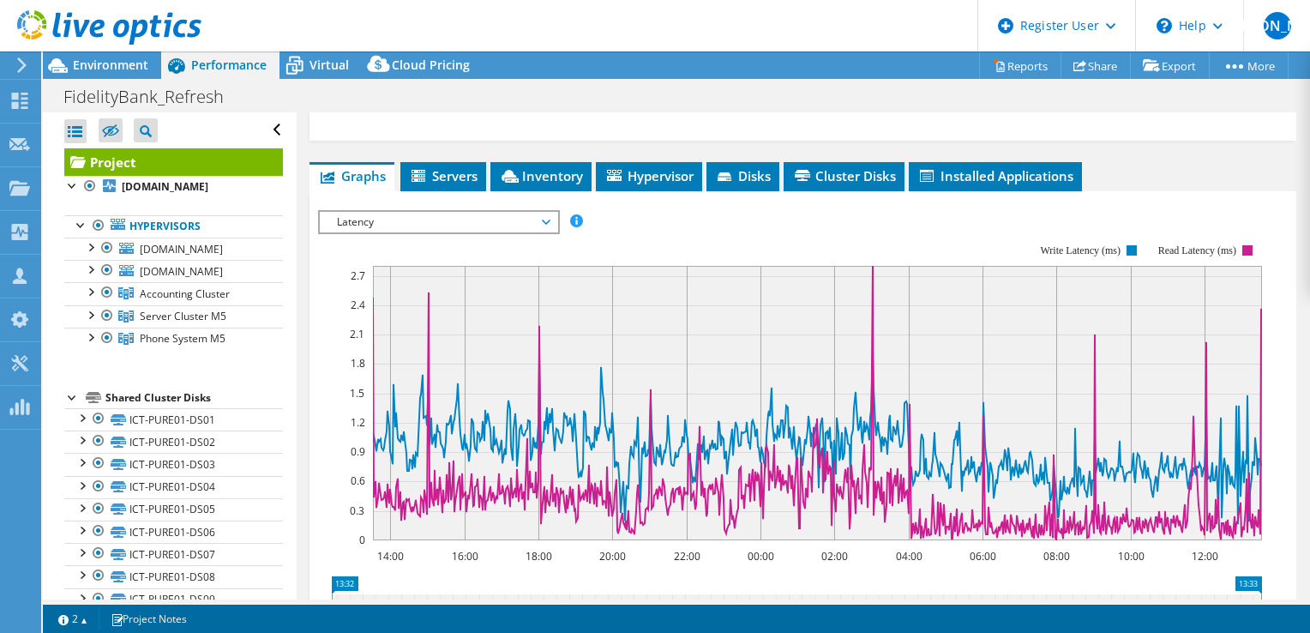
click at [406, 221] on span "Latency" at bounding box center [438, 222] width 220 height 21
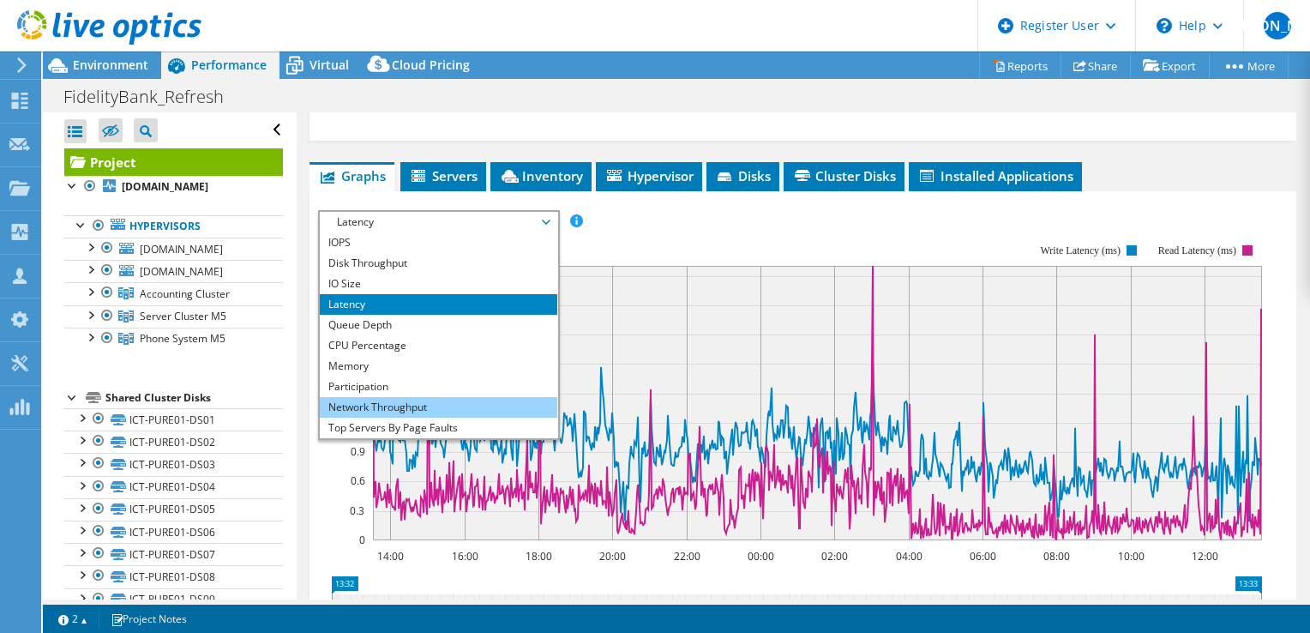
scroll to position [62, 0]
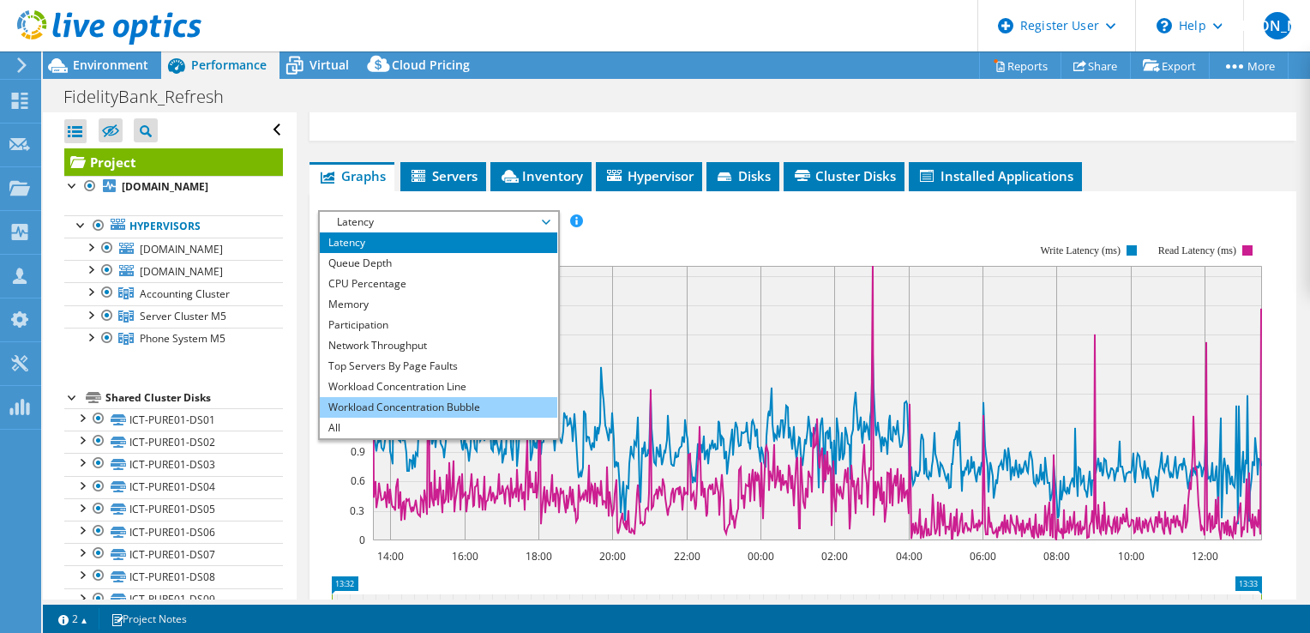
click at [416, 397] on li "Workload Concentration Bubble" at bounding box center [439, 407] width 238 height 21
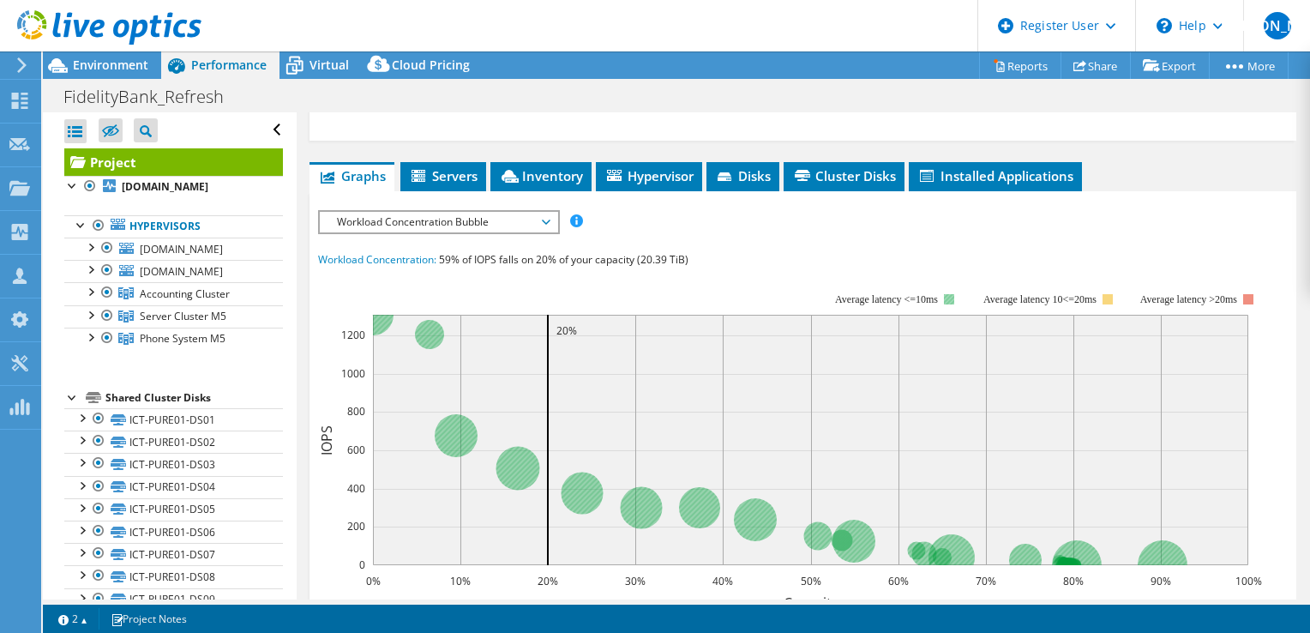
drag, startPoint x: 823, startPoint y: 293, endPoint x: 909, endPoint y: 291, distance: 85.8
click at [909, 291] on icon "0% 10% 20% 30% 40% 50% 60% 70% 80% 90% 100% Capacity 0 200 400 600 800 1000 120…" at bounding box center [796, 440] width 957 height 343
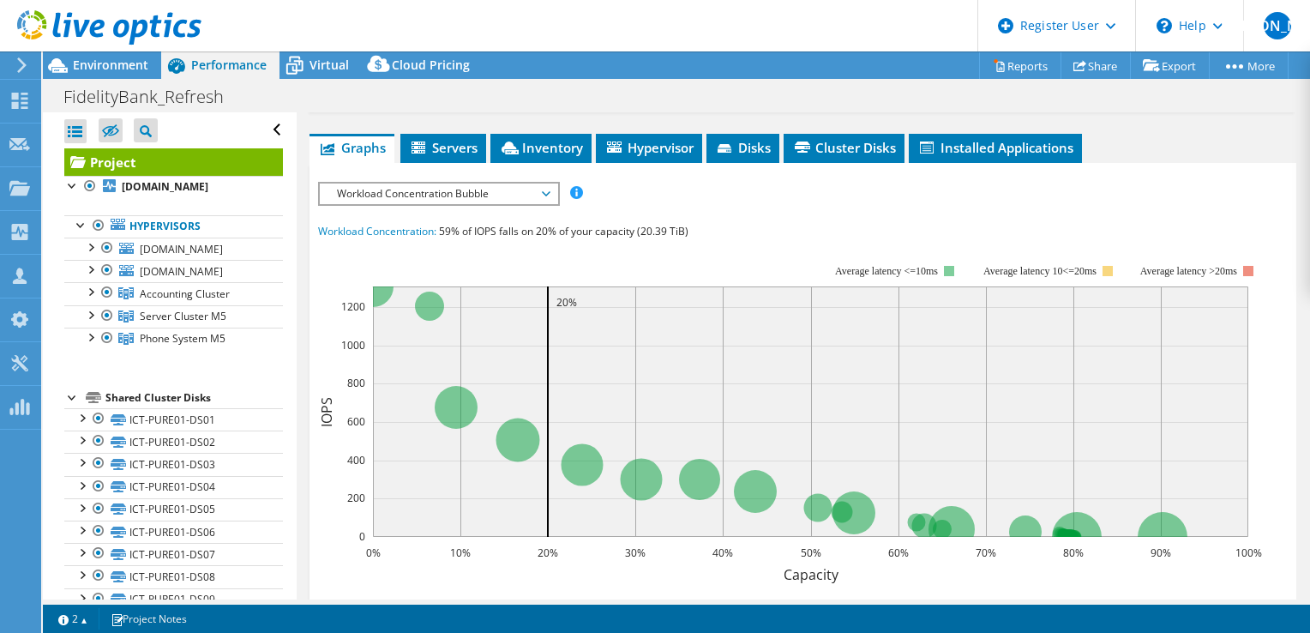
scroll to position [600, 0]
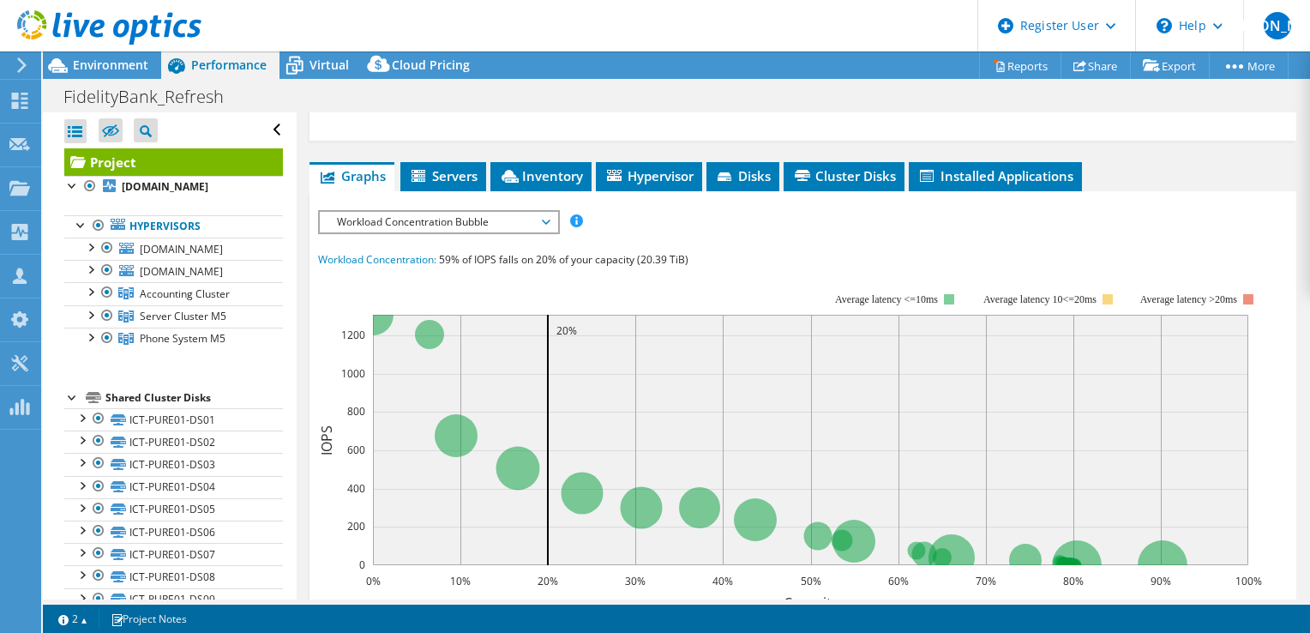
click at [462, 214] on span "Workload Concentration Bubble" at bounding box center [438, 222] width 220 height 21
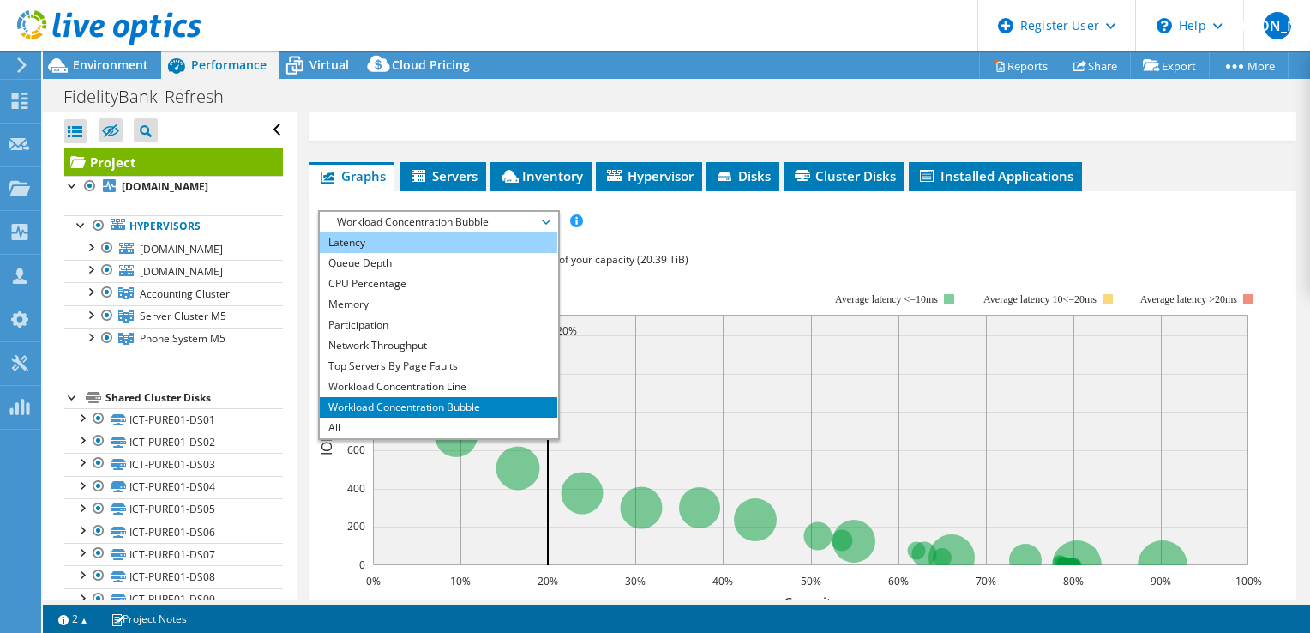
click at [381, 244] on li "Latency" at bounding box center [439, 242] width 238 height 21
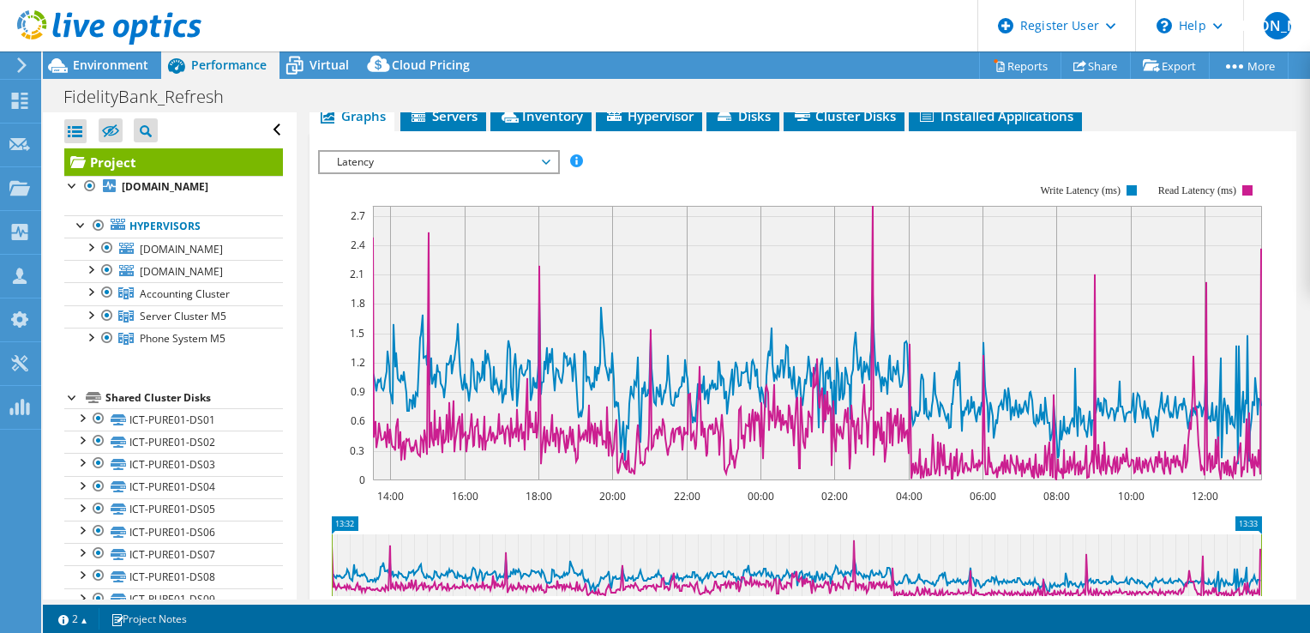
scroll to position [686, 0]
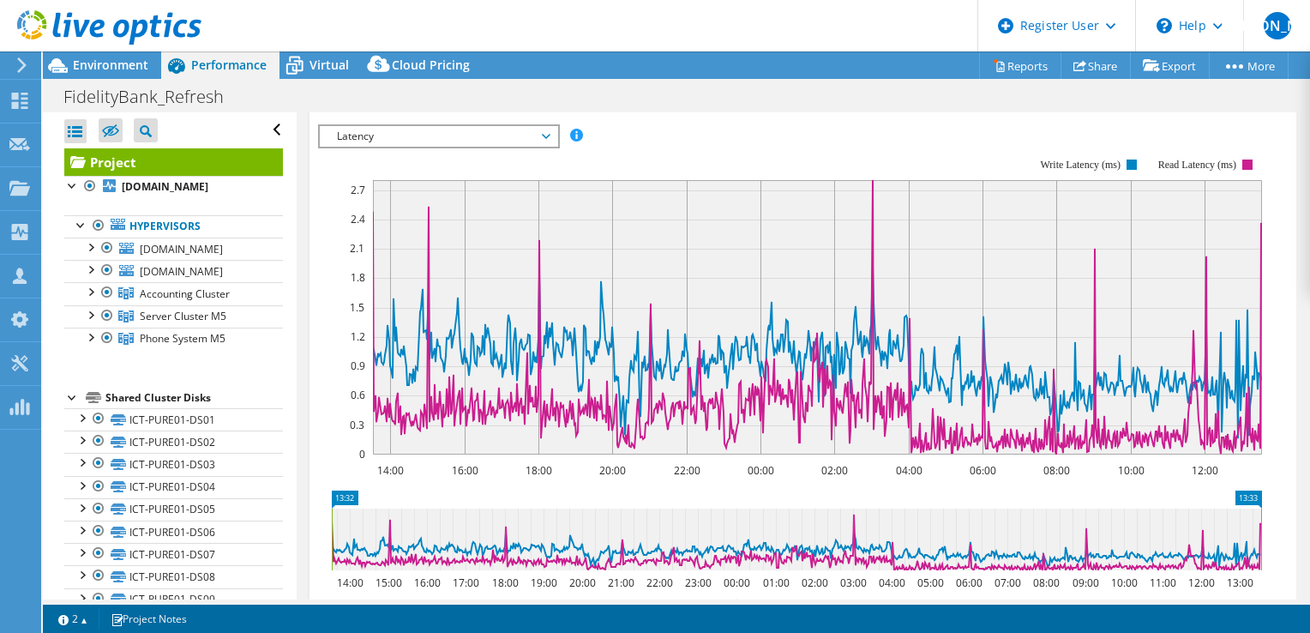
click at [360, 135] on span "Latency" at bounding box center [438, 136] width 220 height 21
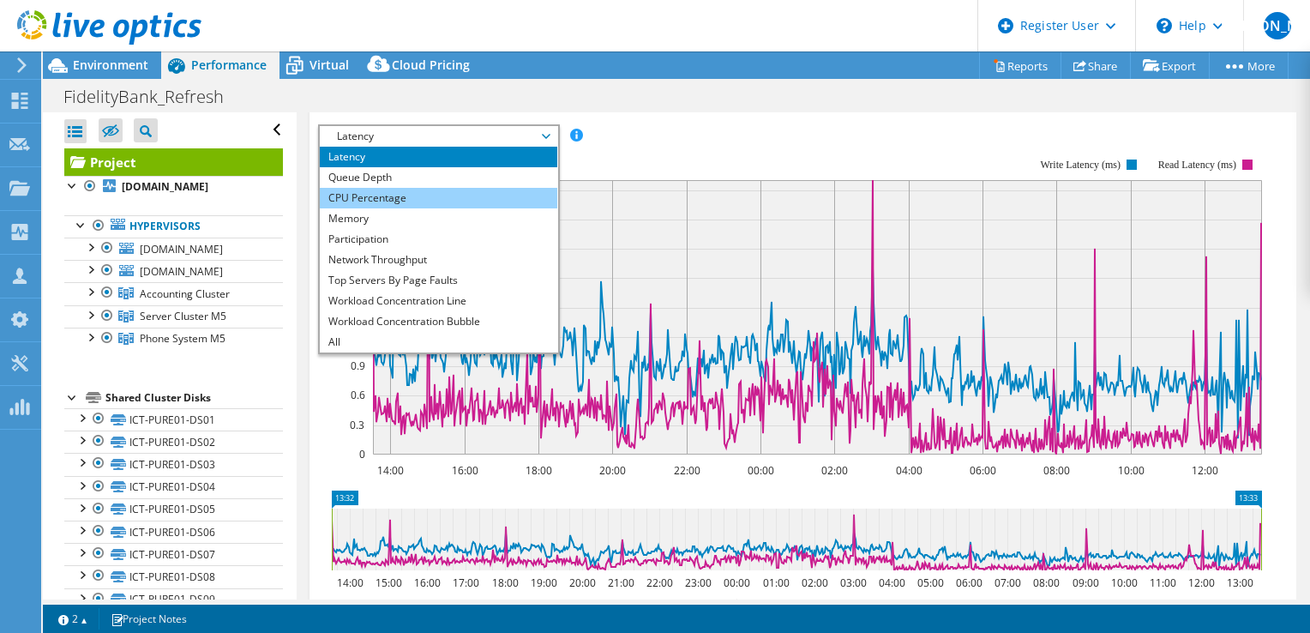
click at [359, 188] on li "CPU Percentage" at bounding box center [439, 198] width 238 height 21
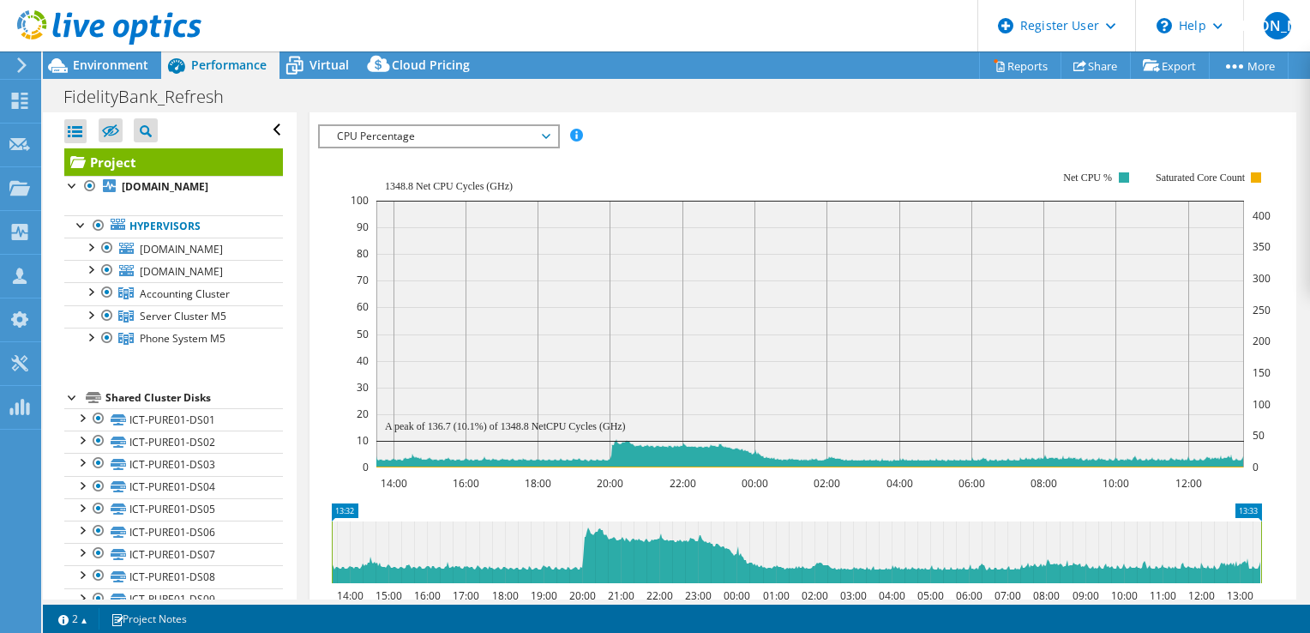
click at [485, 135] on span "CPU Percentage" at bounding box center [438, 136] width 220 height 21
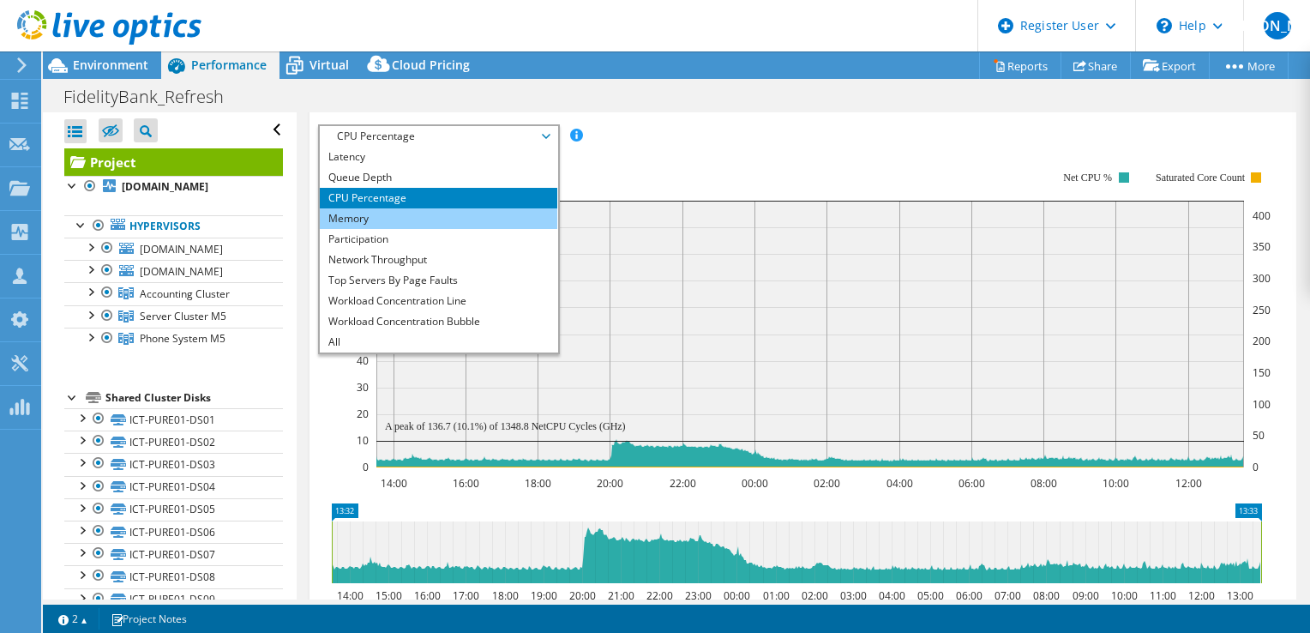
click at [488, 208] on li "Memory" at bounding box center [439, 218] width 238 height 21
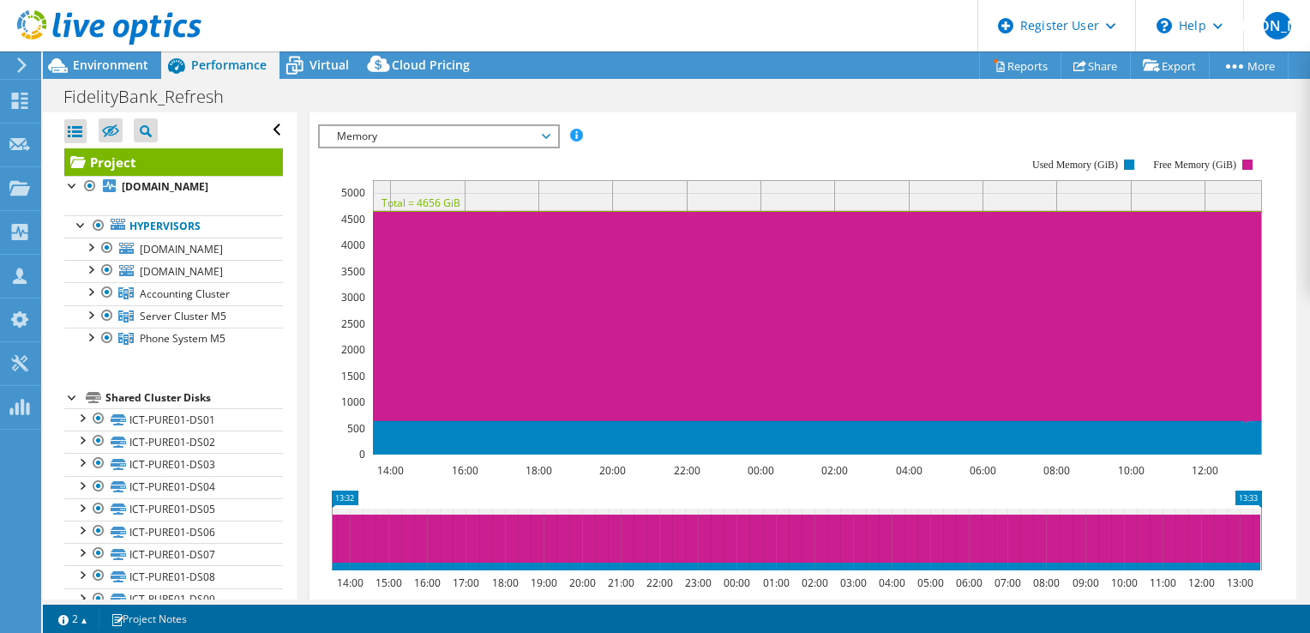
click at [455, 133] on span "Memory" at bounding box center [438, 136] width 220 height 21
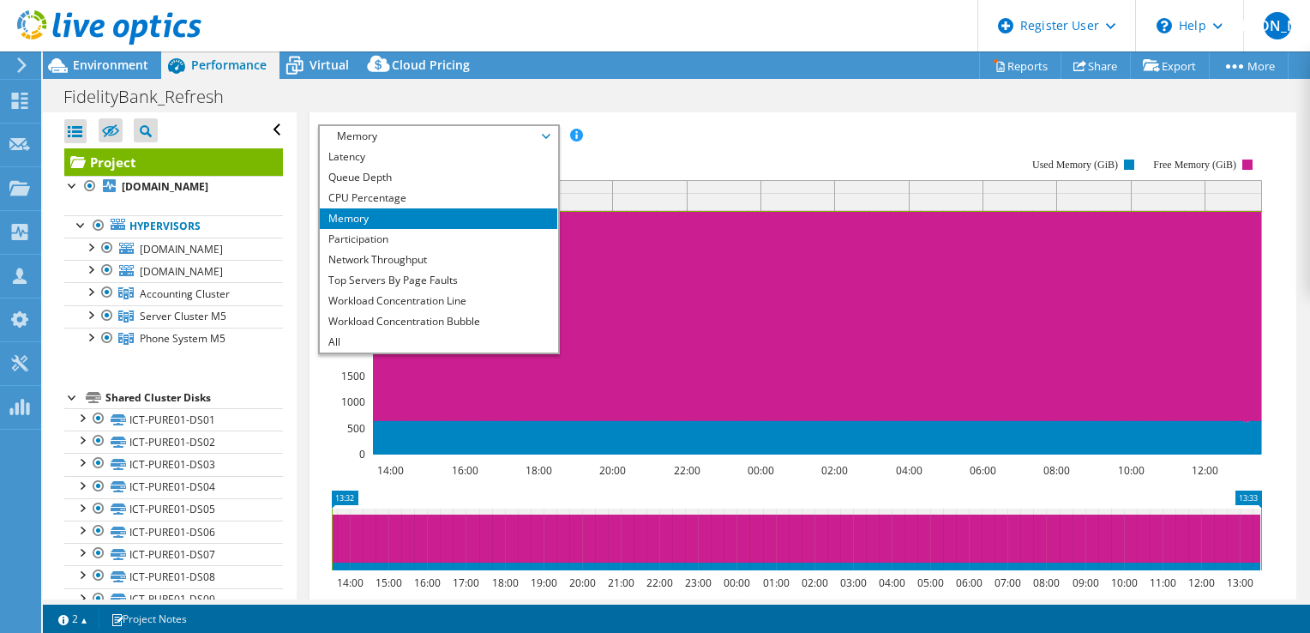
click at [662, 124] on div "IOPS Disk Throughput IO Size Latency Queue Depth CPU Percentage Memory Page Fau…" at bounding box center [803, 135] width 970 height 23
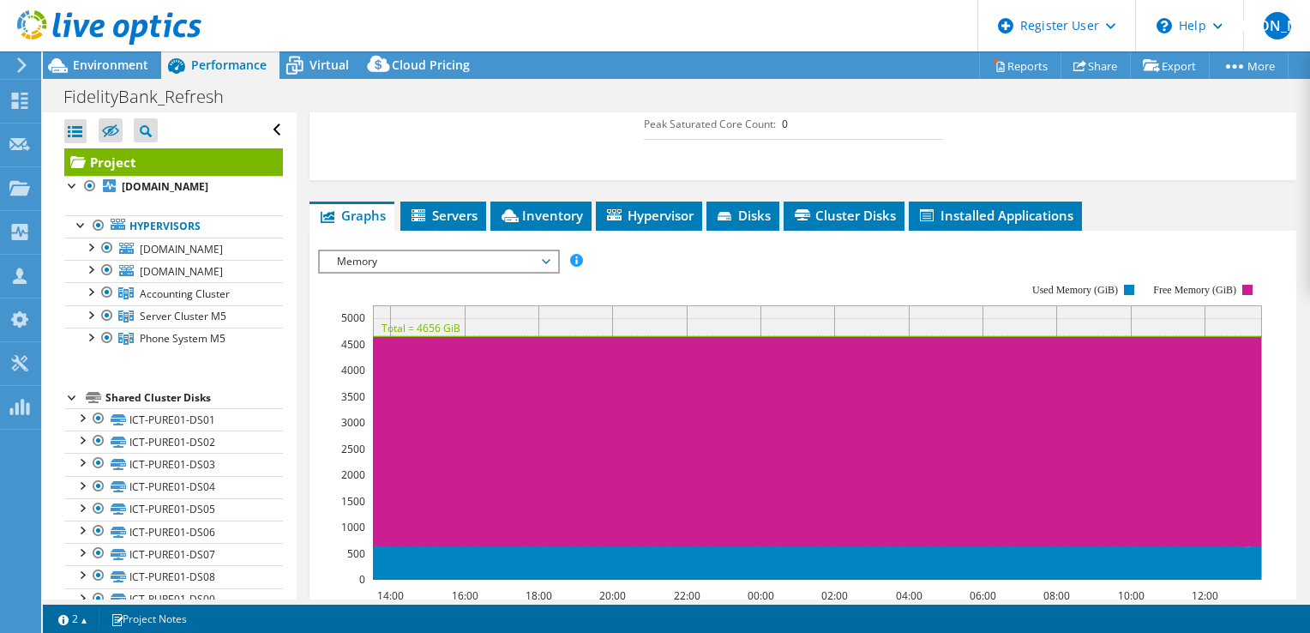
scroll to position [600, 0]
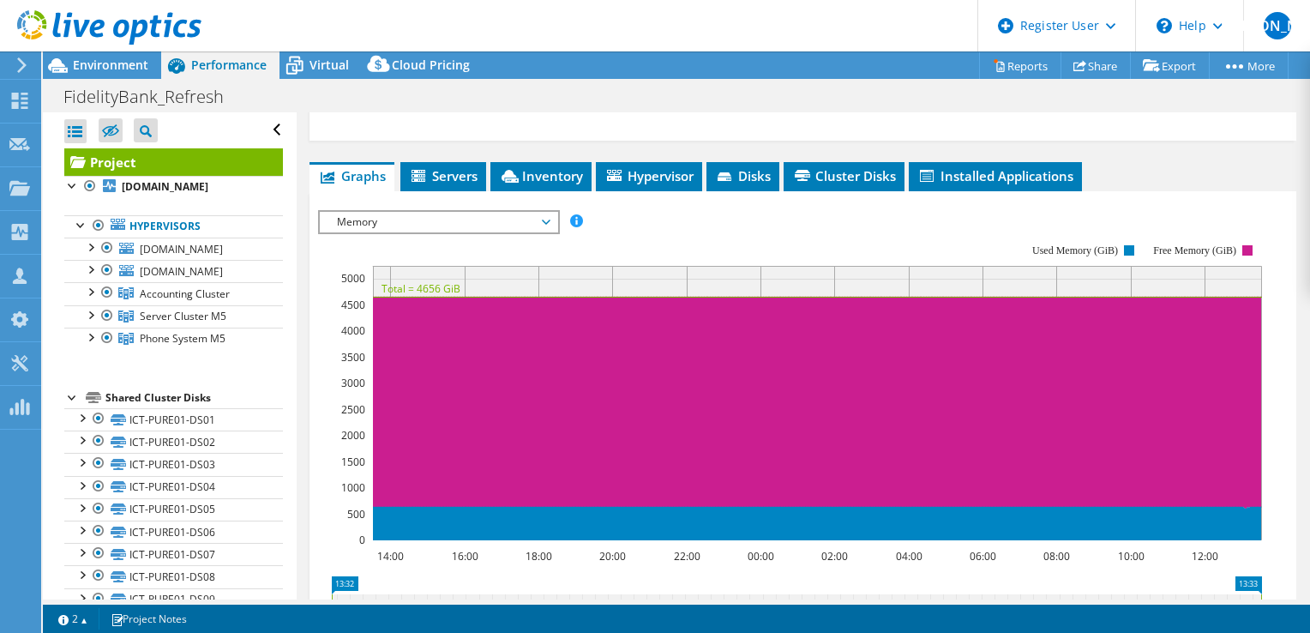
click at [547, 215] on span "Memory" at bounding box center [438, 222] width 220 height 21
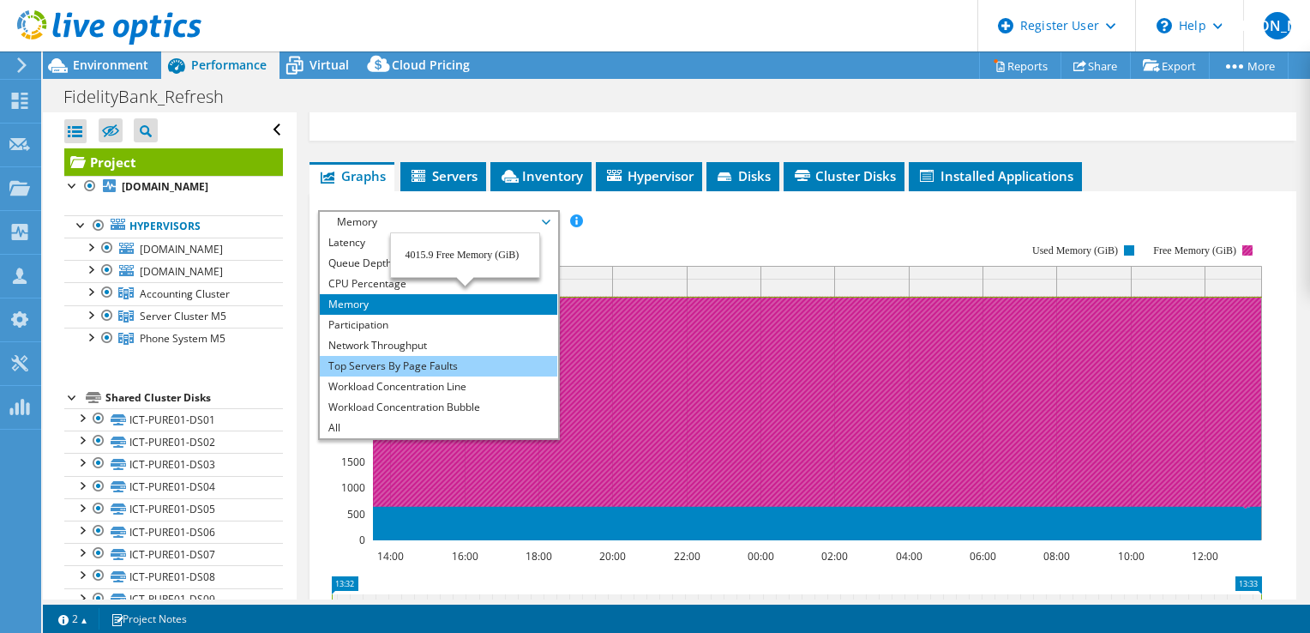
scroll to position [0, 0]
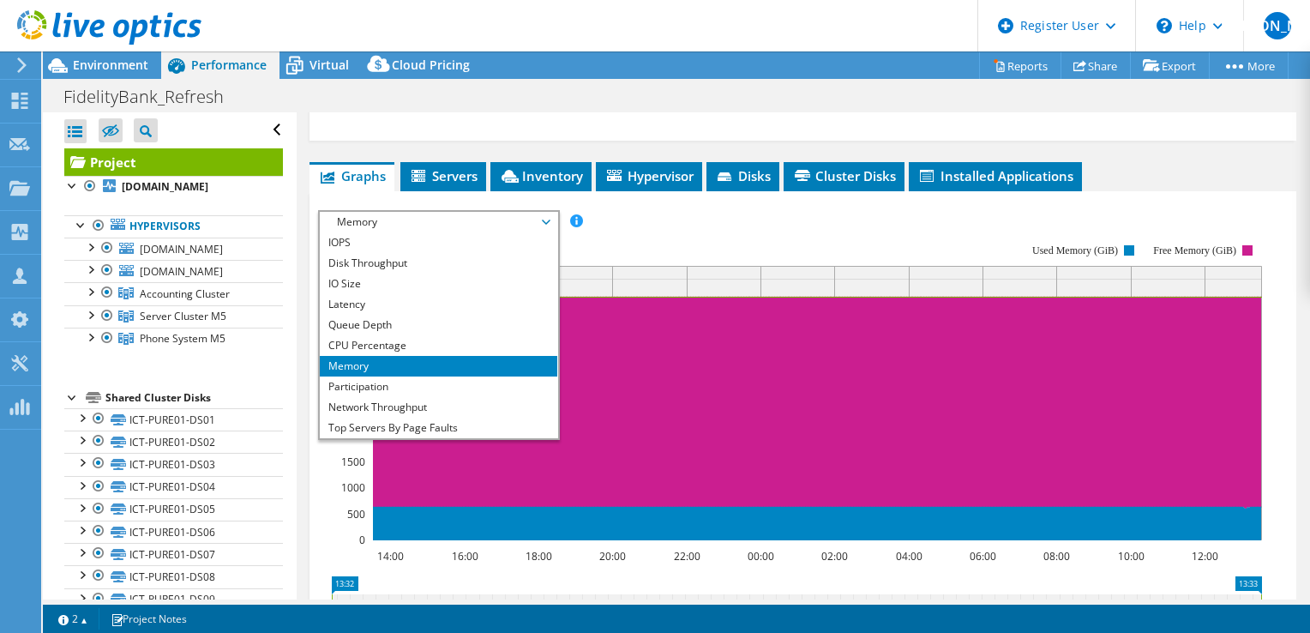
click at [652, 234] on rect at bounding box center [790, 391] width 944 height 343
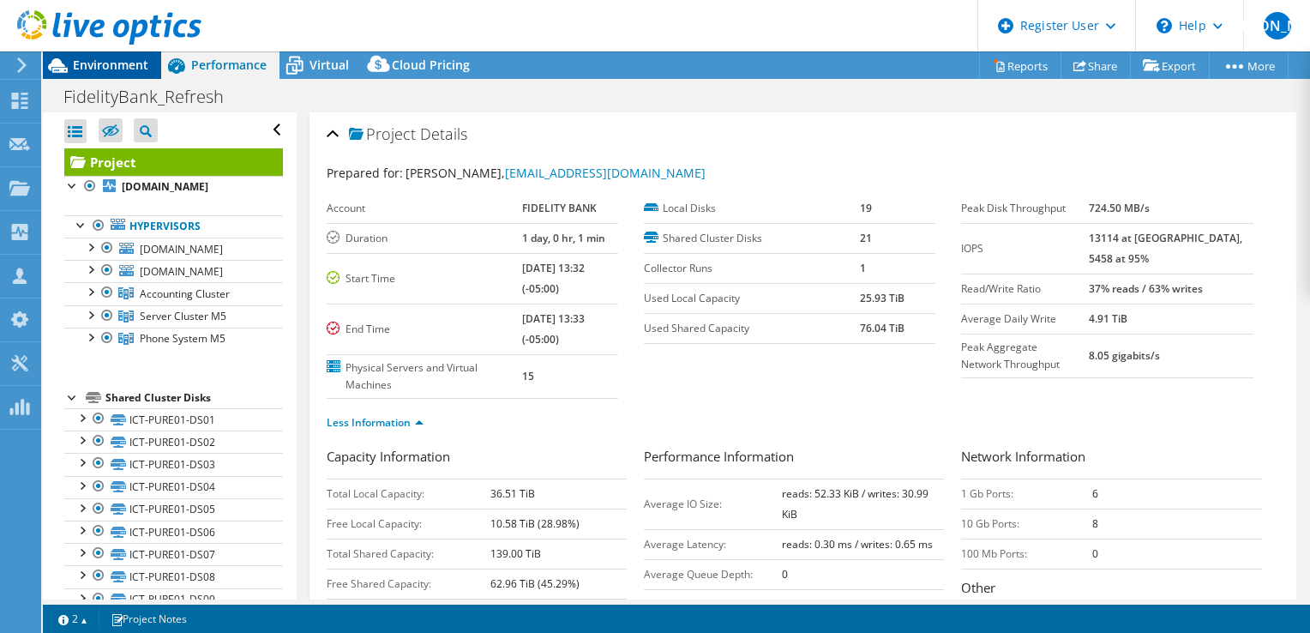
click at [103, 69] on span "Environment" at bounding box center [110, 65] width 75 height 16
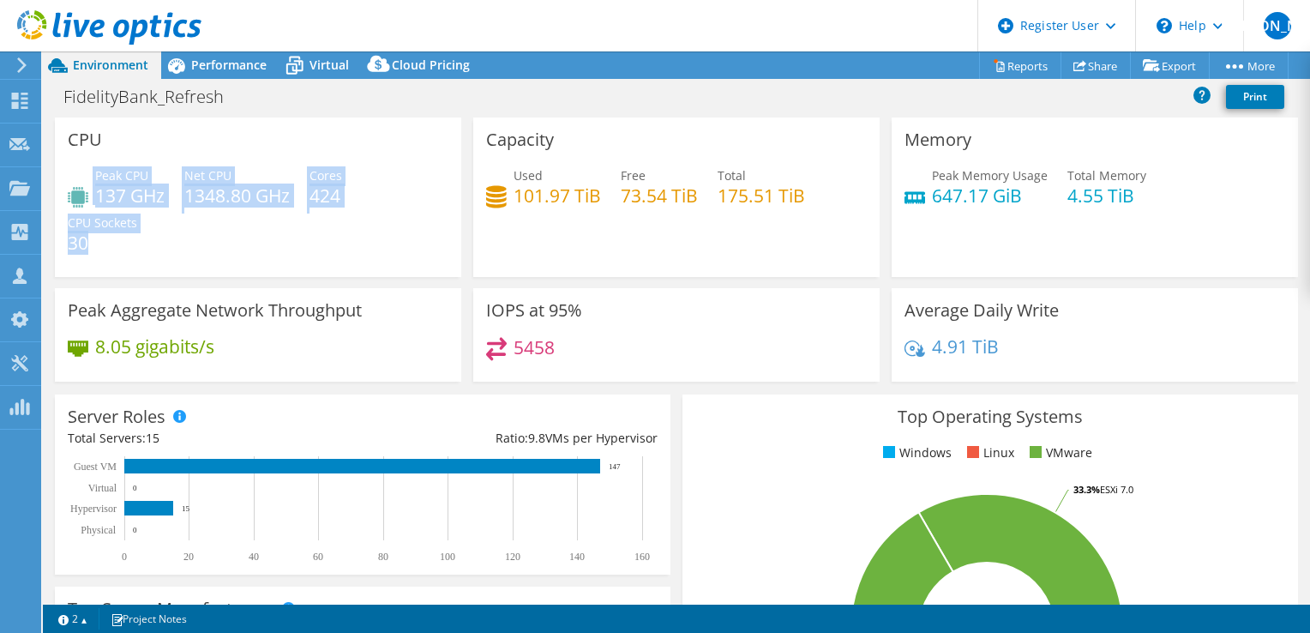
drag, startPoint x: 100, startPoint y: 239, endPoint x: 84, endPoint y: 172, distance: 68.8
click at [84, 172] on div "Peak CPU 137 GHz Net CPU 1348.80 GHz Cores 424 CPU Sockets 30" at bounding box center [258, 217] width 381 height 103
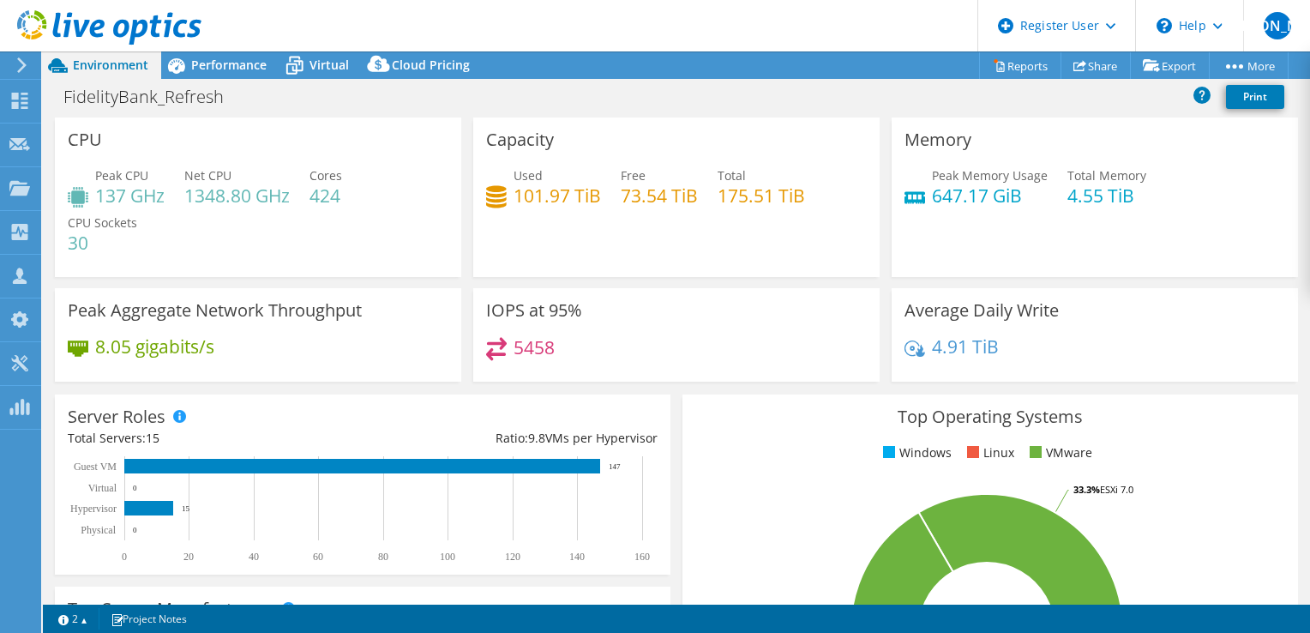
click at [374, 157] on div "CPU Peak CPU 137 GHz Net CPU 1348.80 GHz Cores 424 CPU Sockets 30" at bounding box center [258, 197] width 406 height 160
drag, startPoint x: 290, startPoint y: 196, endPoint x: 182, endPoint y: 196, distance: 108.1
click at [182, 196] on div "Peak CPU 137 GHz Net CPU 1348.80 GHz Cores 424 CPU Sockets 30" at bounding box center [258, 217] width 381 height 103
drag, startPoint x: 182, startPoint y: 196, endPoint x: 166, endPoint y: 194, distance: 16.4
click at [166, 194] on div "Peak CPU 137 GHz Net CPU 1348.80 GHz Cores 424 CPU Sockets 30" at bounding box center [258, 217] width 381 height 103
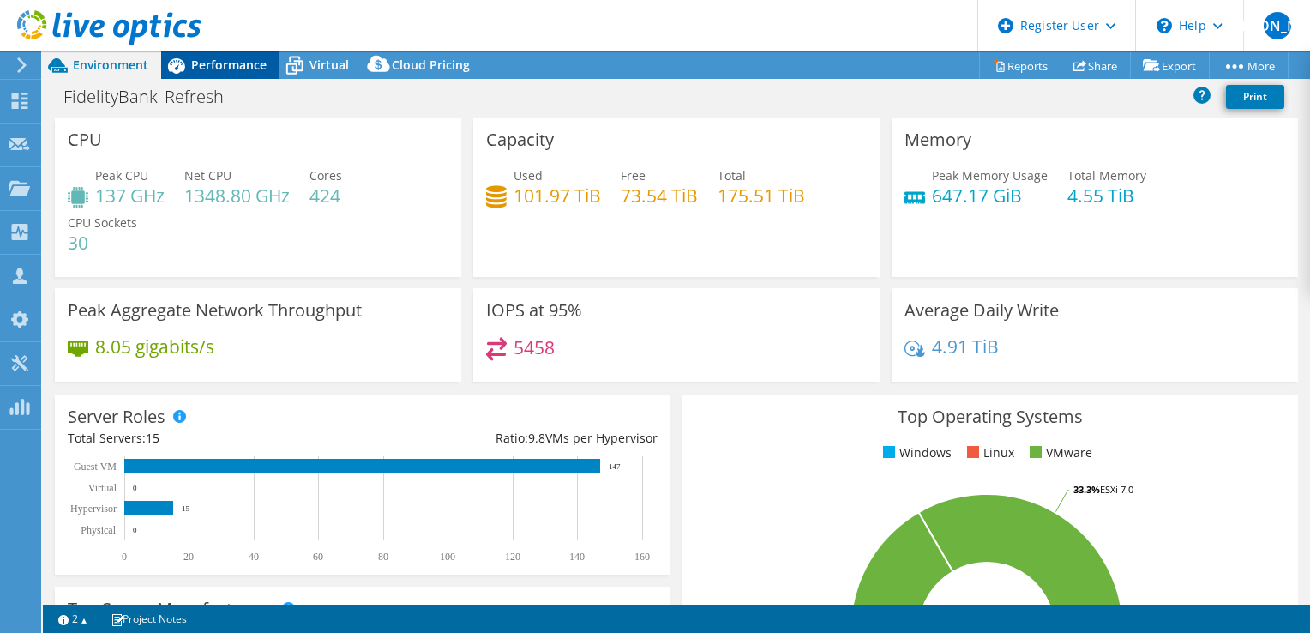
click at [234, 64] on span "Performance" at bounding box center [228, 65] width 75 height 16
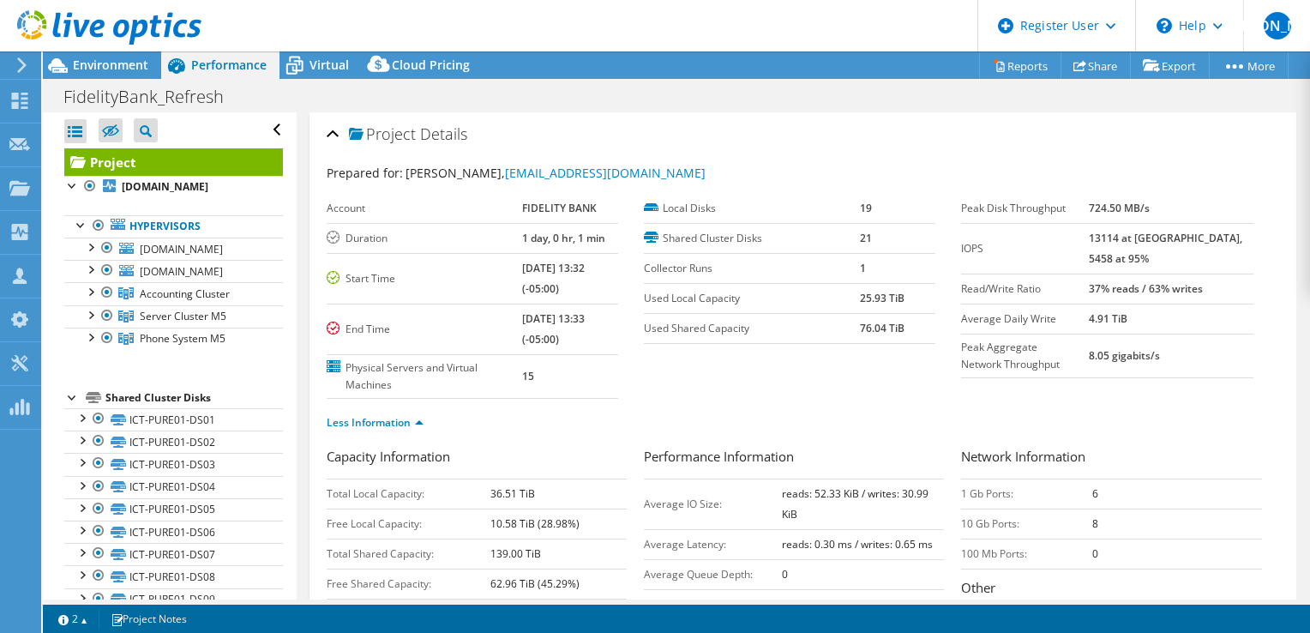
scroll to position [343, 0]
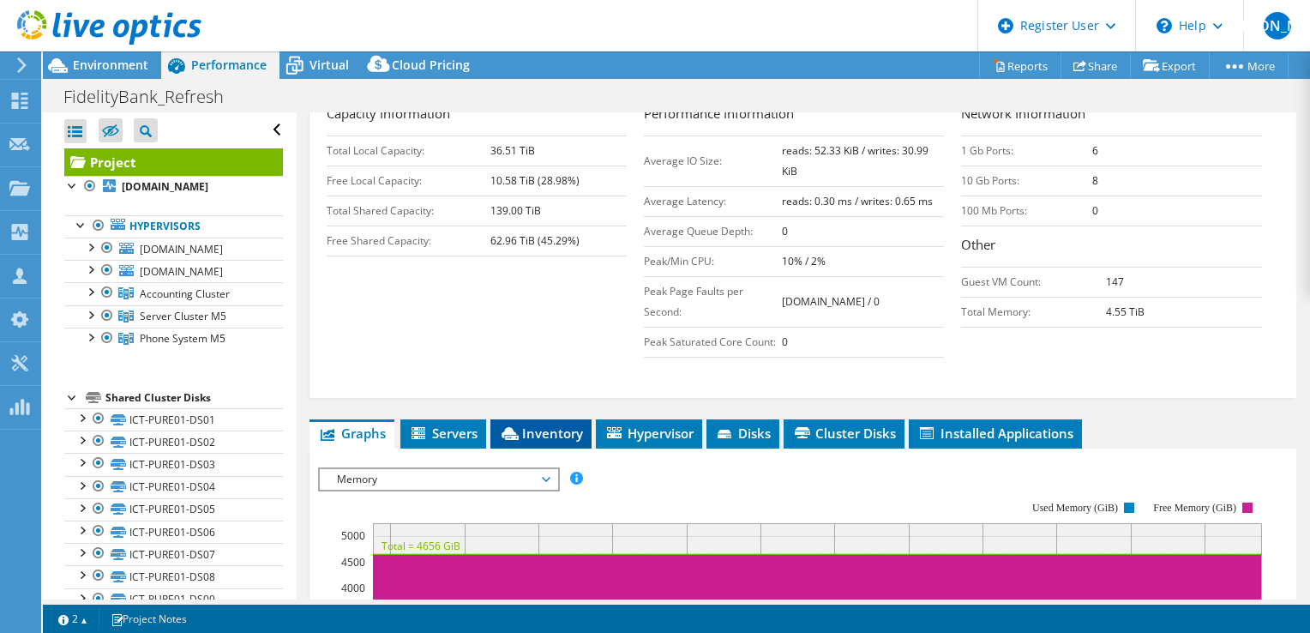
click at [566, 430] on span "Inventory" at bounding box center [541, 432] width 84 height 17
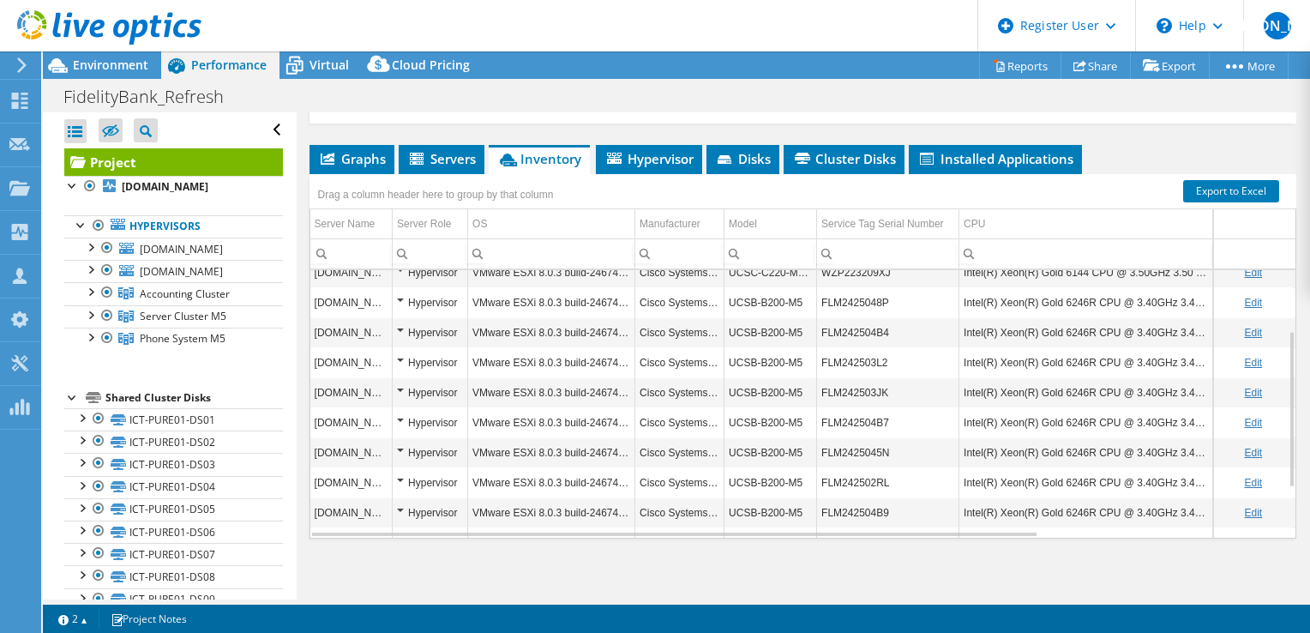
scroll to position [187, 0]
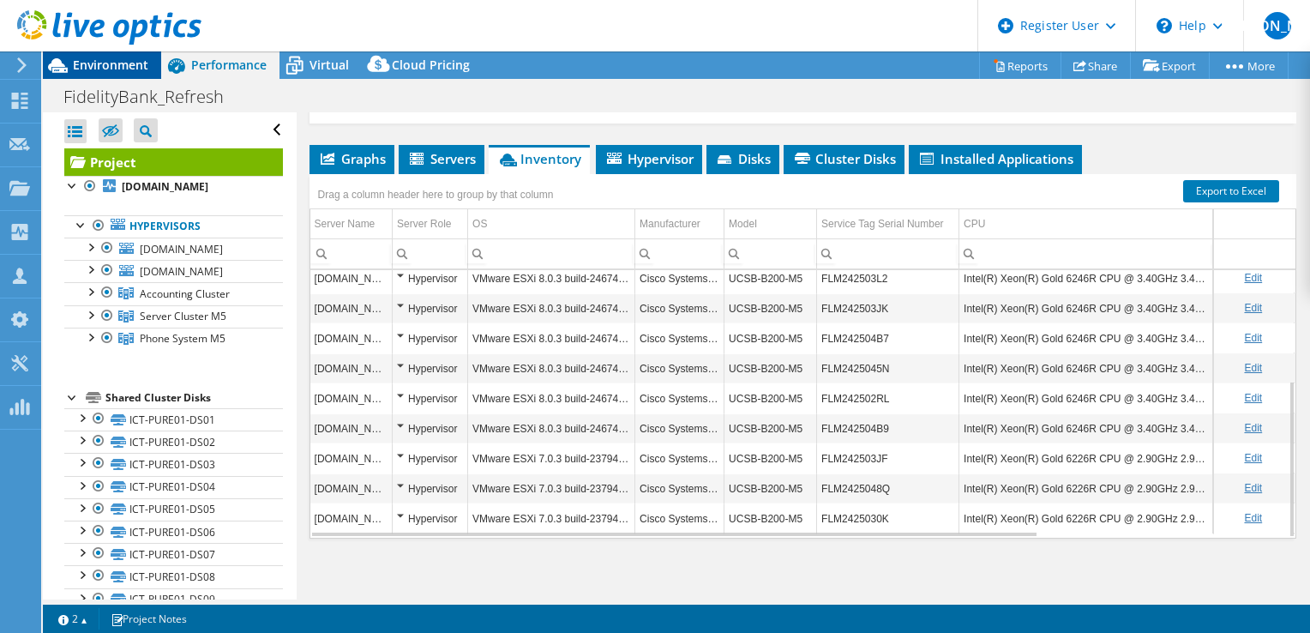
click at [103, 75] on div "Environment" at bounding box center [102, 64] width 118 height 27
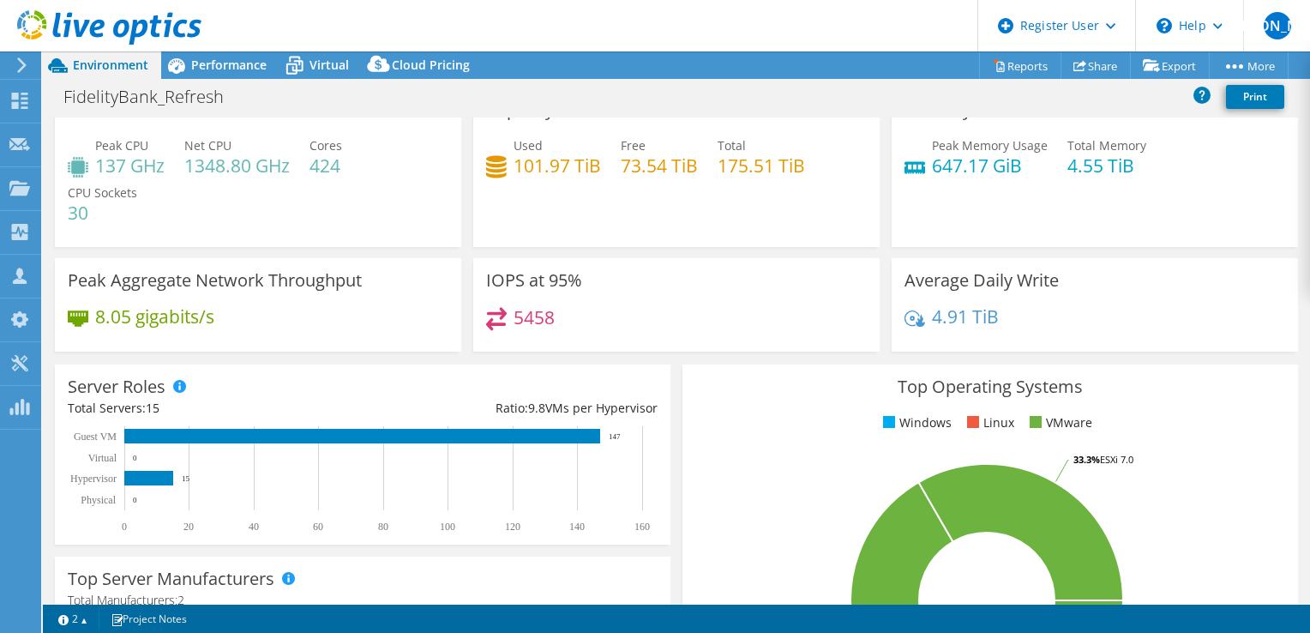
scroll to position [0, 0]
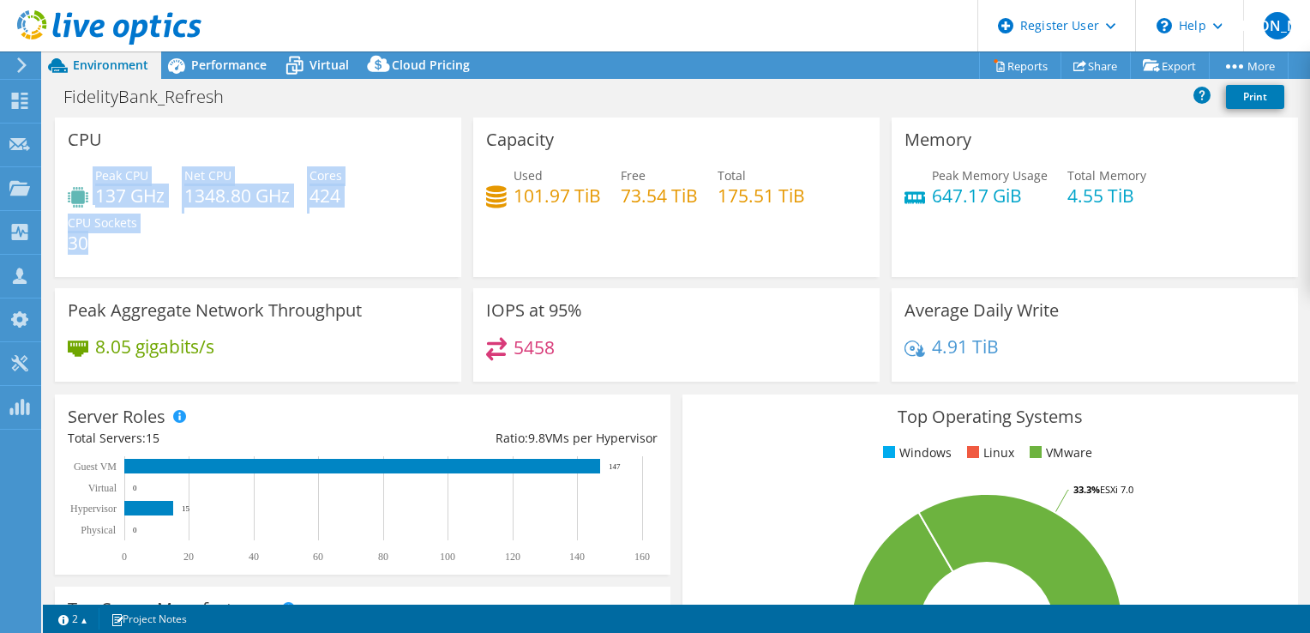
drag, startPoint x: 115, startPoint y: 249, endPoint x: 91, endPoint y: 173, distance: 79.2
click at [91, 173] on div "Peak CPU 137 GHz Net CPU 1348.80 GHz Cores 424 CPU Sockets 30" at bounding box center [258, 217] width 381 height 103
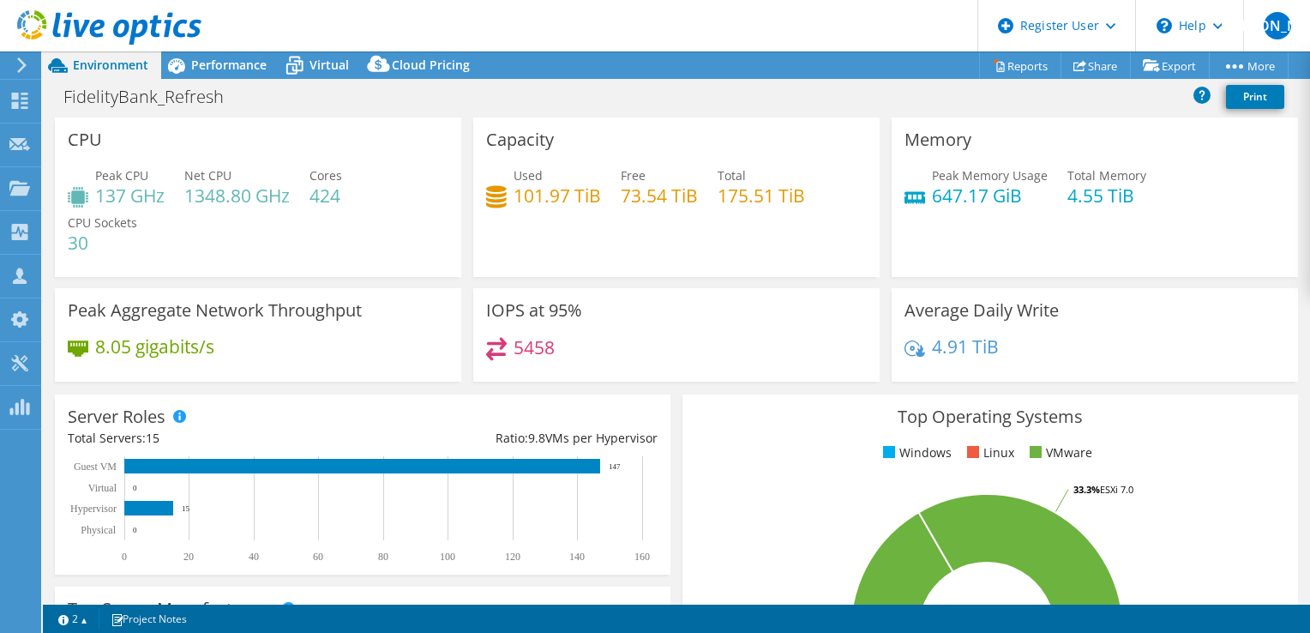
drag, startPoint x: 91, startPoint y: 173, endPoint x: 285, endPoint y: 258, distance: 211.6
click at [182, 261] on div "Peak CPU 137 GHz Net CPU 1348.80 GHz Cores 424 CPU Sockets 30" at bounding box center [258, 217] width 381 height 103
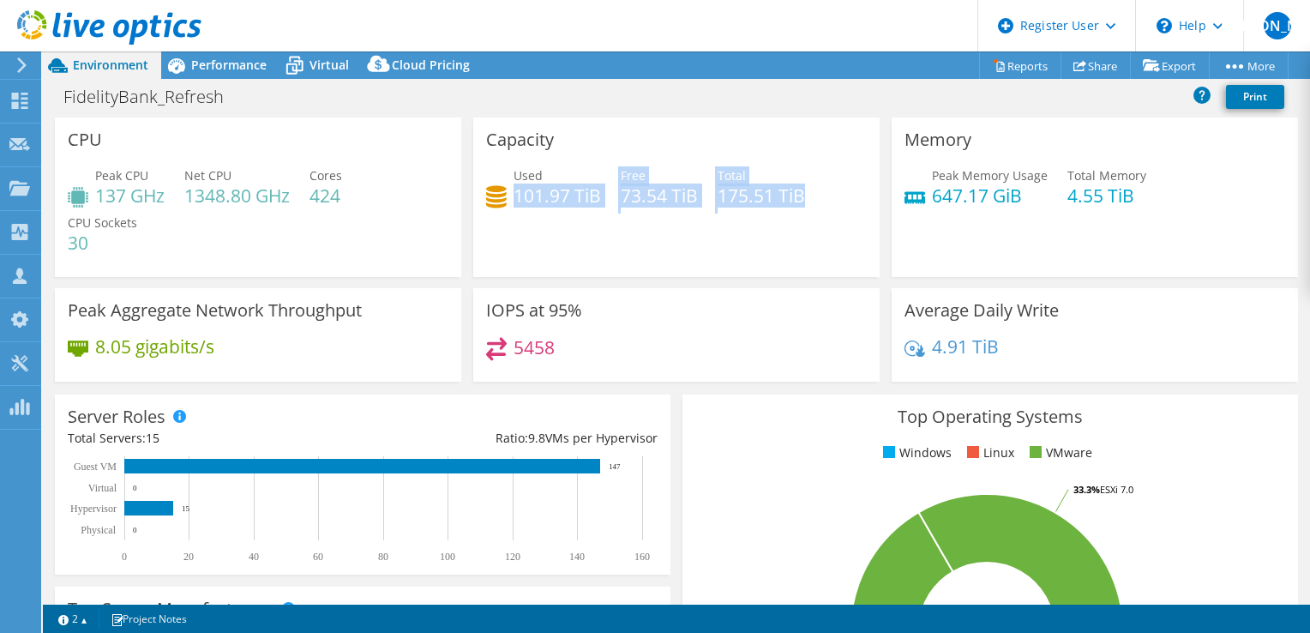
drag, startPoint x: 803, startPoint y: 199, endPoint x: 509, endPoint y: 203, distance: 293.3
click at [509, 203] on div "Used 101.97 TiB Free 73.54 TiB Total 175.51 TiB" at bounding box center [676, 194] width 381 height 56
drag, startPoint x: 509, startPoint y: 203, endPoint x: 568, endPoint y: 240, distance: 69.0
click at [568, 240] on div "Capacity Used 101.97 TiB Free 73.54 TiB Total 175.51 TiB" at bounding box center [676, 197] width 406 height 160
click at [593, 238] on div "Capacity Used 101.97 TiB Free 73.54 TiB Total 175.51 TiB" at bounding box center [676, 197] width 406 height 160
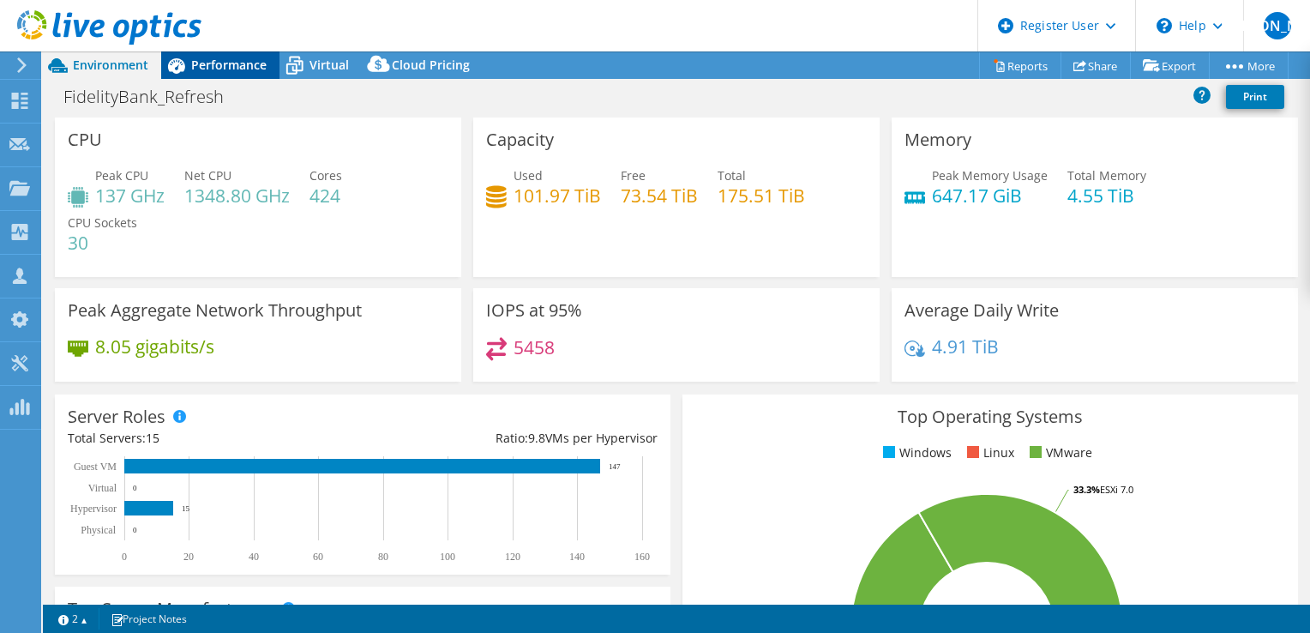
click at [236, 58] on span "Performance" at bounding box center [228, 65] width 75 height 16
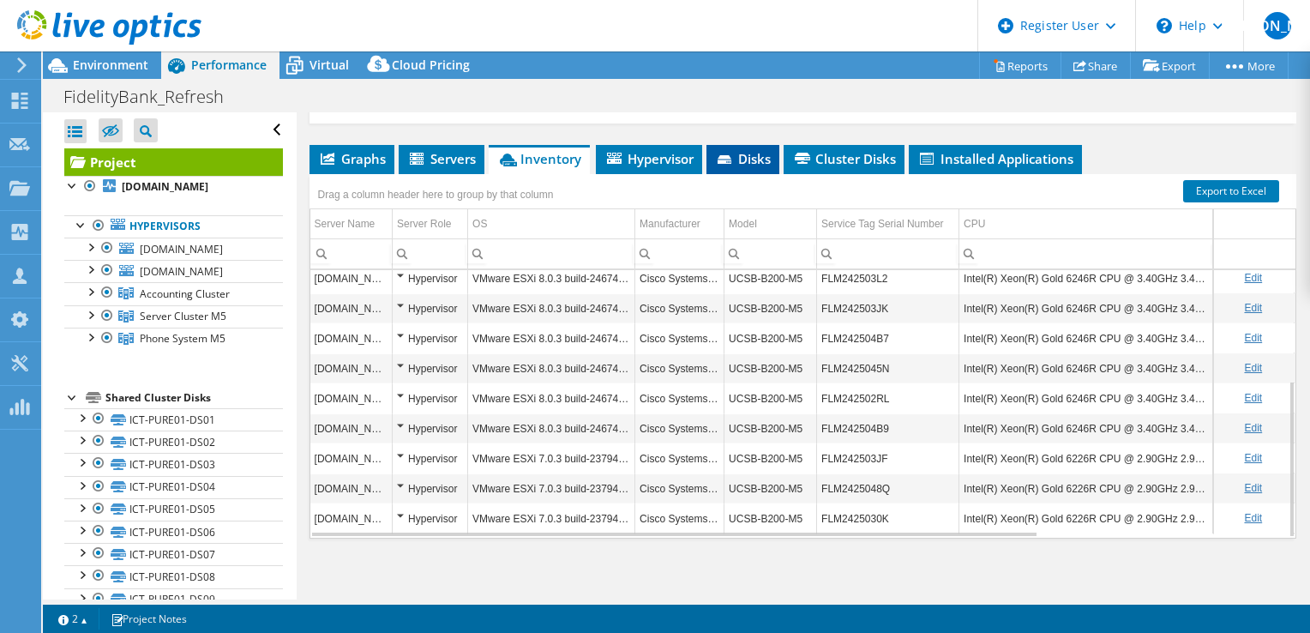
click at [768, 151] on span "Disks" at bounding box center [743, 158] width 56 height 17
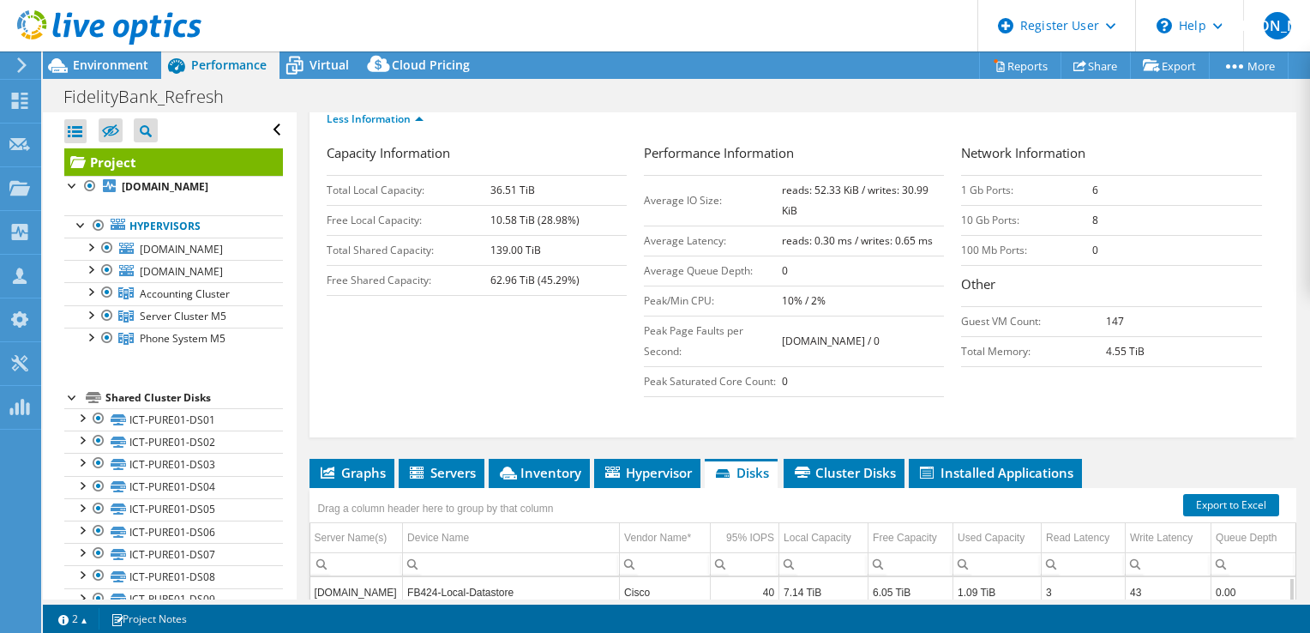
scroll to position [274, 0]
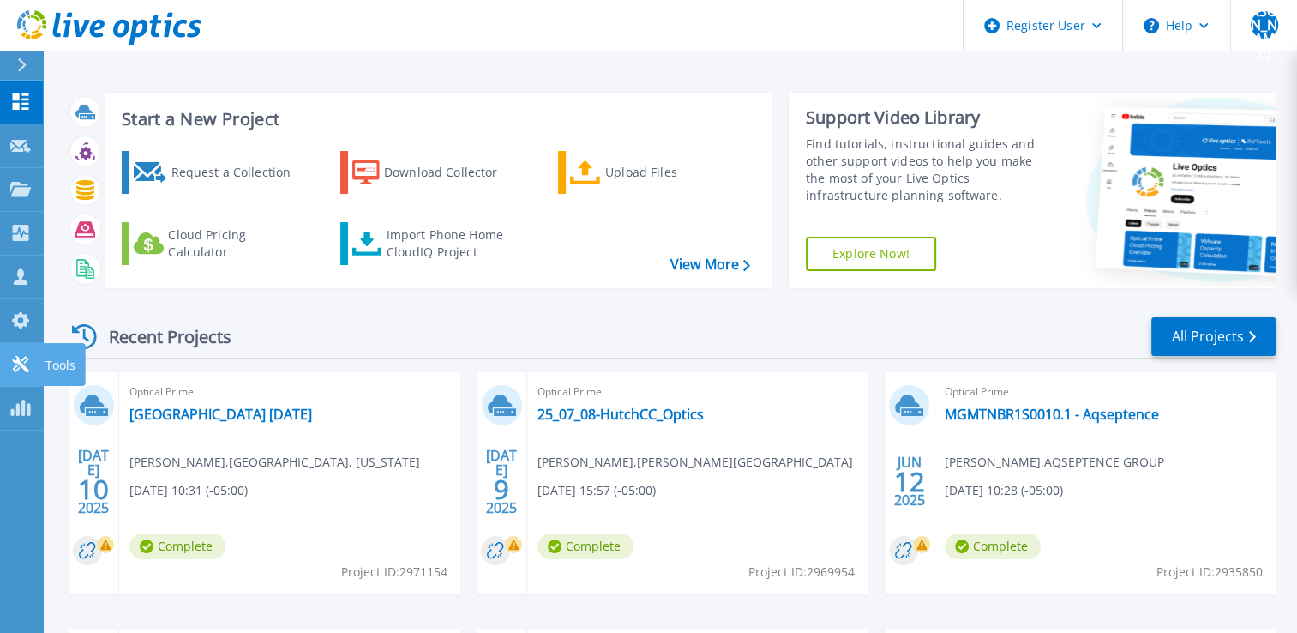
click at [27, 359] on icon at bounding box center [20, 364] width 16 height 16
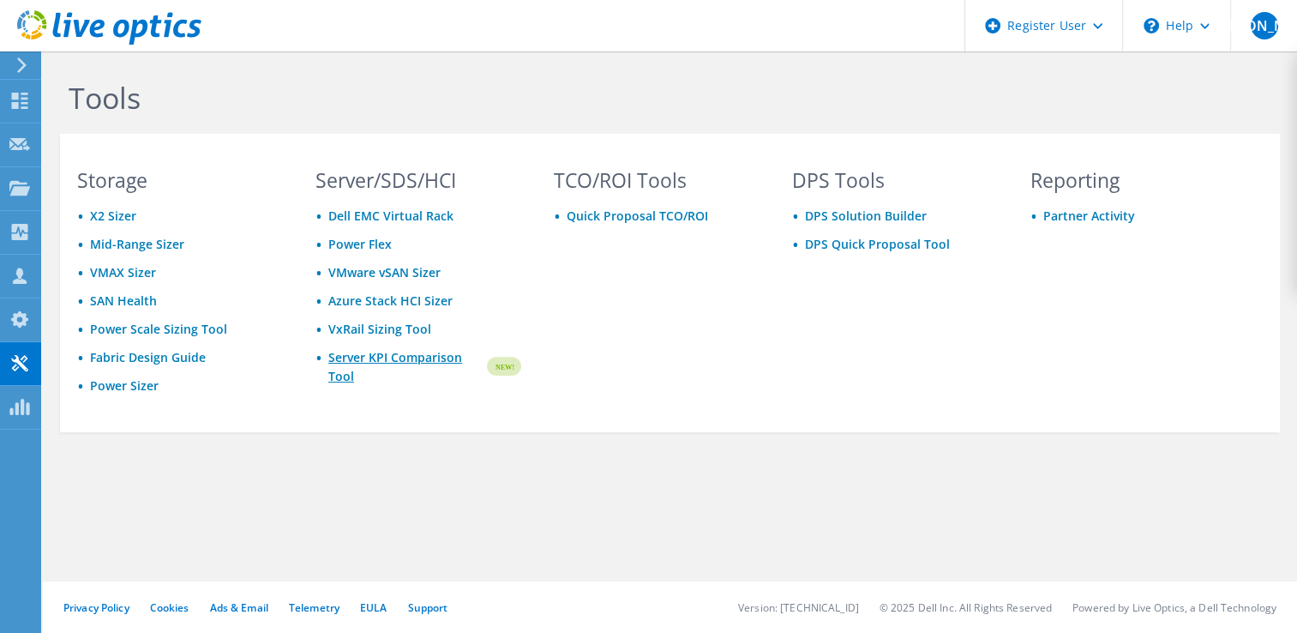
click at [390, 352] on link "Server KPI Comparison Tool" at bounding box center [406, 367] width 156 height 38
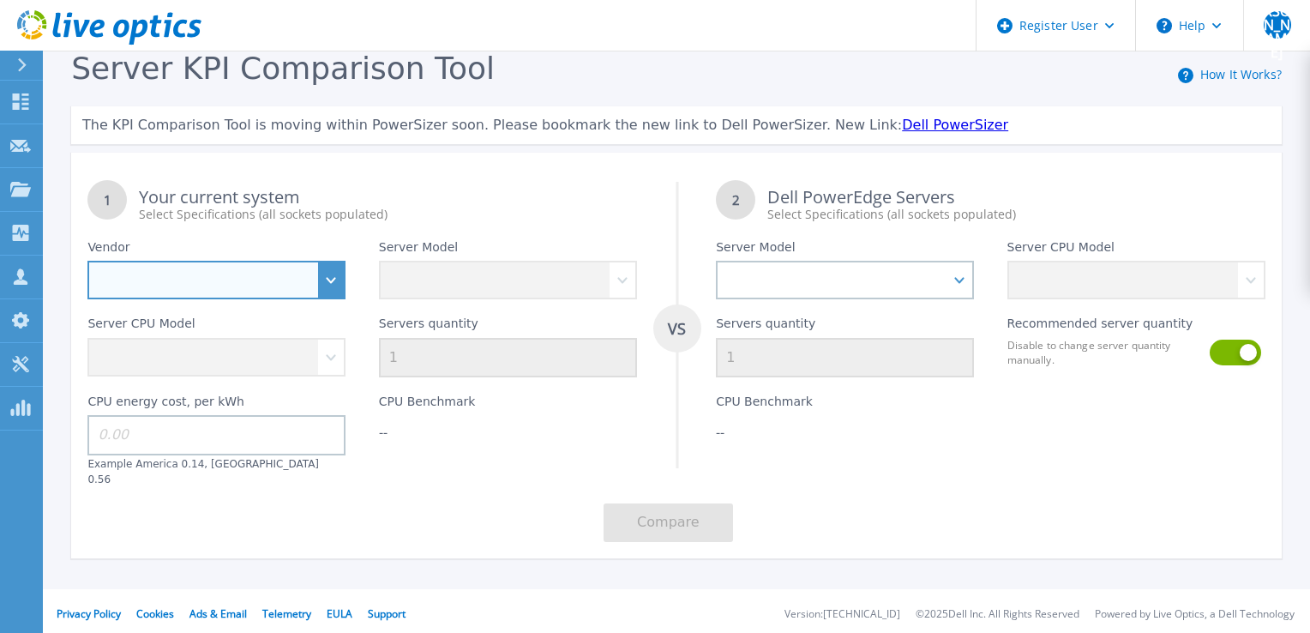
click at [322, 277] on select "Dell HPE Lenovo Supermicro" at bounding box center [216, 280] width 258 height 39
click at [250, 245] on div "Vendor Dell HPE Lenovo Supermicro" at bounding box center [216, 261] width 291 height 76
click at [325, 290] on select "Dell HPE Lenovo Supermicro" at bounding box center [216, 280] width 258 height 39
click at [416, 456] on div "CPU Benchmark --" at bounding box center [508, 431] width 291 height 109
click at [333, 272] on select "Dell HPE Lenovo Supermicro" at bounding box center [216, 280] width 258 height 39
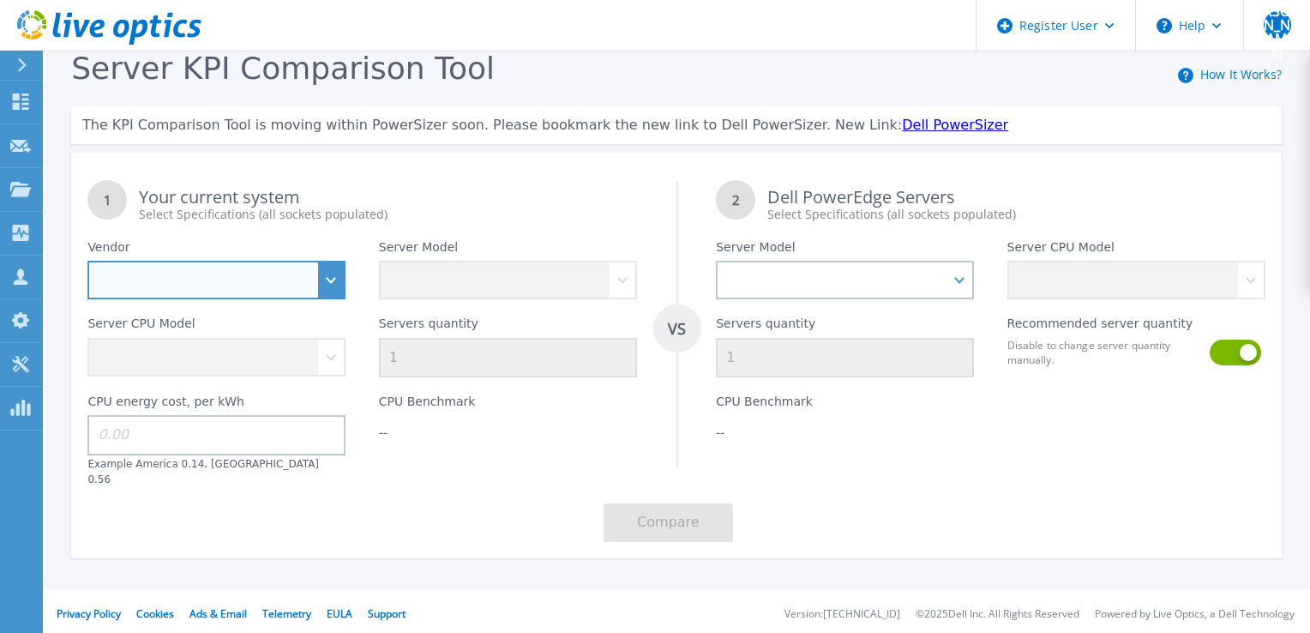
select select "Dell"
click at [87, 262] on select "Dell HPE Lenovo Supermicro" at bounding box center [216, 280] width 258 height 39
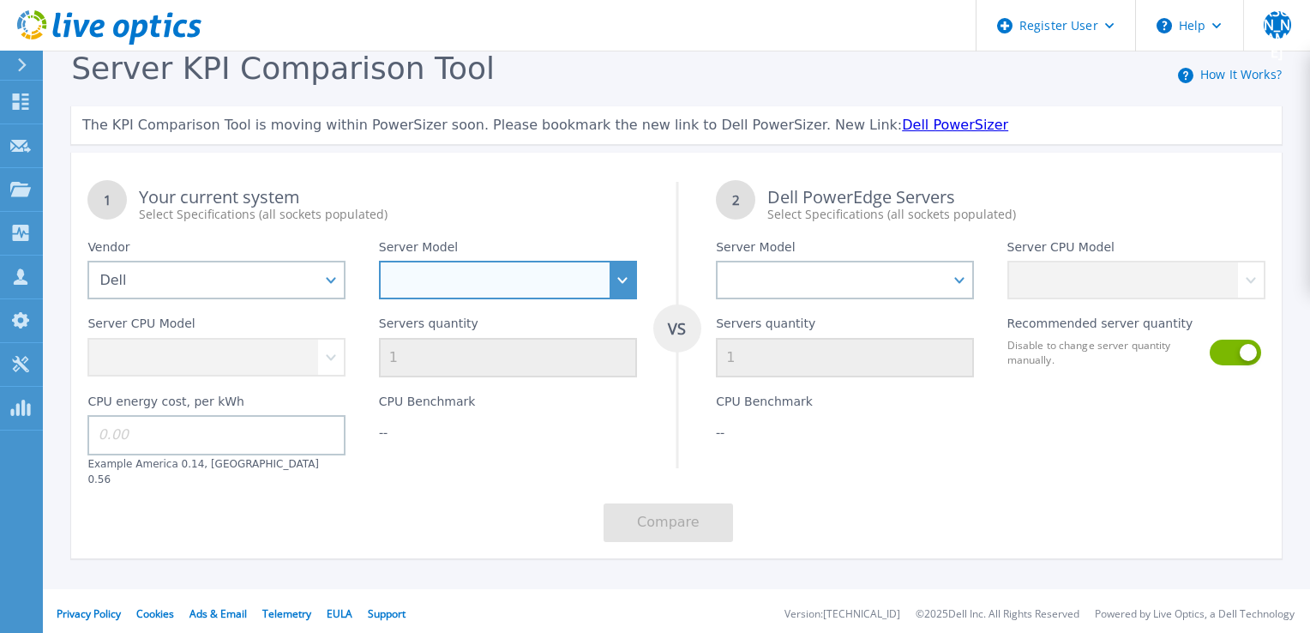
click at [622, 280] on select "PowerEdge C6520 PowerEdge C6525 PowerEdge HS5610 PowerEdge HS5620 PowerEdge R24…" at bounding box center [508, 280] width 258 height 39
click at [552, 210] on div "Select Specifications (all sockets populated)" at bounding box center [387, 214] width 497 height 17
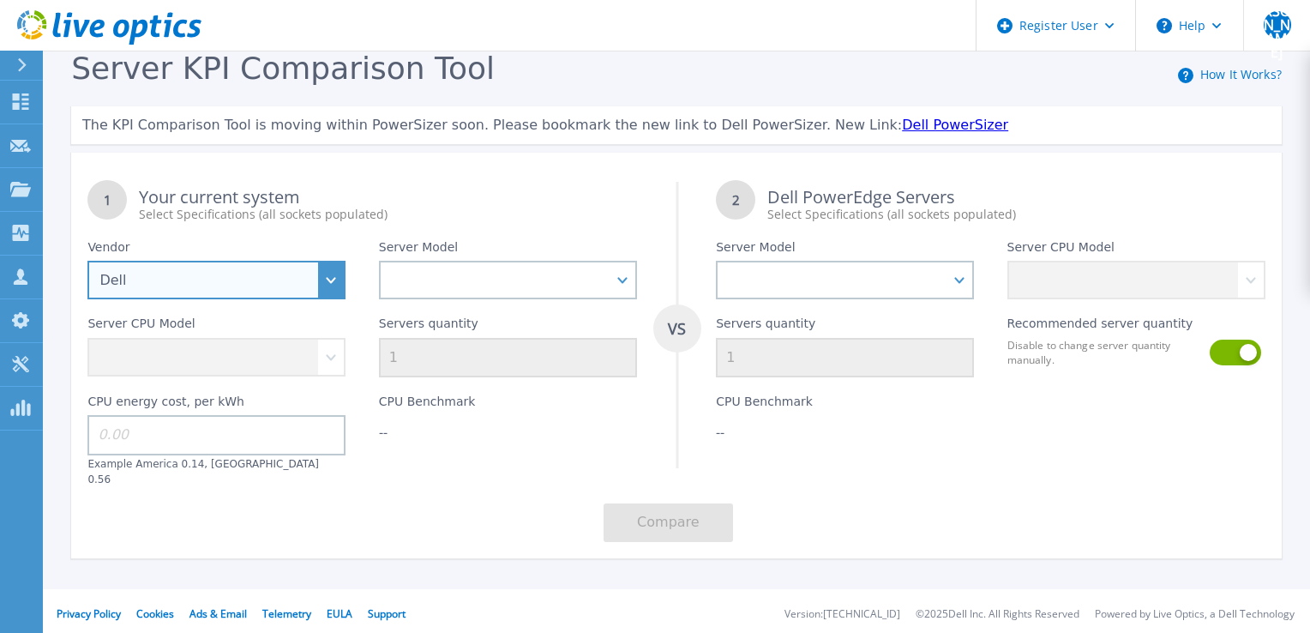
click at [330, 269] on select "Dell HPE Lenovo Supermicro" at bounding box center [216, 280] width 258 height 39
click at [503, 200] on div "Your current system Select Specifications (all sockets populated)" at bounding box center [387, 206] width 497 height 34
